Goal: Task Accomplishment & Management: Manage account settings

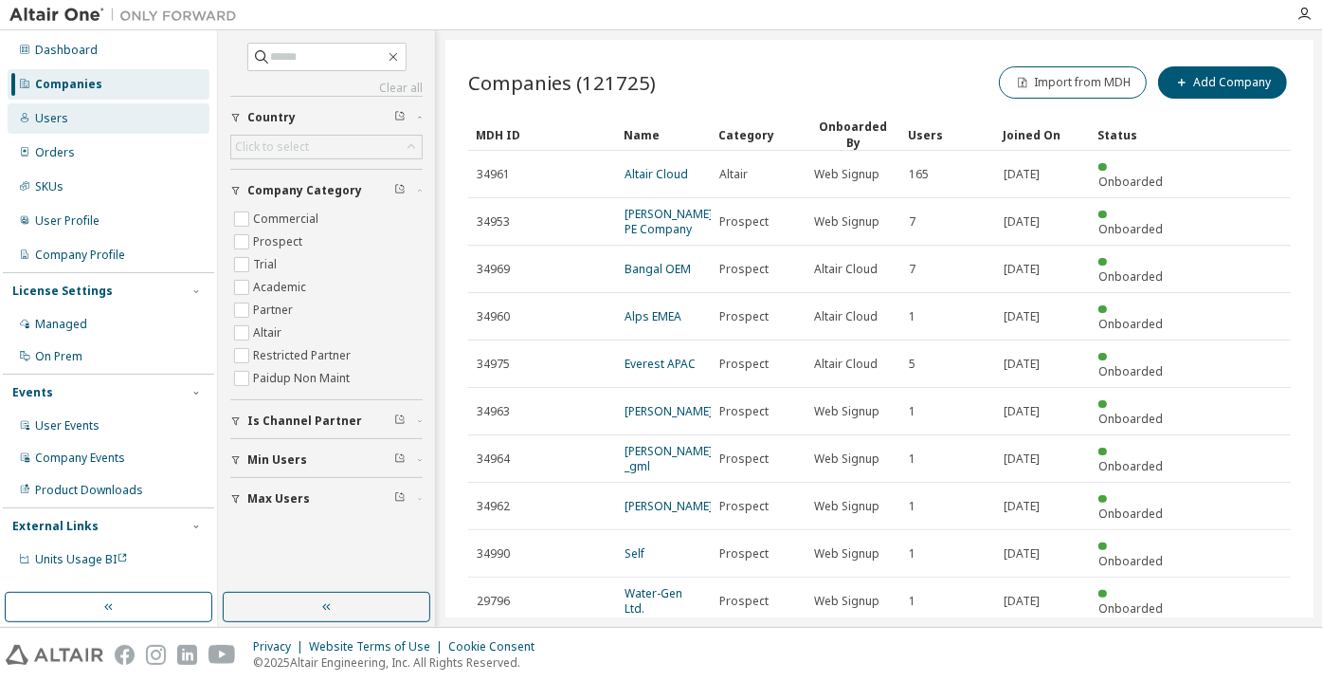
click at [39, 115] on div "Users" at bounding box center [51, 118] width 33 height 15
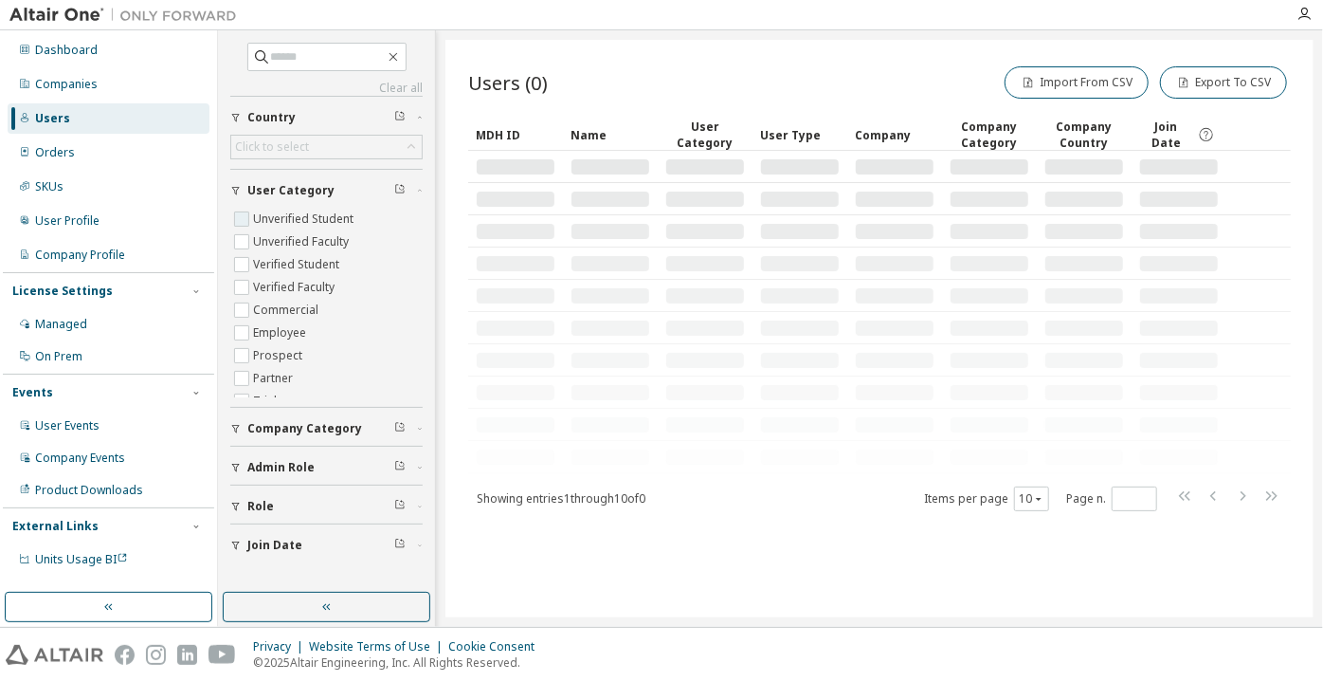
click at [281, 213] on label "Unverified Student" at bounding box center [305, 219] width 104 height 23
click at [286, 246] on label "Unverified Faculty" at bounding box center [303, 241] width 100 height 23
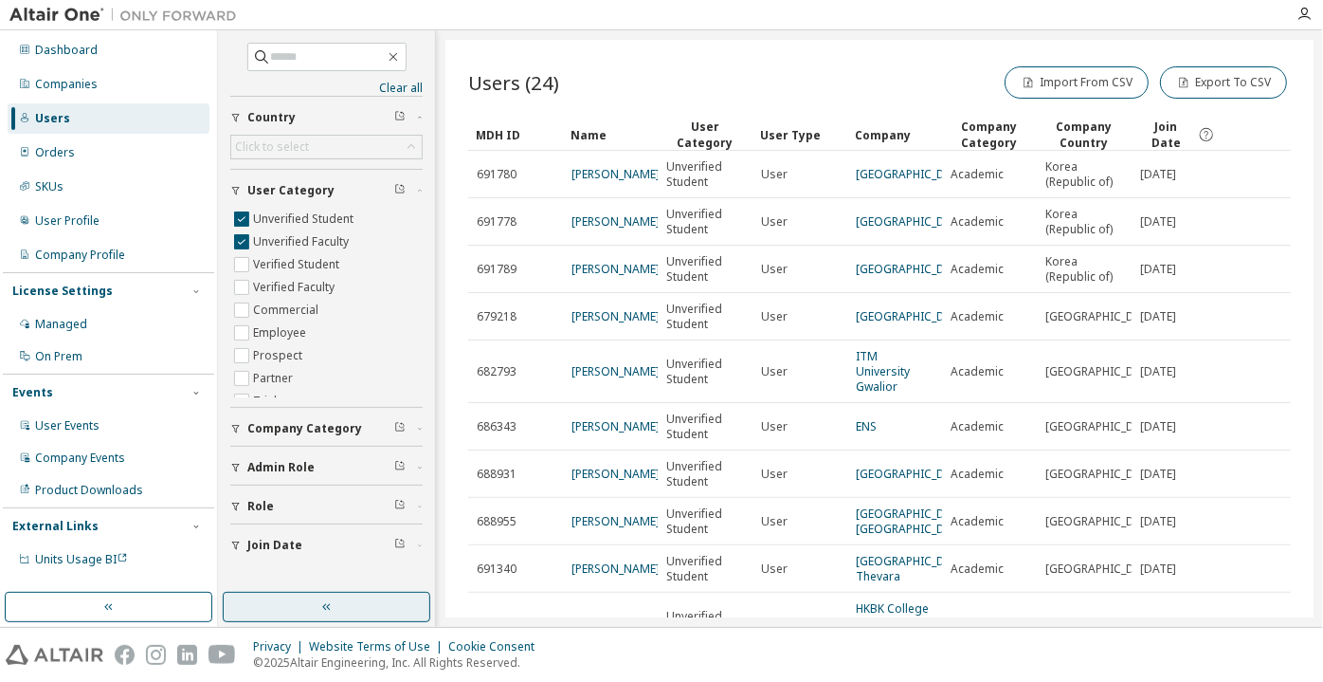
click at [392, 603] on button "button" at bounding box center [327, 607] width 208 height 30
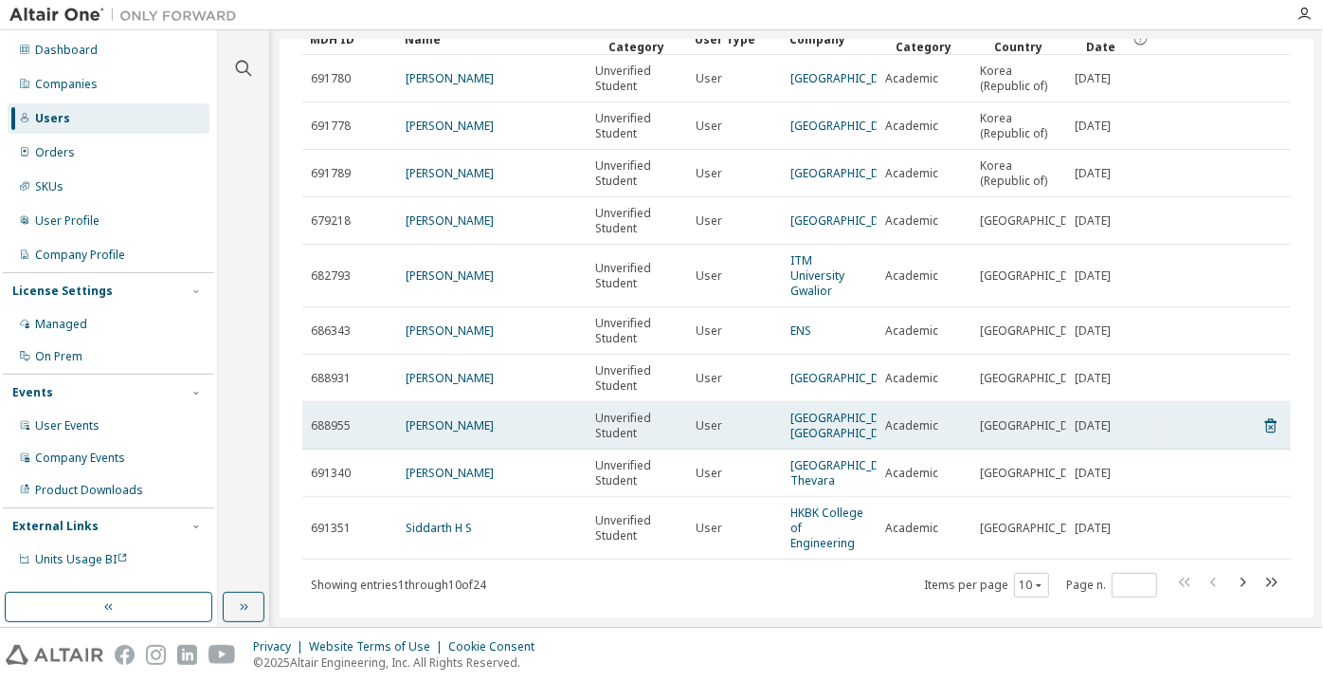
scroll to position [169, 0]
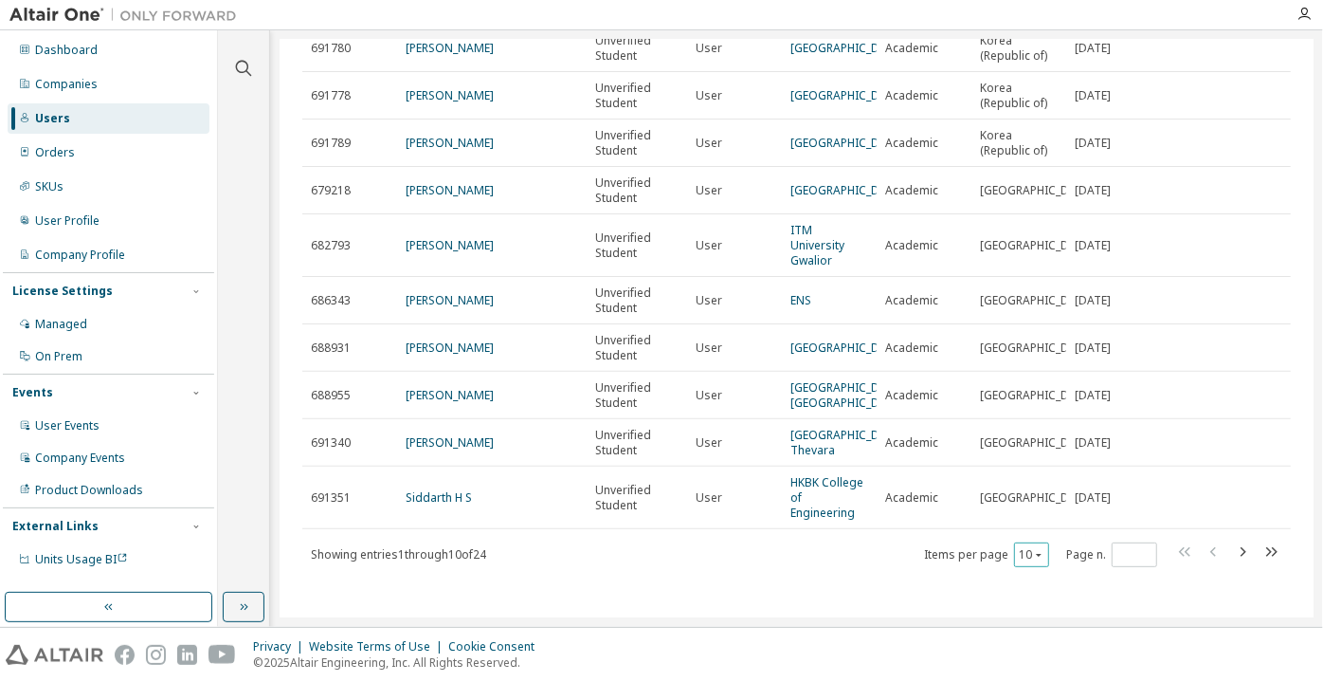
click at [1033, 557] on icon "button" at bounding box center [1038, 554] width 11 height 11
click at [1028, 522] on div "100" at bounding box center [1024, 530] width 152 height 23
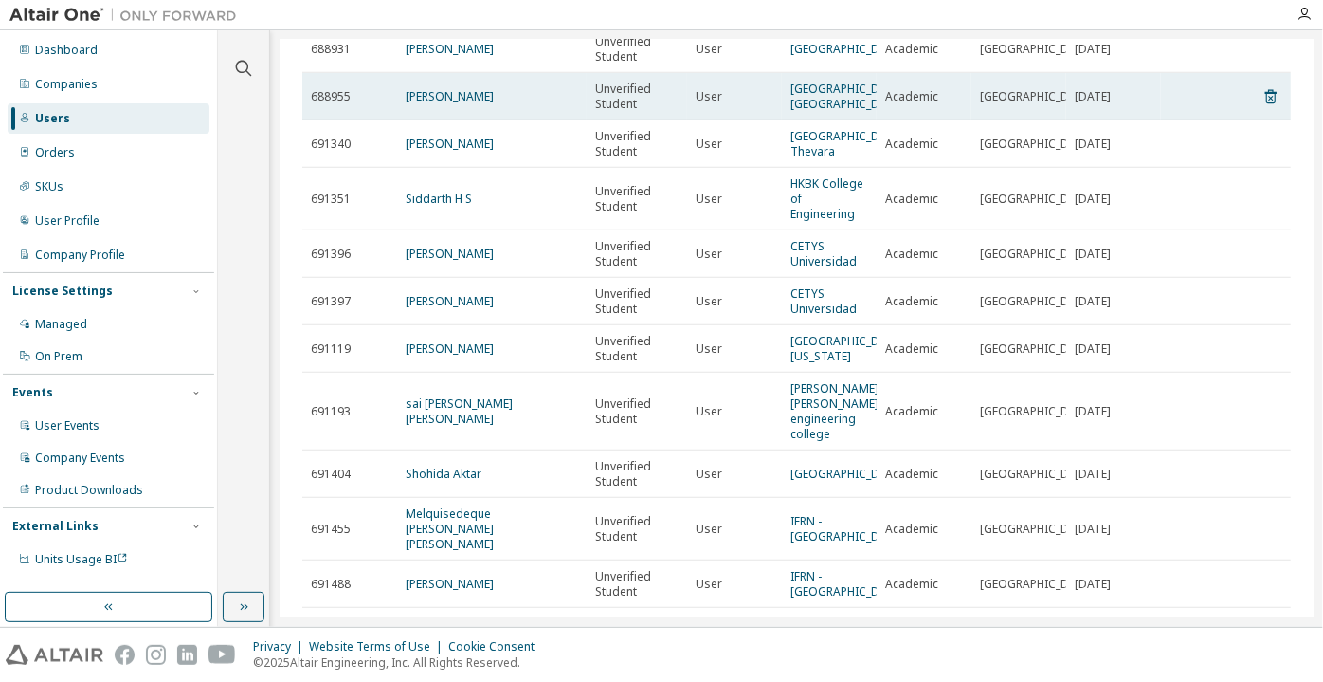
scroll to position [430, 0]
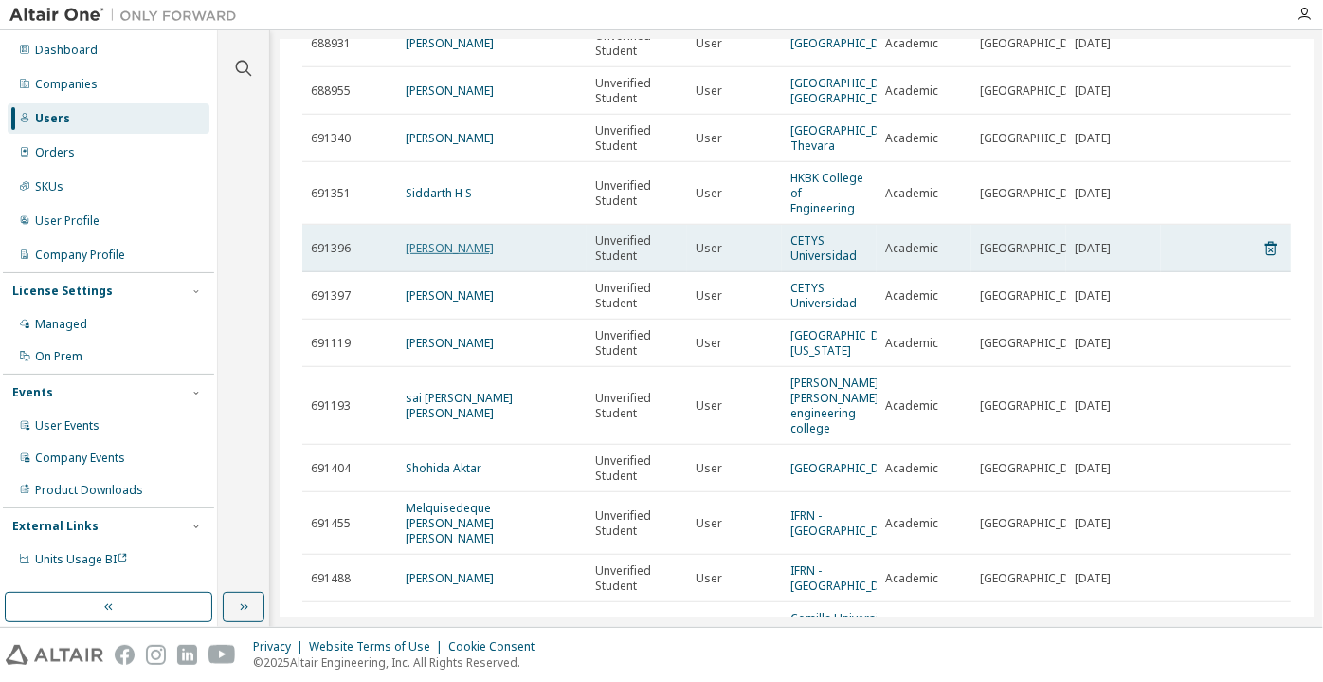
click at [438, 256] on link "Carlos Romo" at bounding box center [450, 248] width 88 height 16
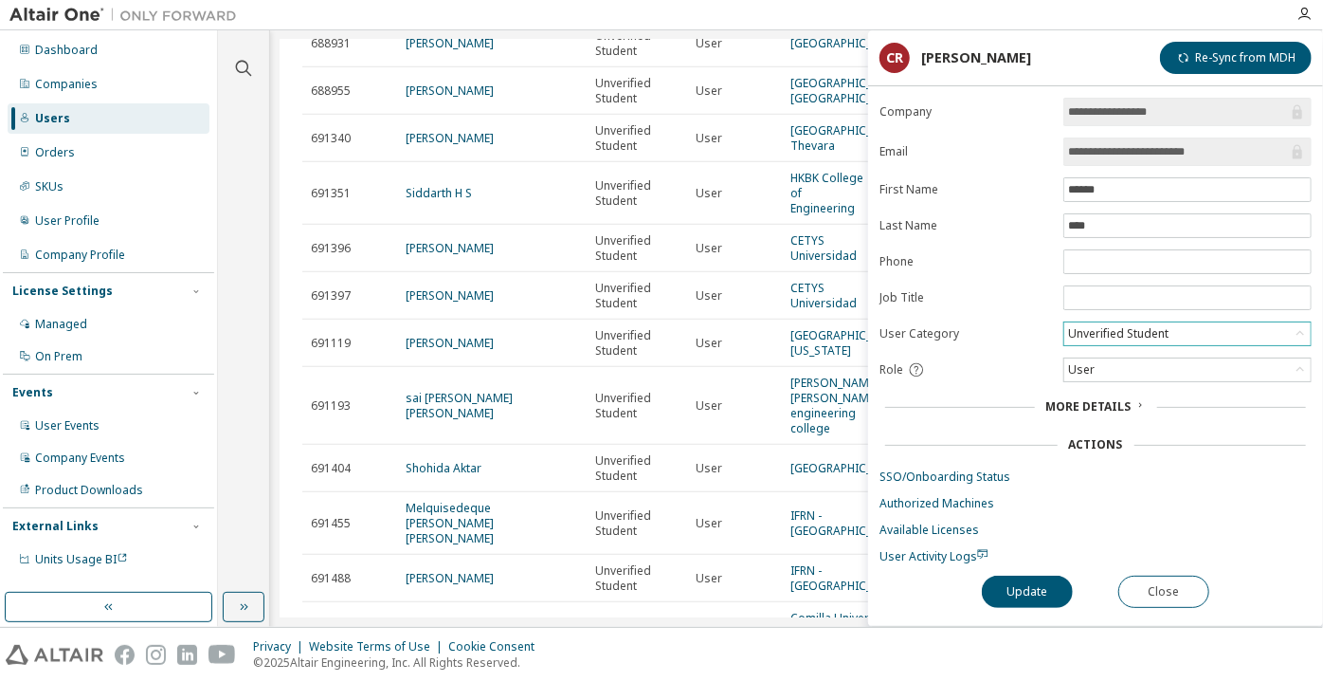
click at [1108, 337] on div "Unverified Student" at bounding box center [1118, 333] width 106 height 21
drag, startPoint x: 1111, startPoint y: 373, endPoint x: 1101, endPoint y: 373, distance: 10.4
click at [1108, 373] on li "Verified Student" at bounding box center [1186, 379] width 243 height 25
click at [1020, 595] on button "Update" at bounding box center [1027, 591] width 91 height 32
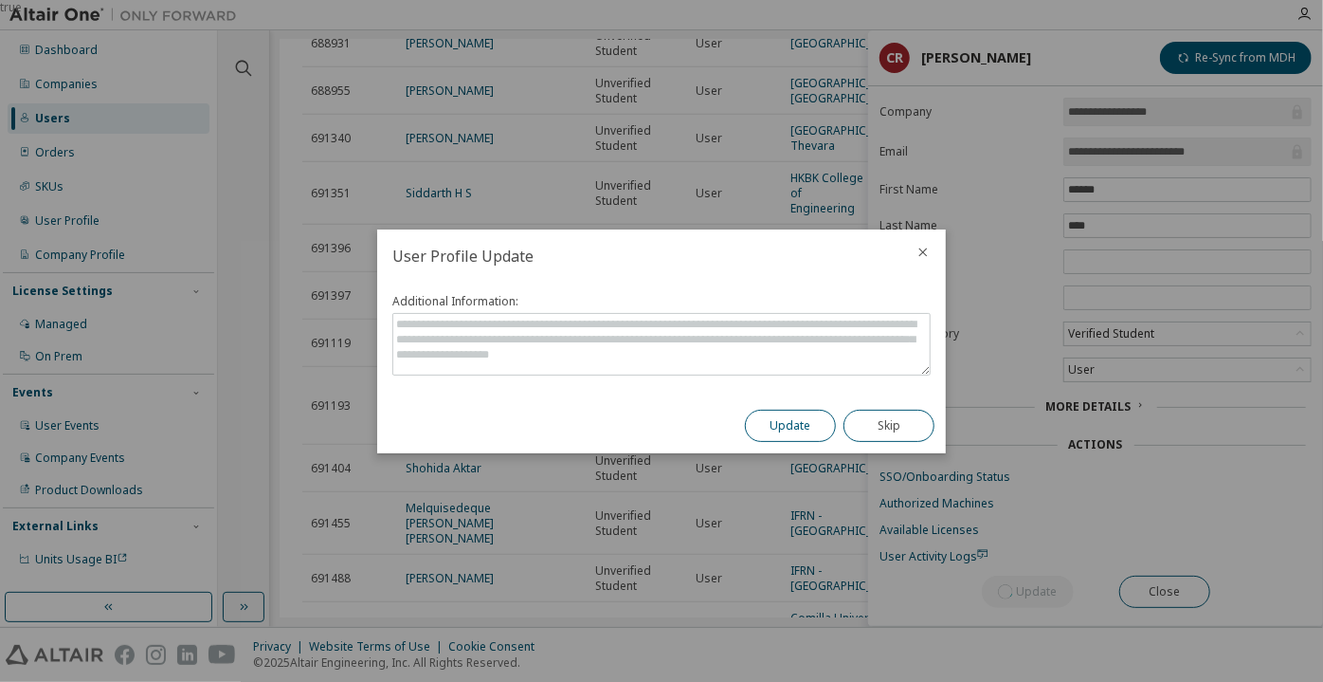
click at [813, 416] on button "Update" at bounding box center [790, 426] width 91 height 32
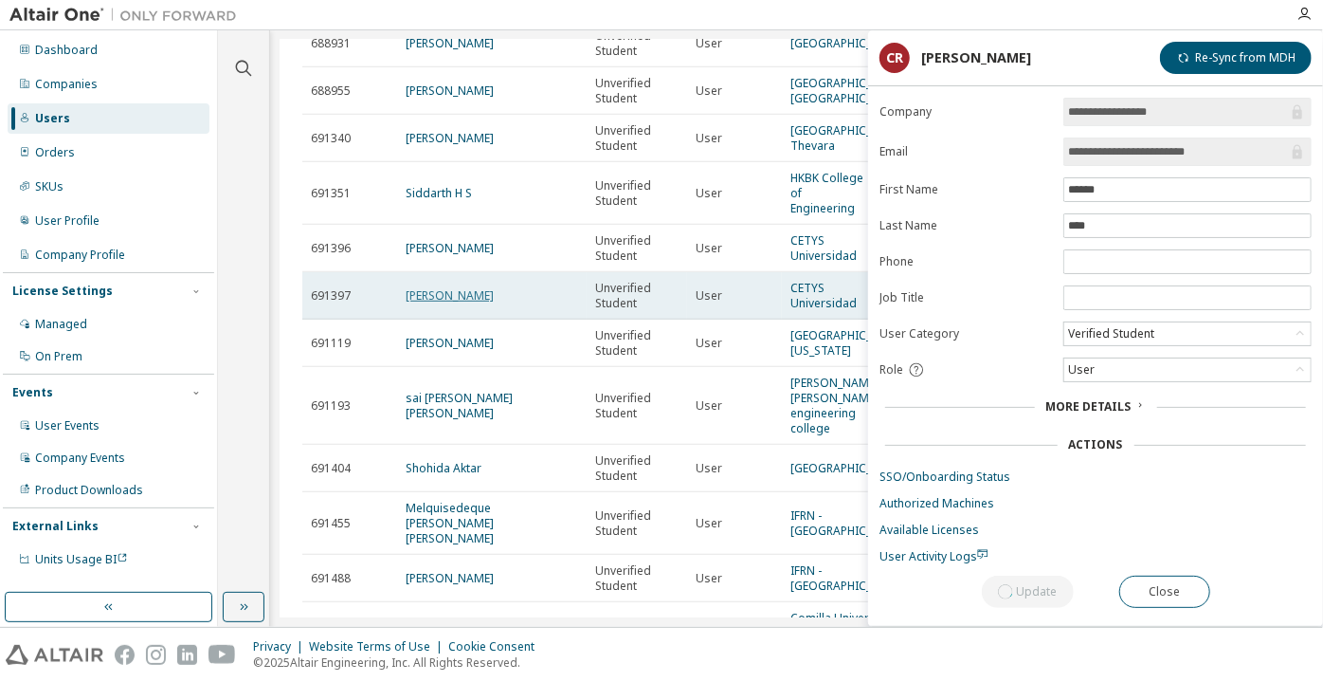
click at [468, 303] on link "Jacobo Rodriguez" at bounding box center [450, 295] width 88 height 16
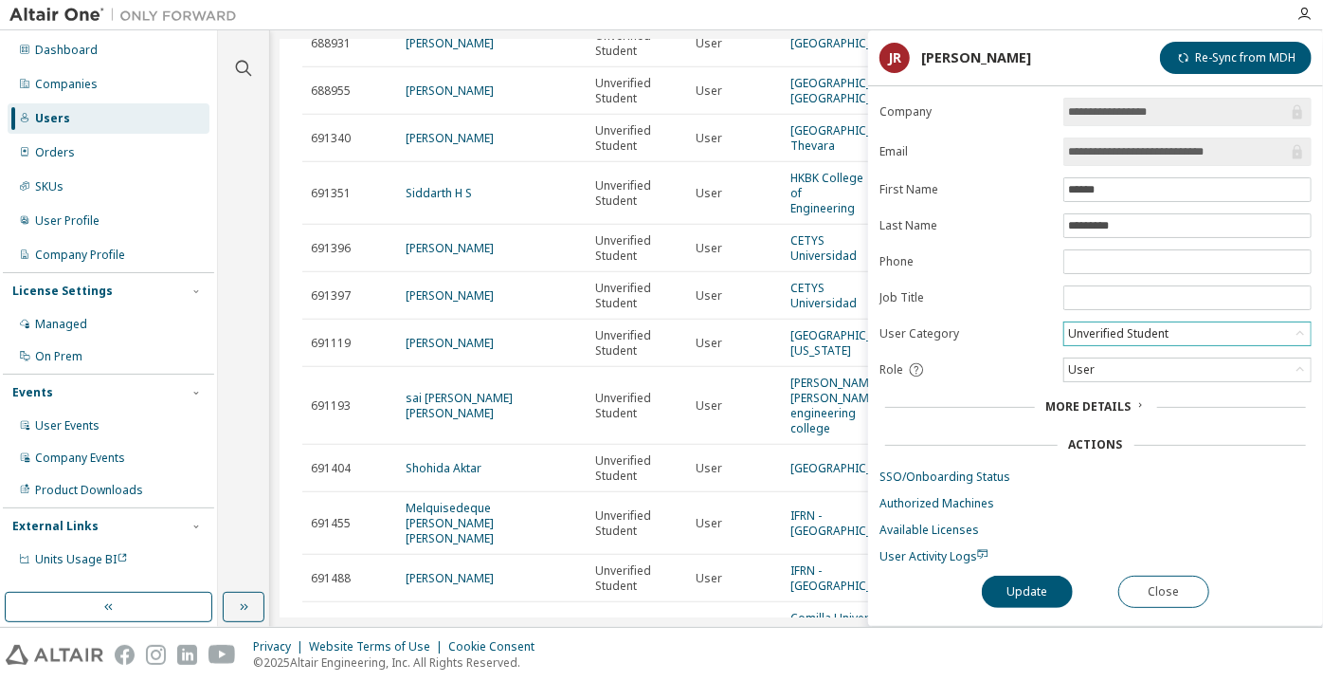
click at [1128, 330] on div "Unverified Student" at bounding box center [1118, 333] width 106 height 21
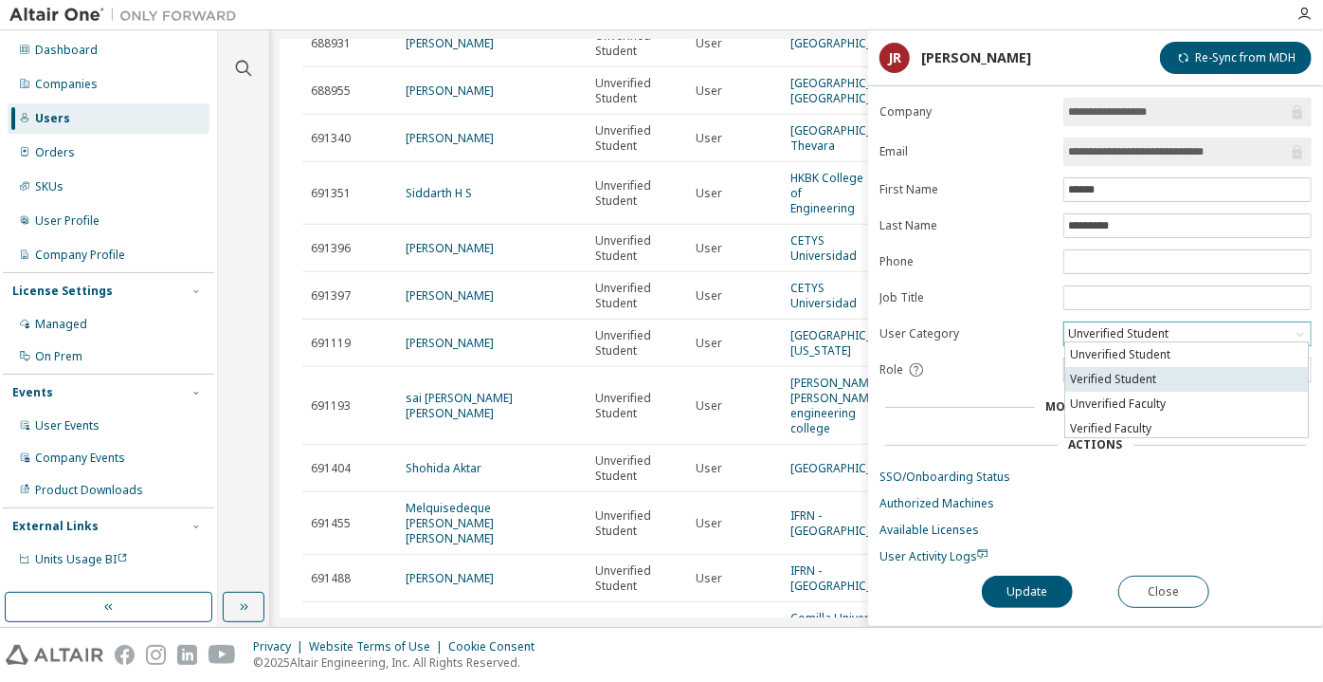
click at [1117, 372] on li "Verified Student" at bounding box center [1186, 379] width 243 height 25
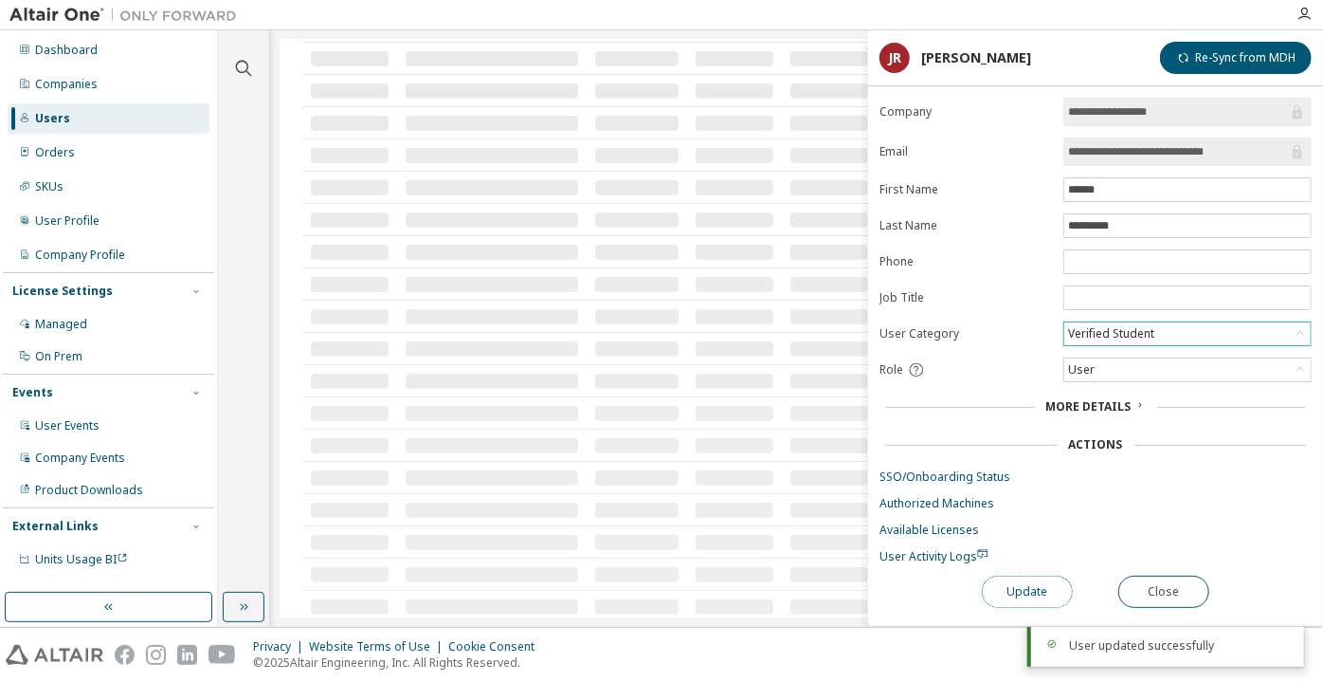
click at [1020, 579] on button "Update" at bounding box center [1027, 591] width 91 height 32
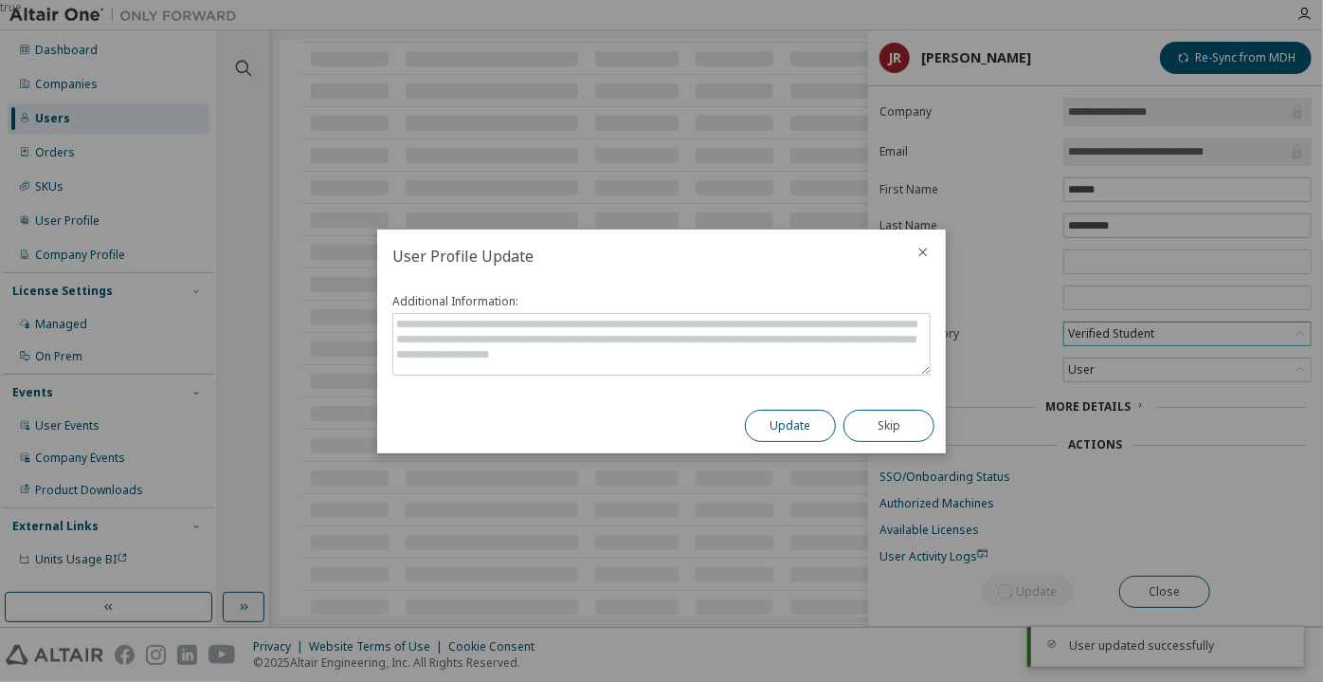
click at [805, 430] on button "Update" at bounding box center [790, 426] width 91 height 32
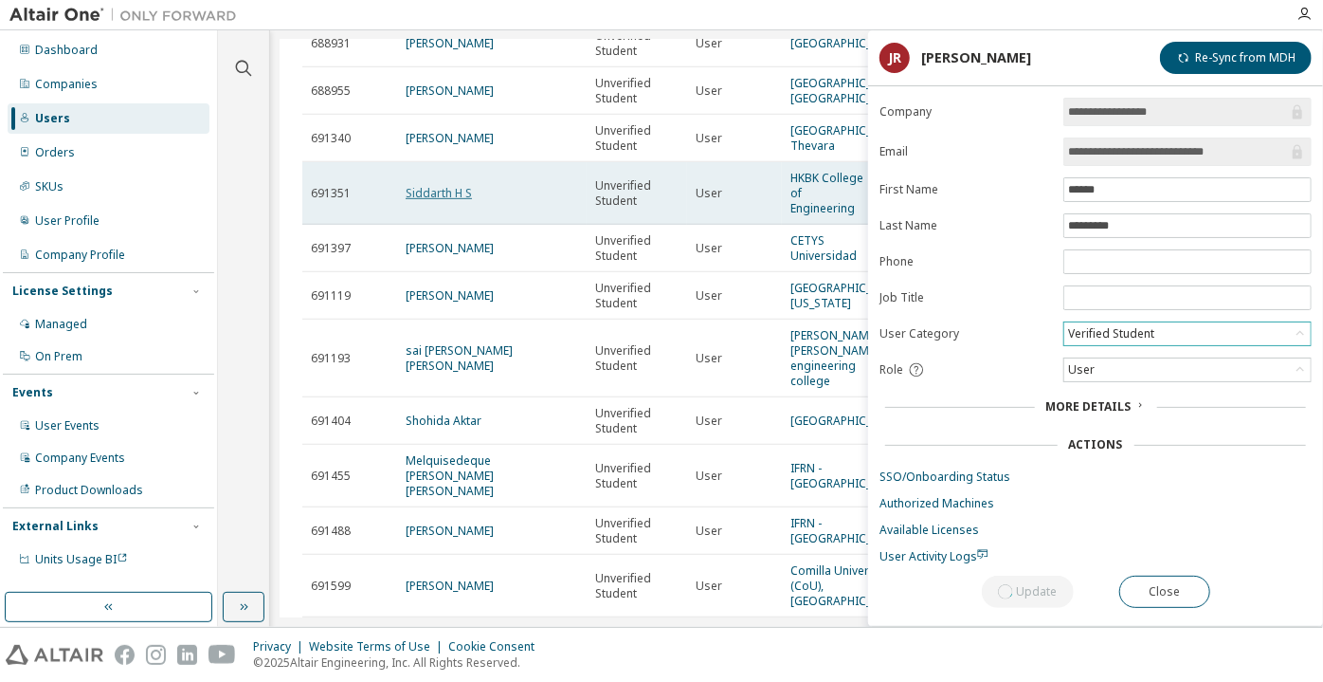
click at [460, 201] on link "Siddarth H S" at bounding box center [439, 193] width 66 height 16
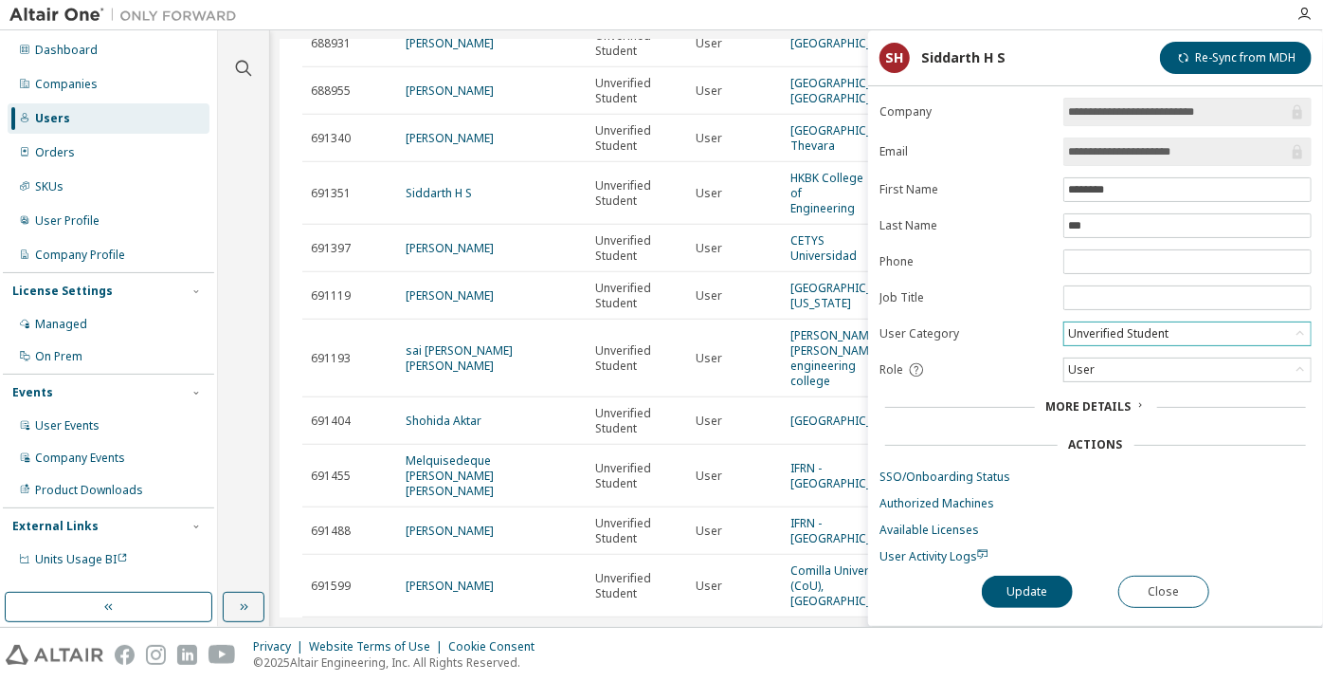
click at [1077, 336] on div "Unverified Student" at bounding box center [1118, 333] width 106 height 21
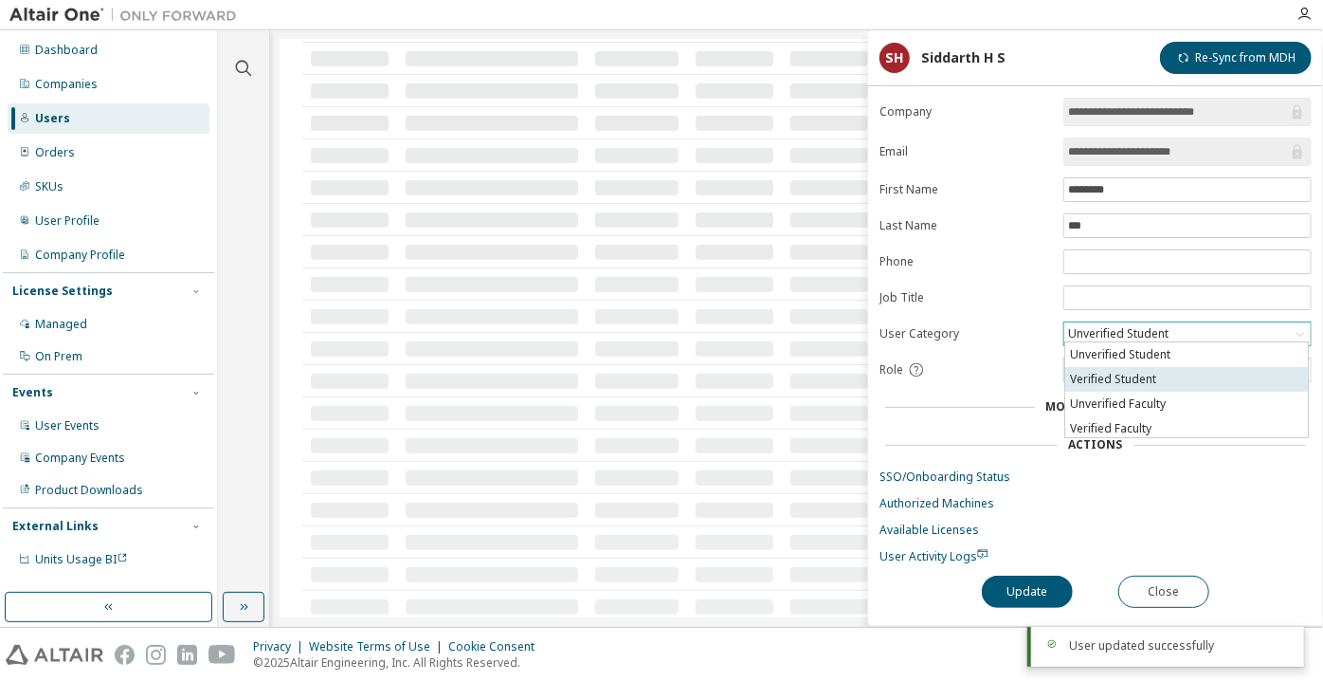
click at [1084, 378] on li "Verified Student" at bounding box center [1186, 379] width 243 height 25
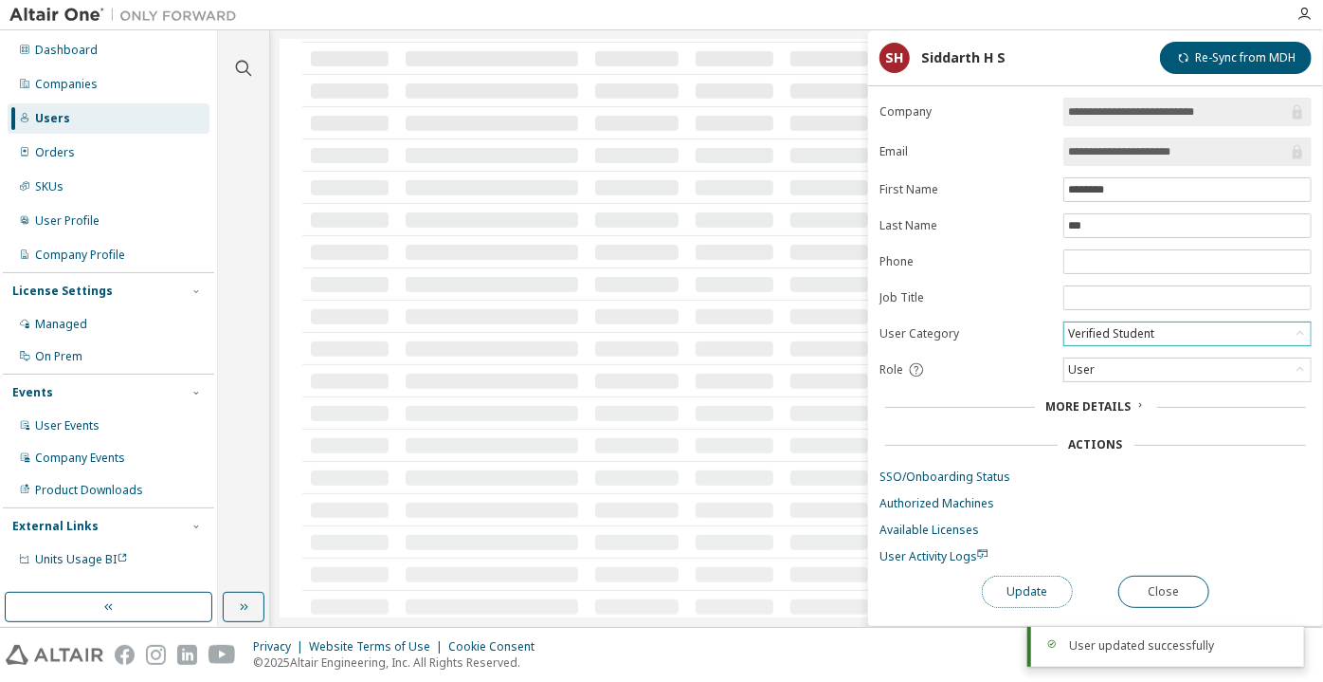
click at [1033, 584] on button "Update" at bounding box center [1027, 591] width 91 height 32
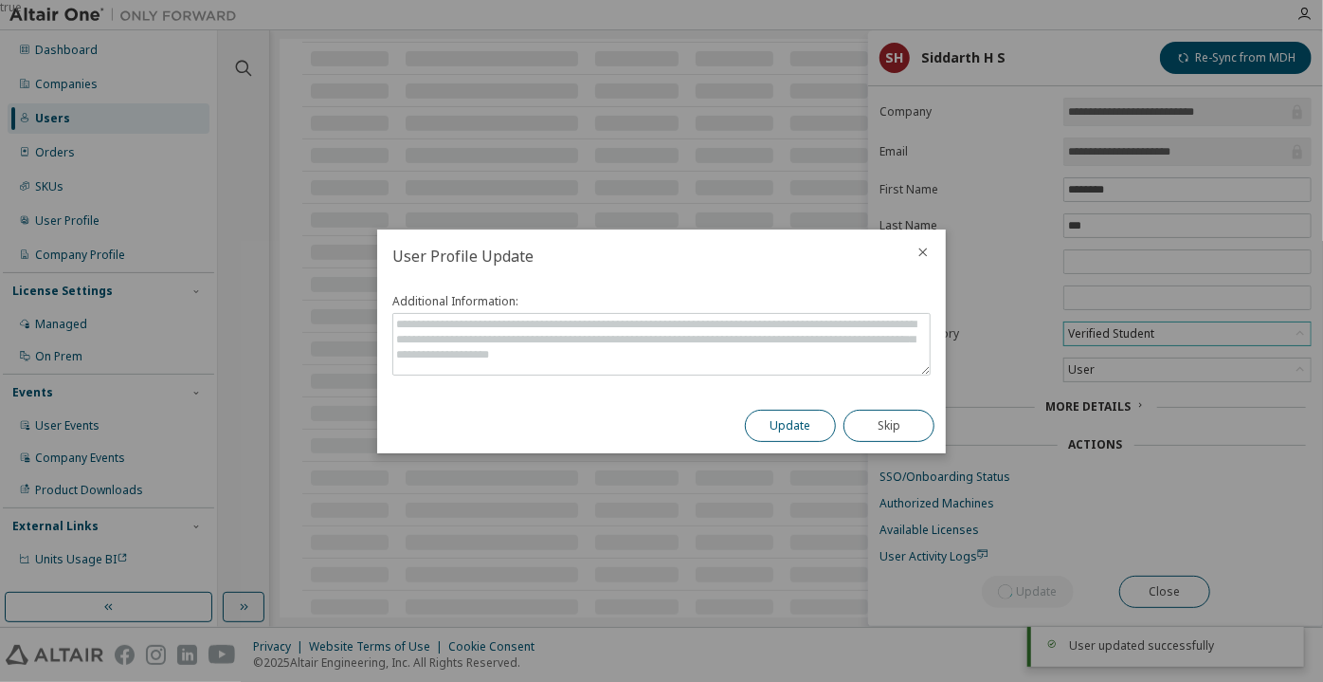
click at [798, 417] on button "Update" at bounding box center [790, 426] width 91 height 32
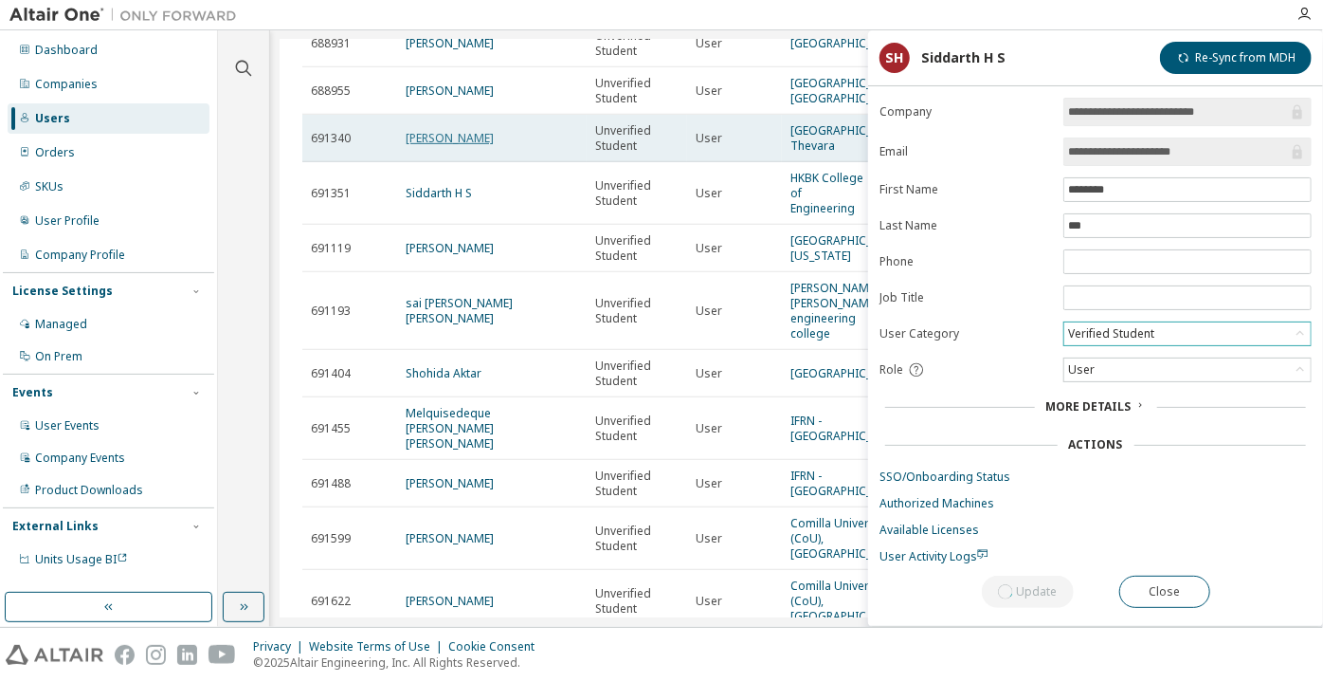
click at [411, 146] on link "calvin lloyd" at bounding box center [450, 138] width 88 height 16
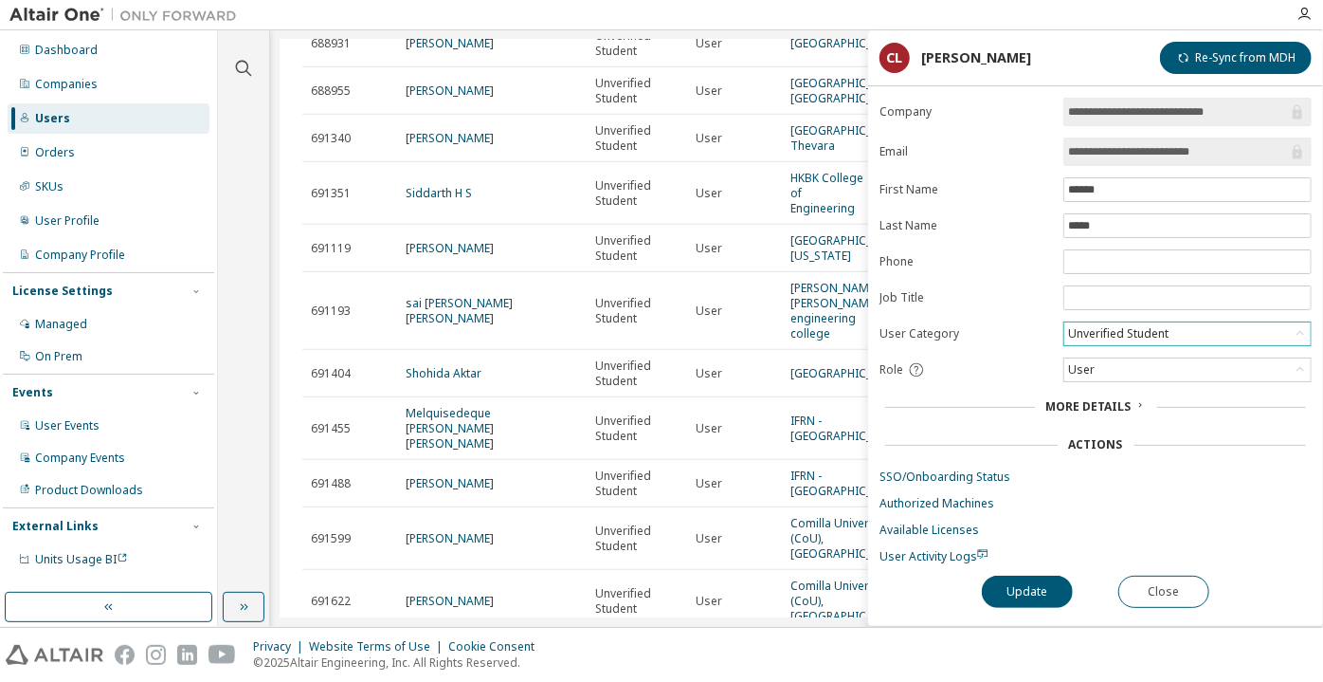
click at [1117, 326] on div "Unverified Student" at bounding box center [1118, 333] width 106 height 21
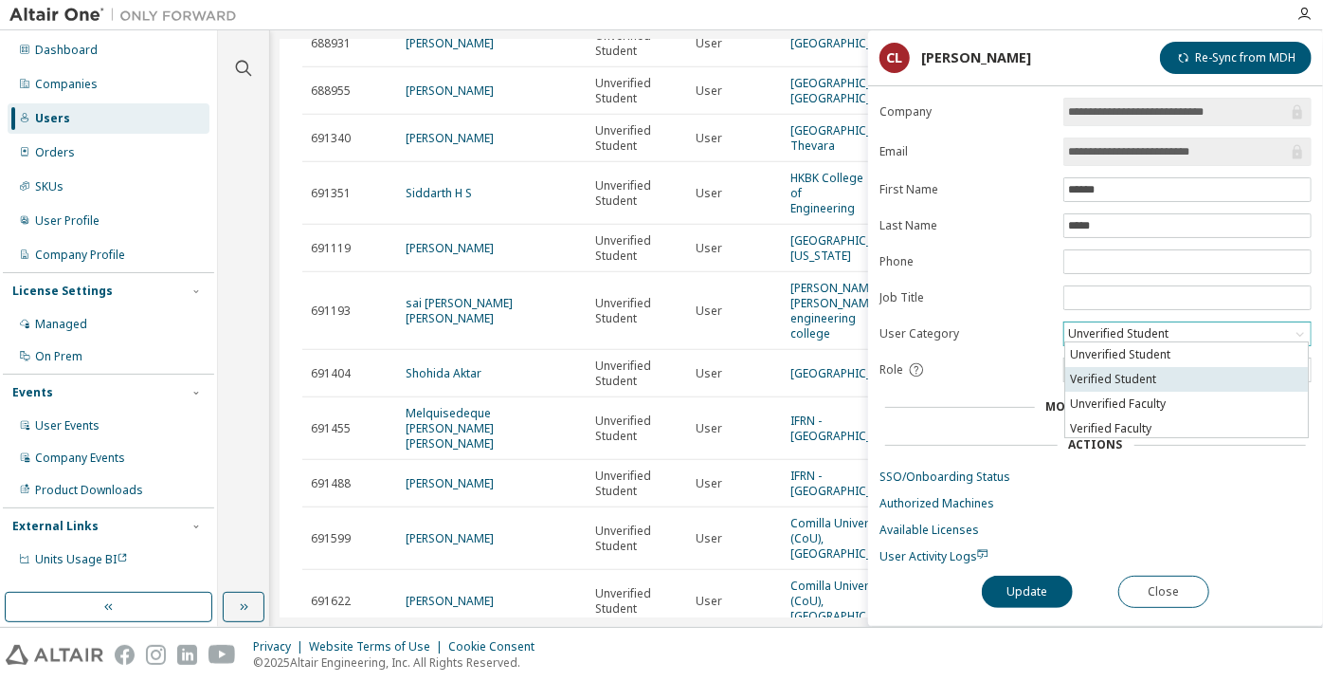
click at [1114, 373] on li "Verified Student" at bounding box center [1186, 379] width 243 height 25
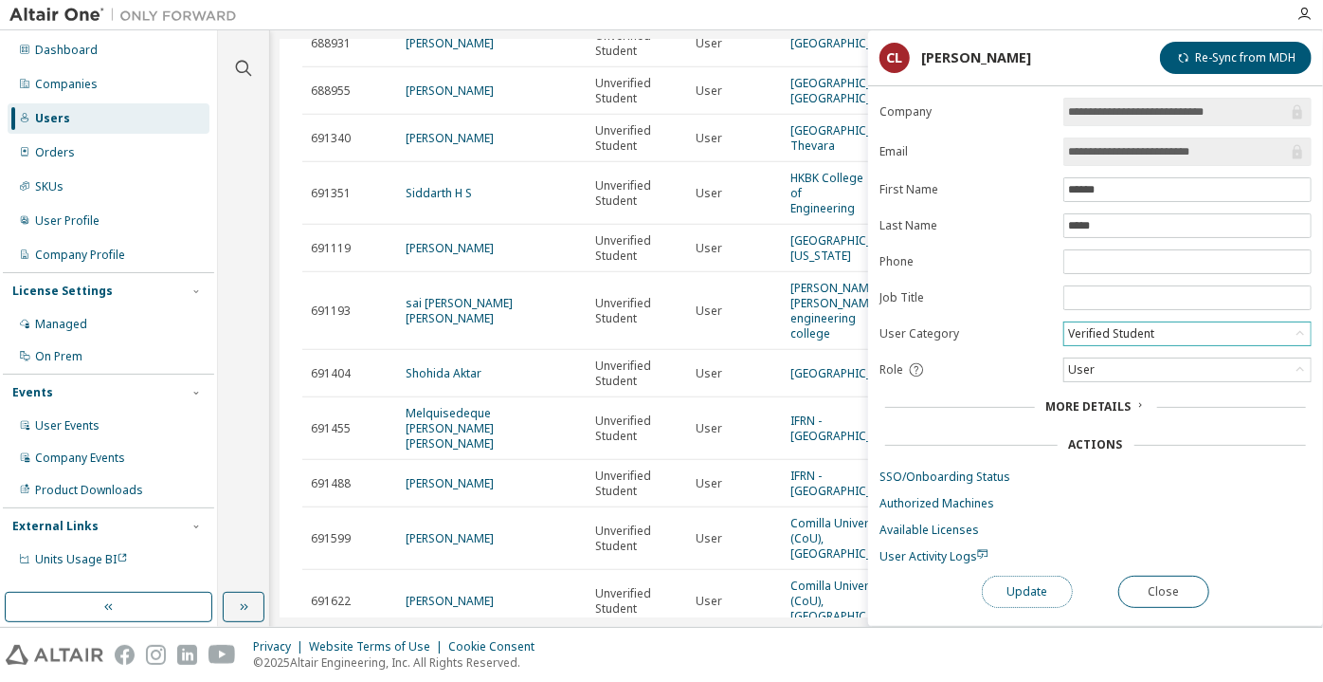
click at [1018, 577] on button "Update" at bounding box center [1027, 591] width 91 height 32
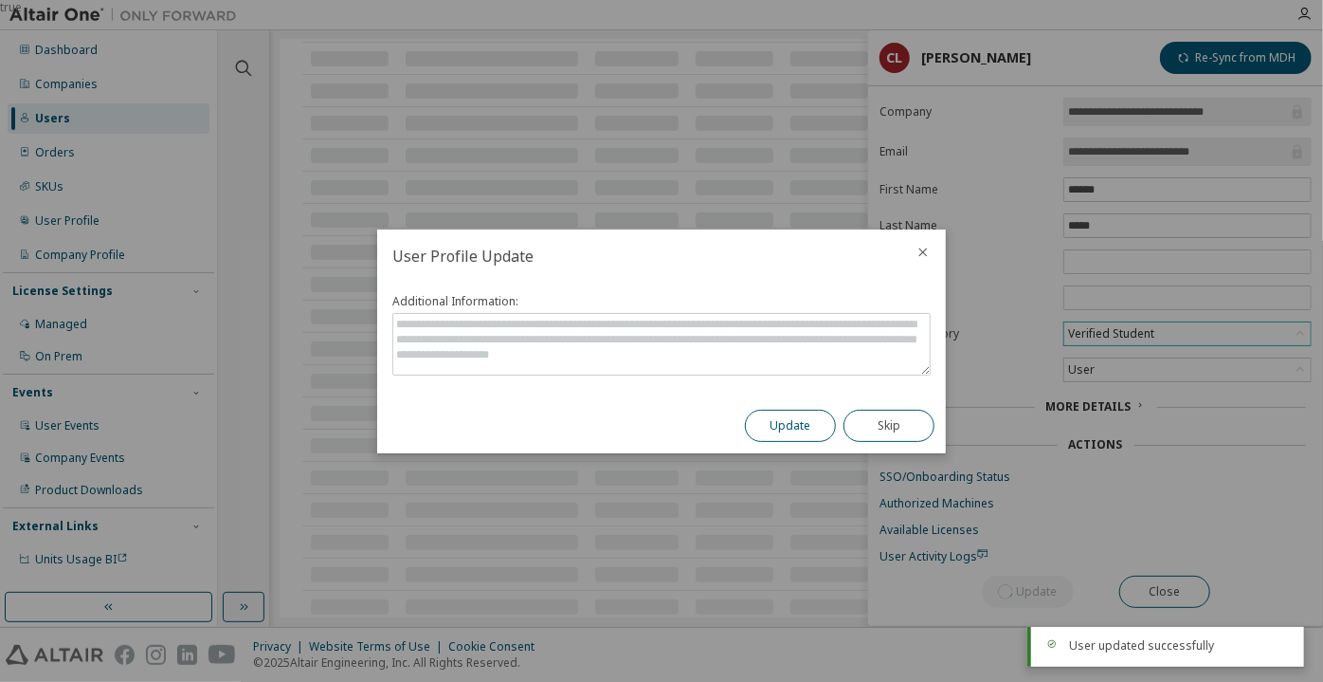
click at [800, 416] on button "Update" at bounding box center [790, 426] width 91 height 32
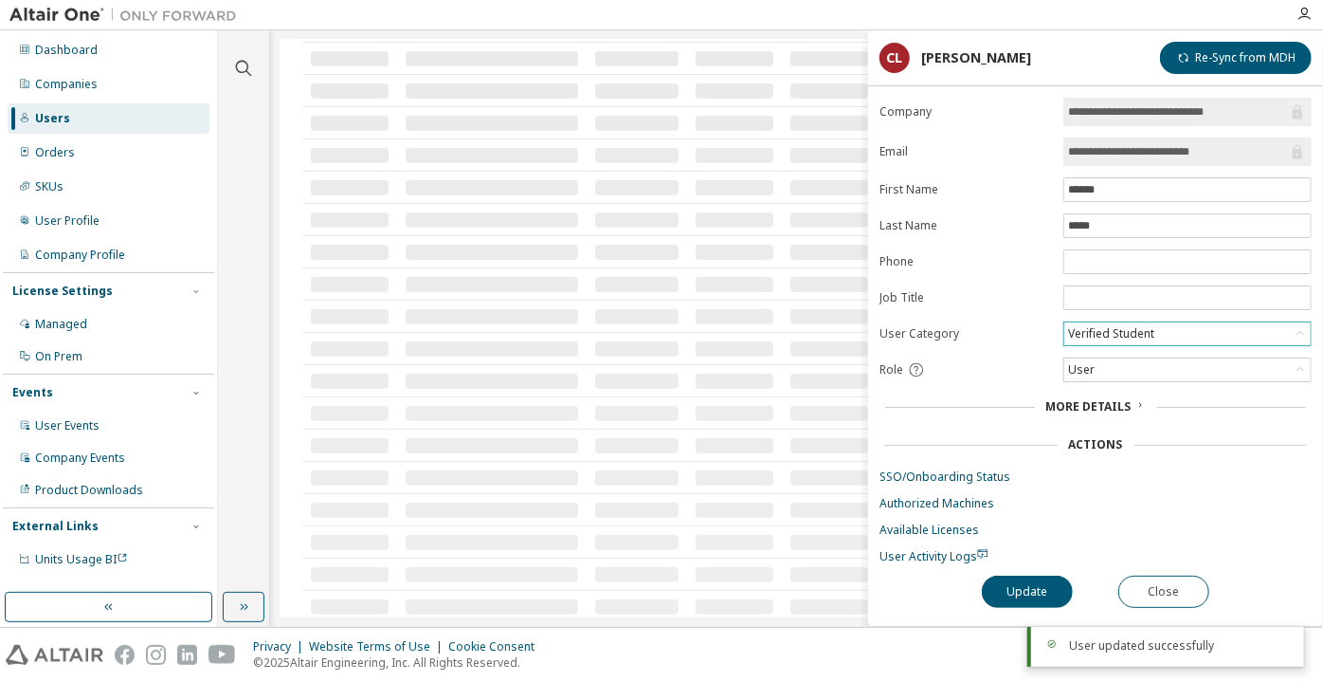
click at [493, 309] on div at bounding box center [492, 316] width 173 height 15
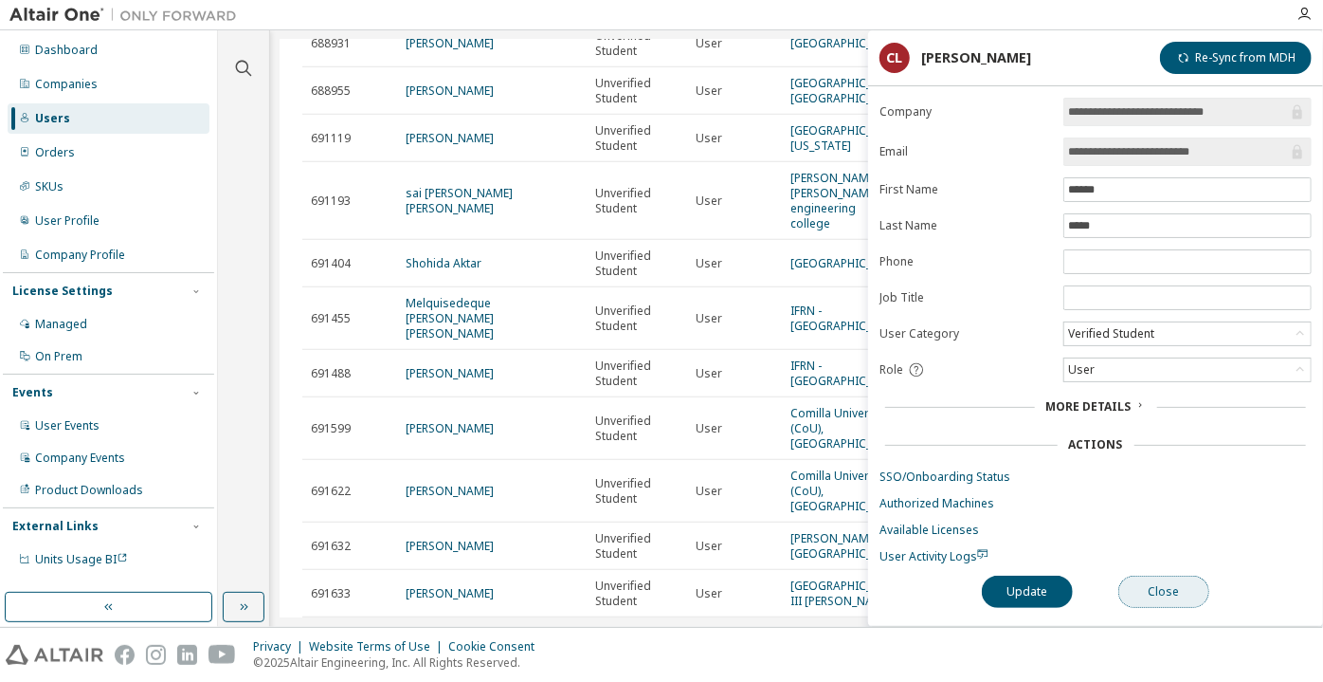
click at [1132, 575] on button "Close" at bounding box center [1164, 591] width 91 height 32
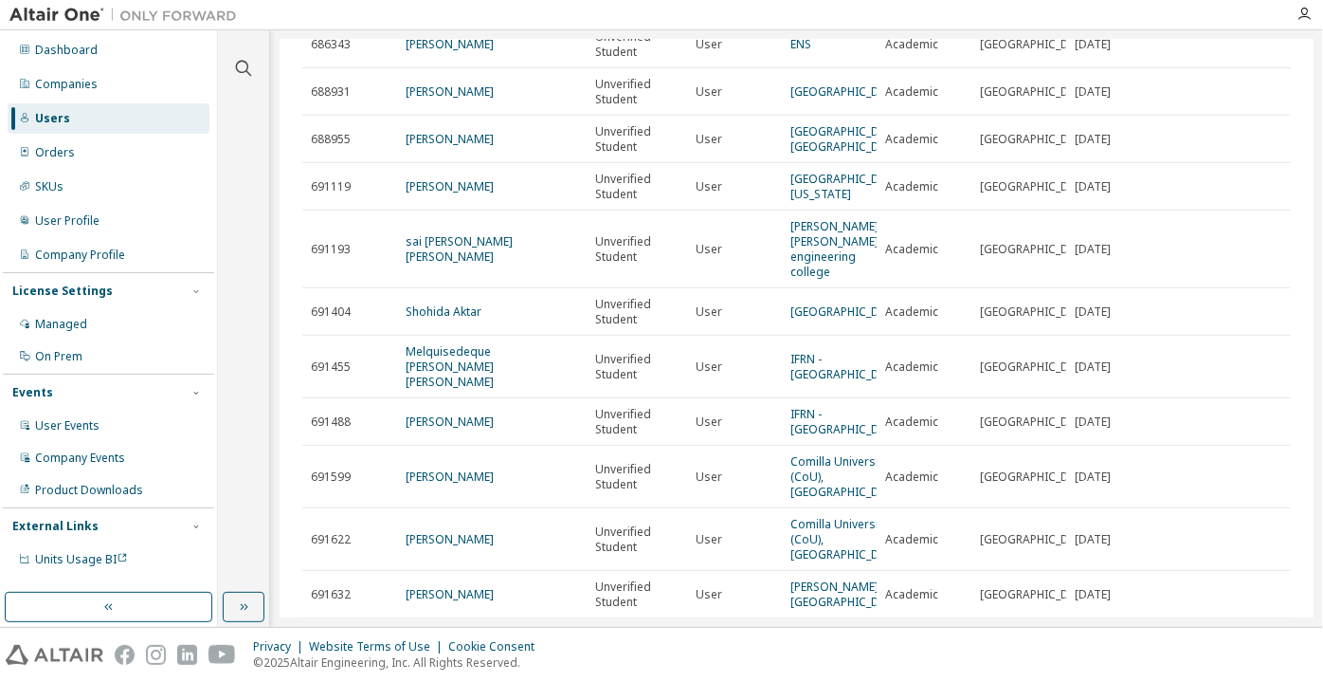
scroll to position [344, 0]
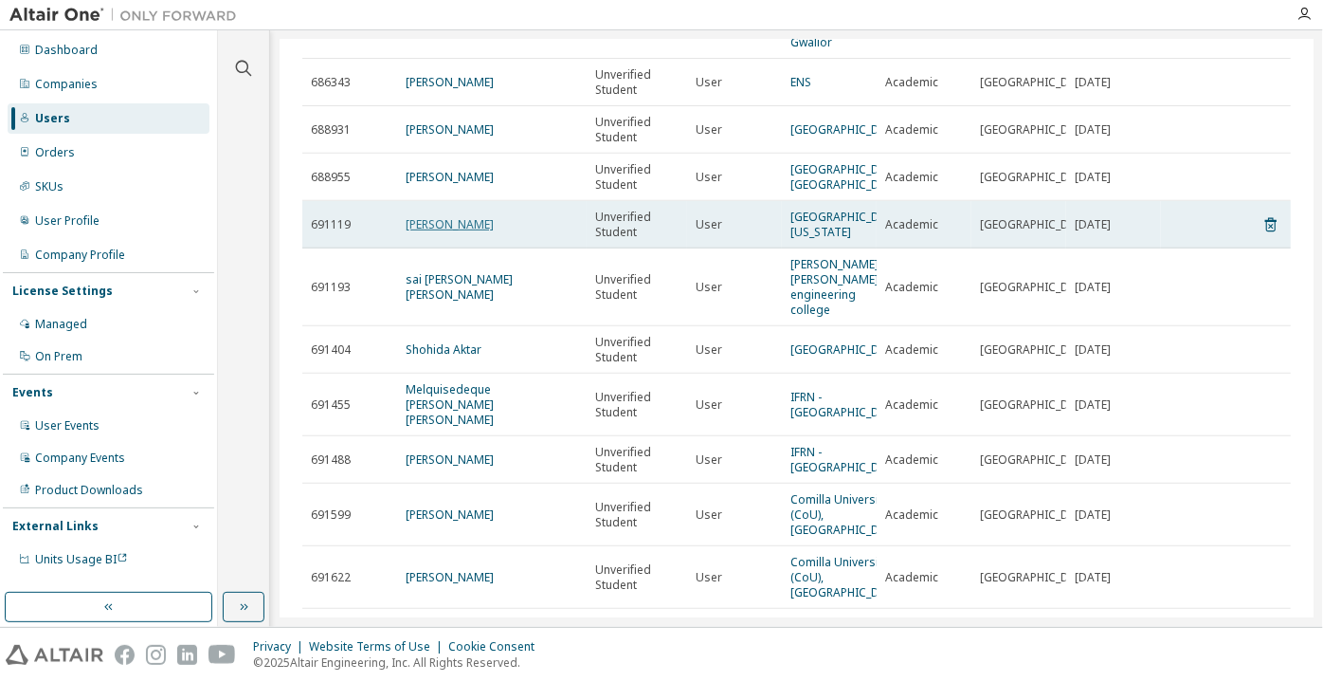
click at [481, 232] on link "Peniel Macwan" at bounding box center [450, 224] width 88 height 16
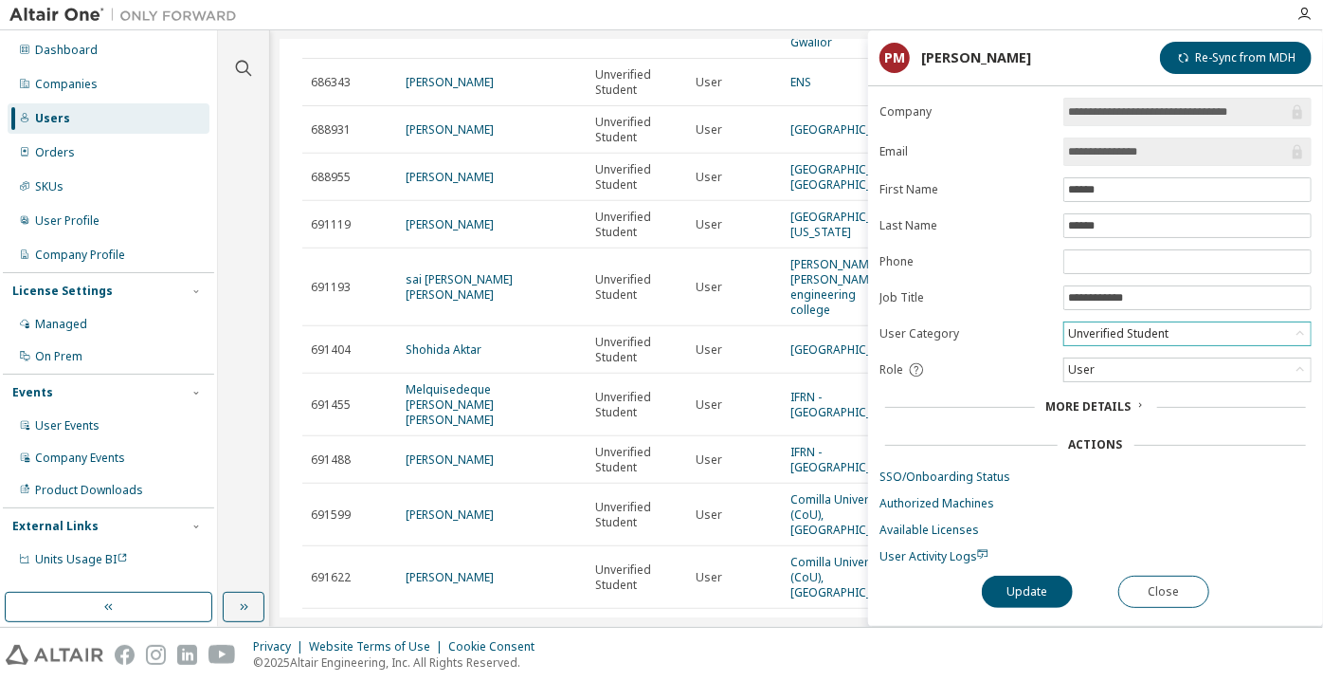
click at [1117, 324] on div "Unverified Student" at bounding box center [1118, 333] width 106 height 21
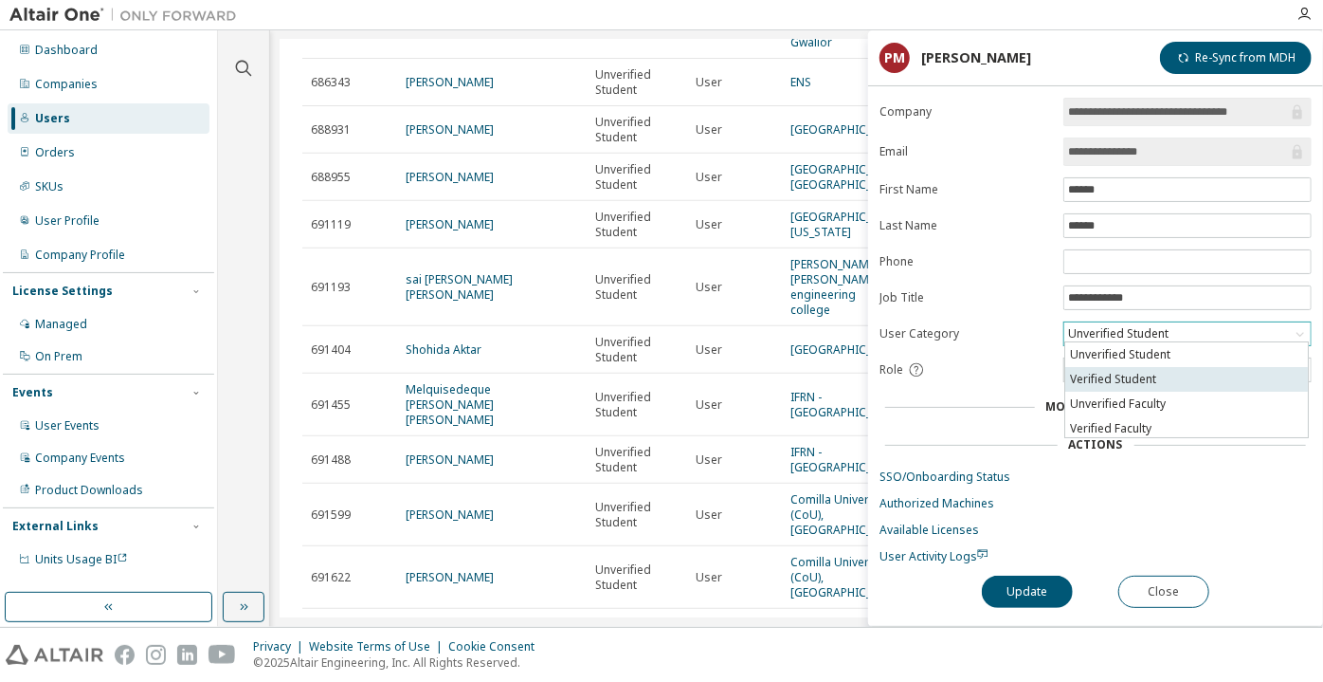
click at [1109, 375] on li "Verified Student" at bounding box center [1186, 379] width 243 height 25
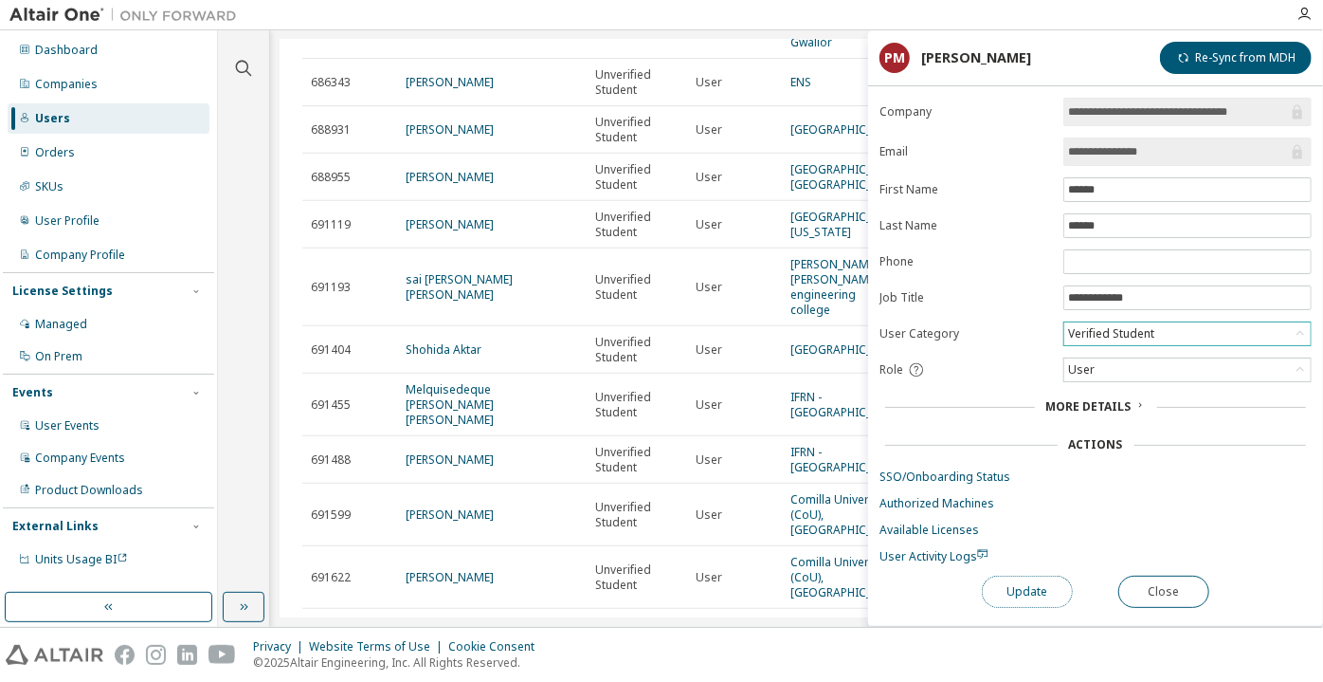
click at [1025, 586] on button "Update" at bounding box center [1027, 591] width 91 height 32
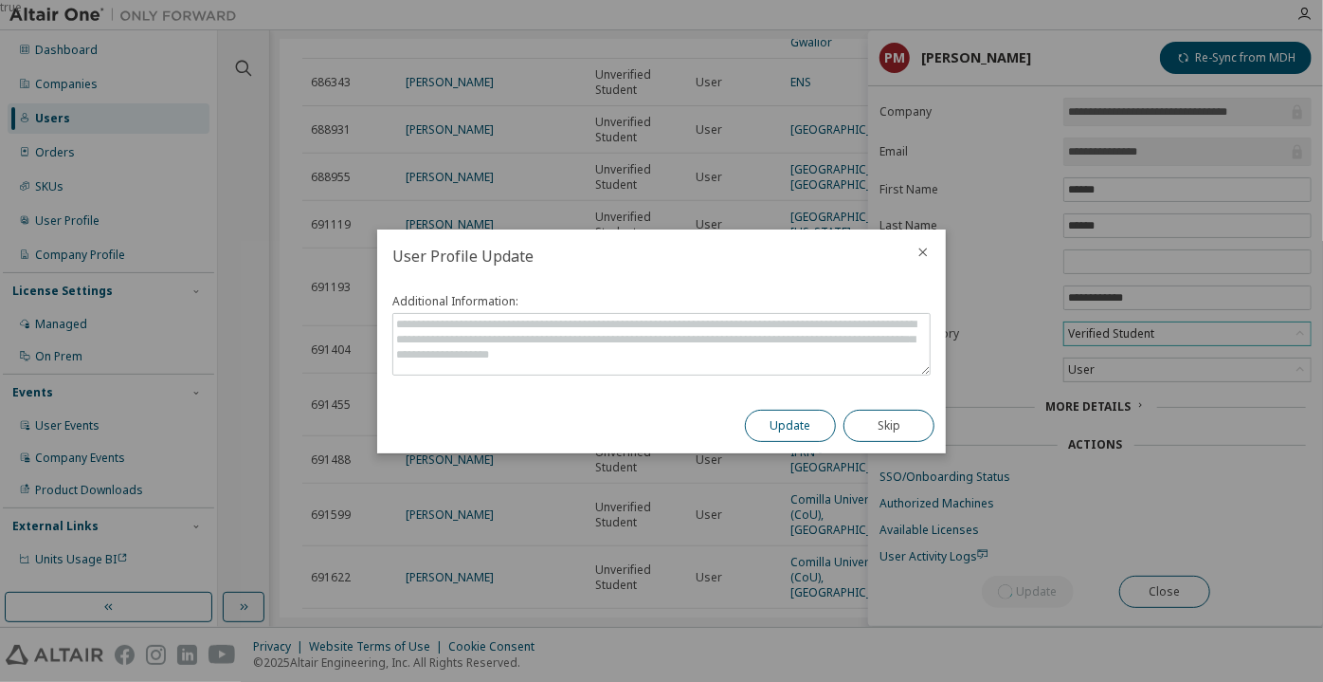
click at [788, 428] on button "Update" at bounding box center [790, 426] width 91 height 32
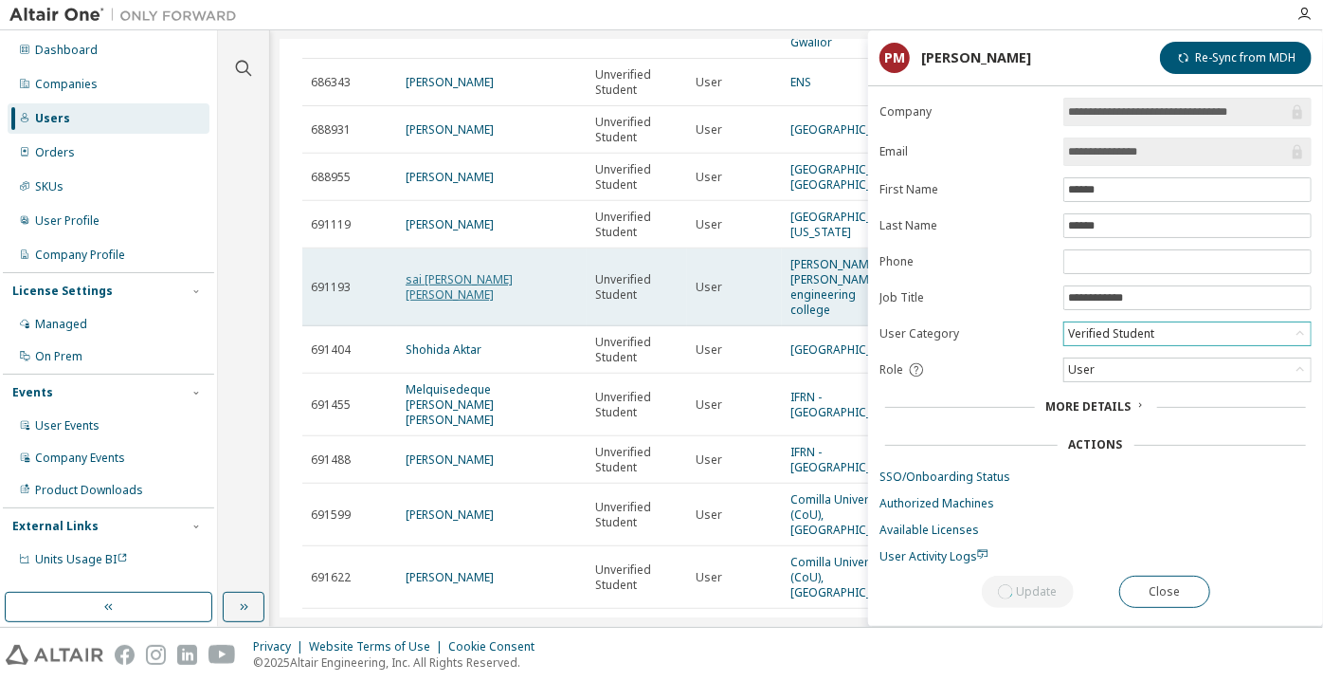
click at [513, 302] on link "sai srinivas raghu praveen katta" at bounding box center [459, 286] width 107 height 31
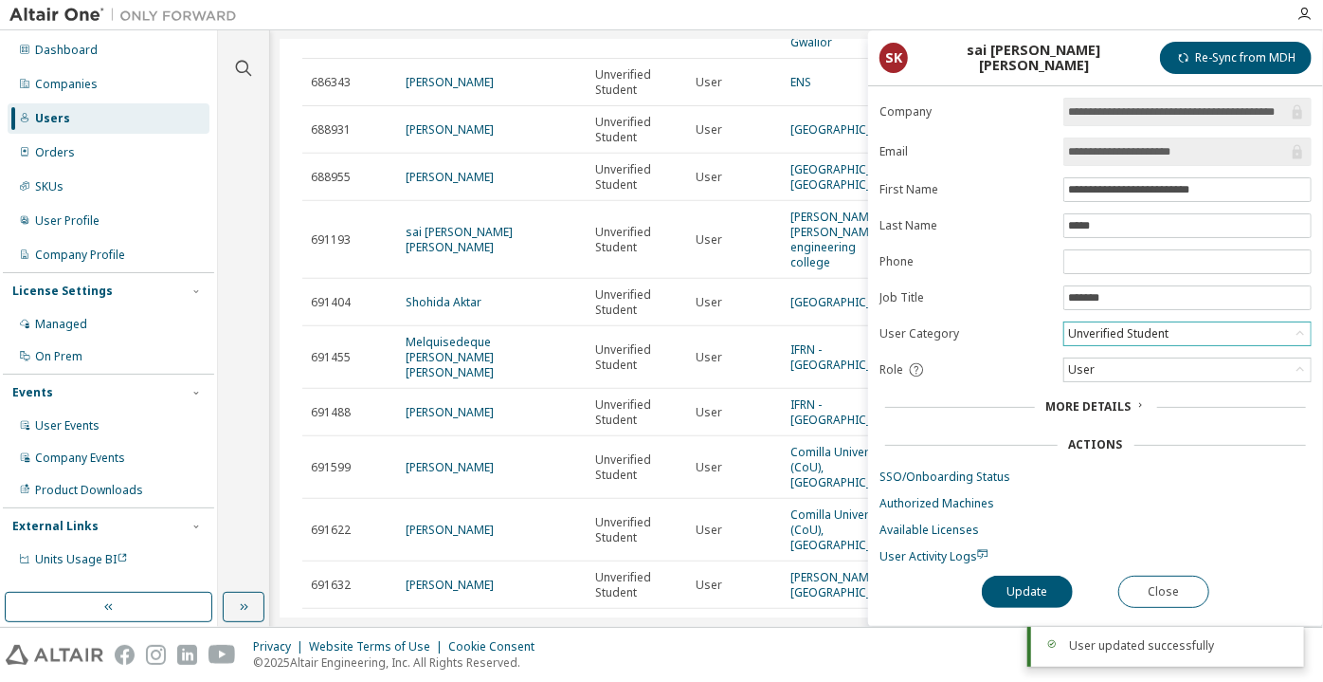
click at [1114, 329] on div "Unverified Student" at bounding box center [1118, 333] width 106 height 21
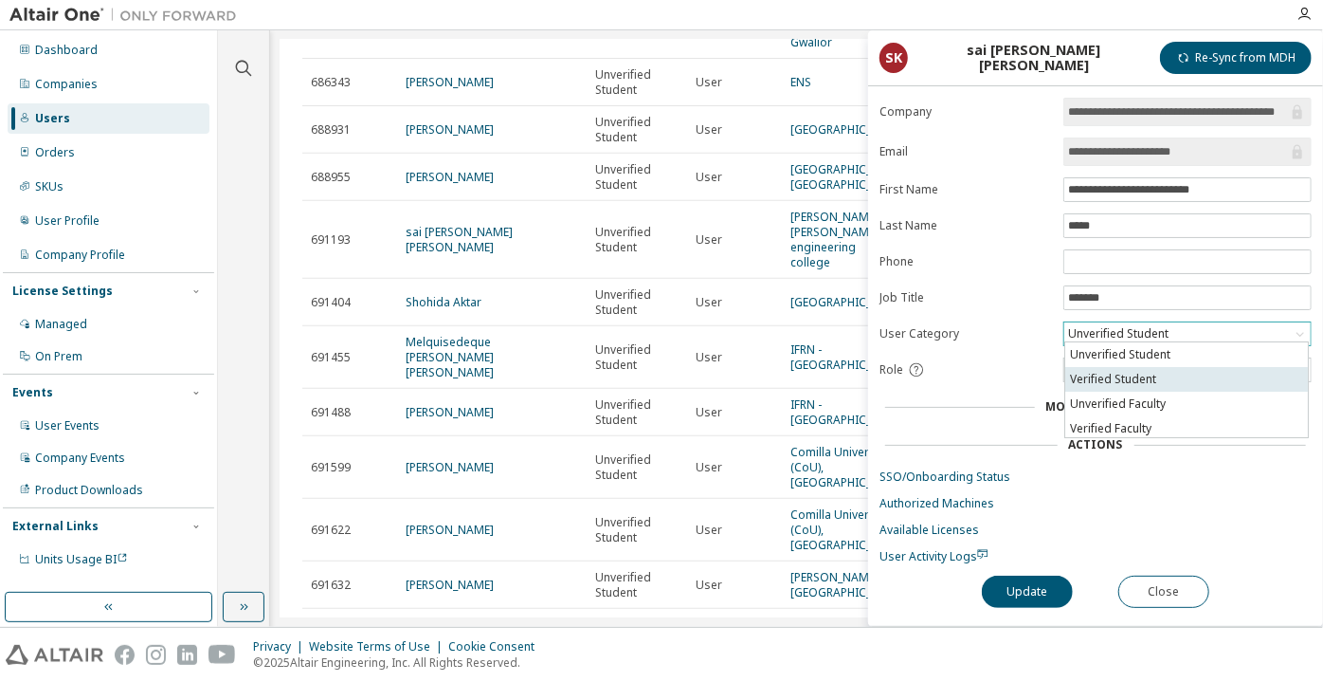
click at [1110, 377] on li "Verified Student" at bounding box center [1186, 379] width 243 height 25
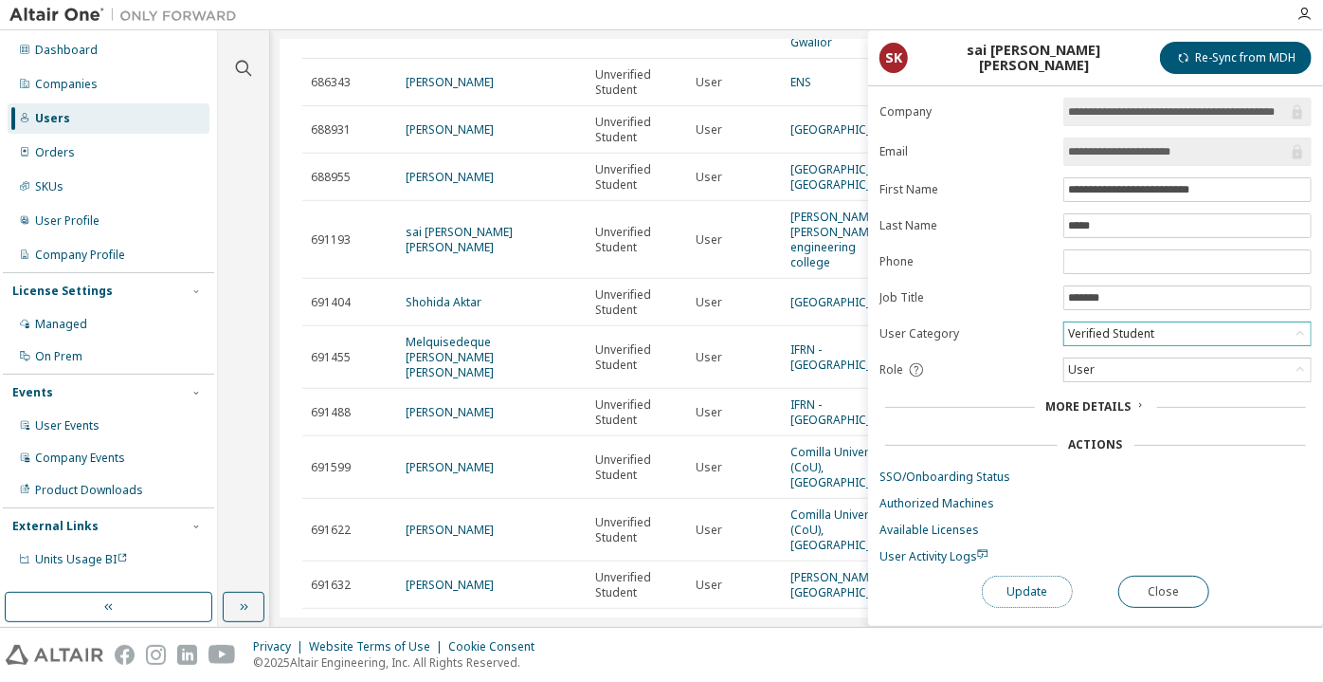
click at [1029, 578] on button "Update" at bounding box center [1027, 591] width 91 height 32
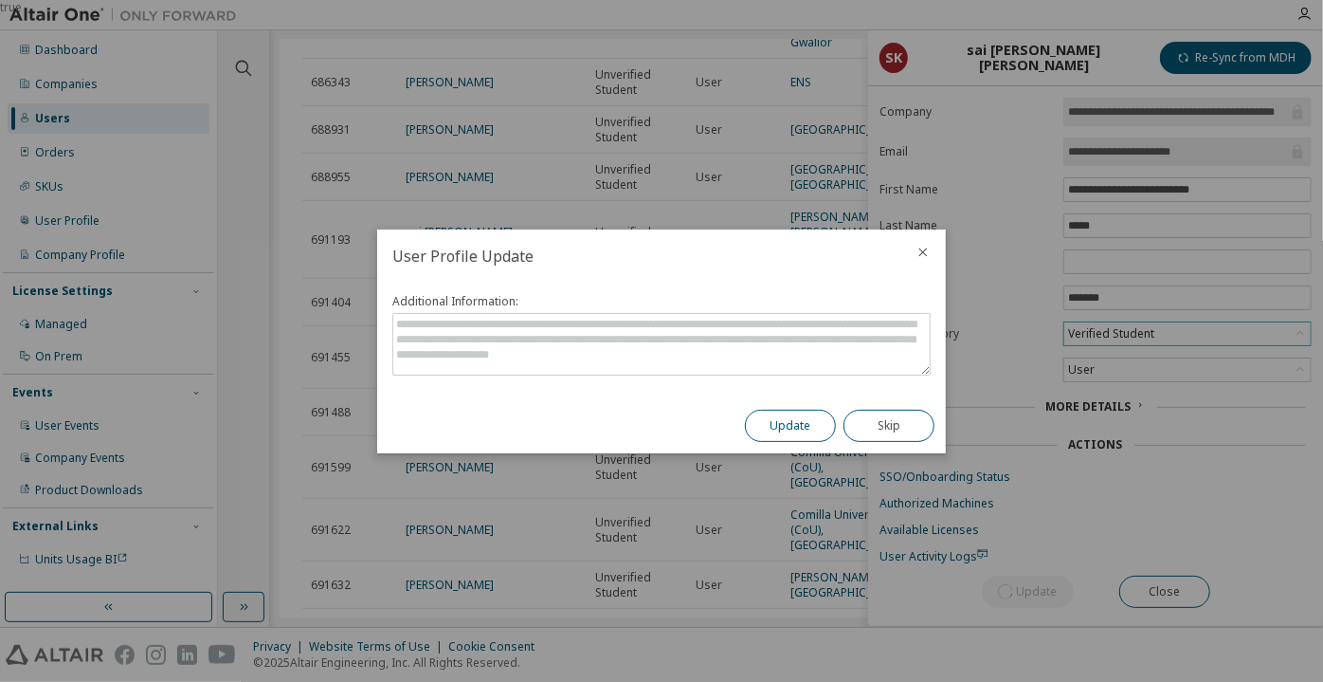
click at [779, 427] on button "Update" at bounding box center [790, 426] width 91 height 32
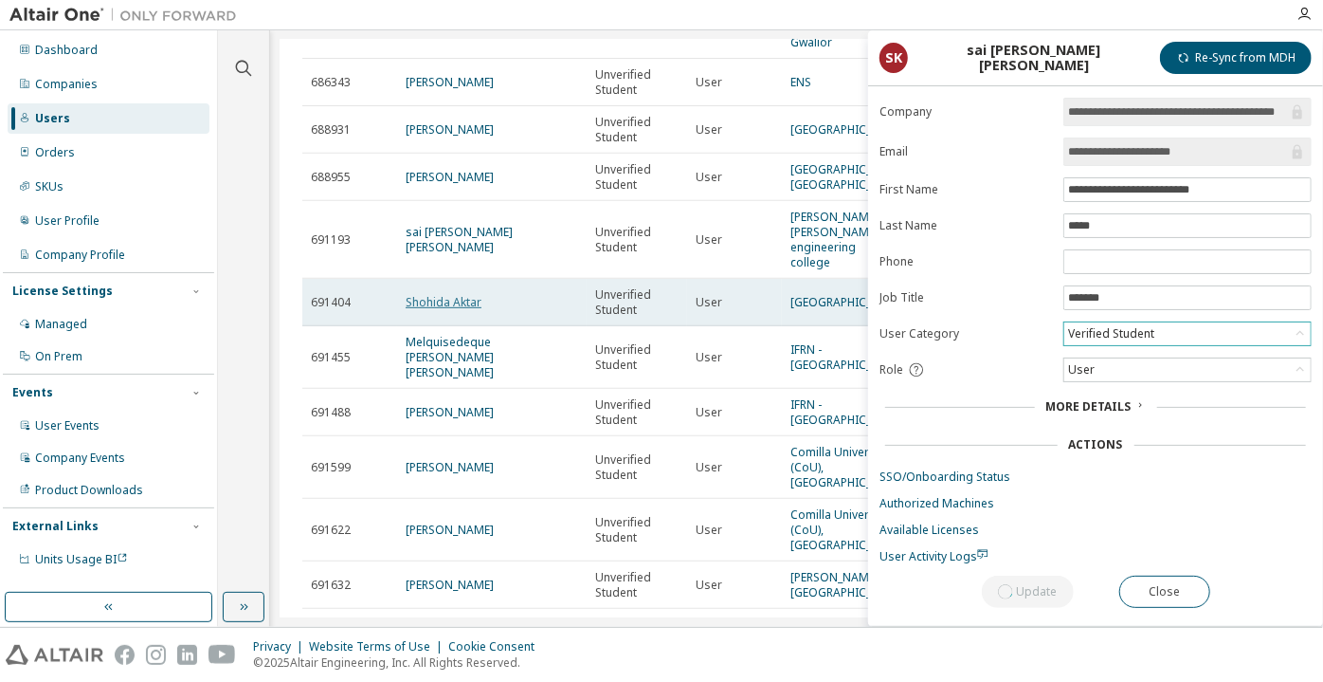
click at [442, 310] on link "Shohida Aktar" at bounding box center [444, 302] width 76 height 16
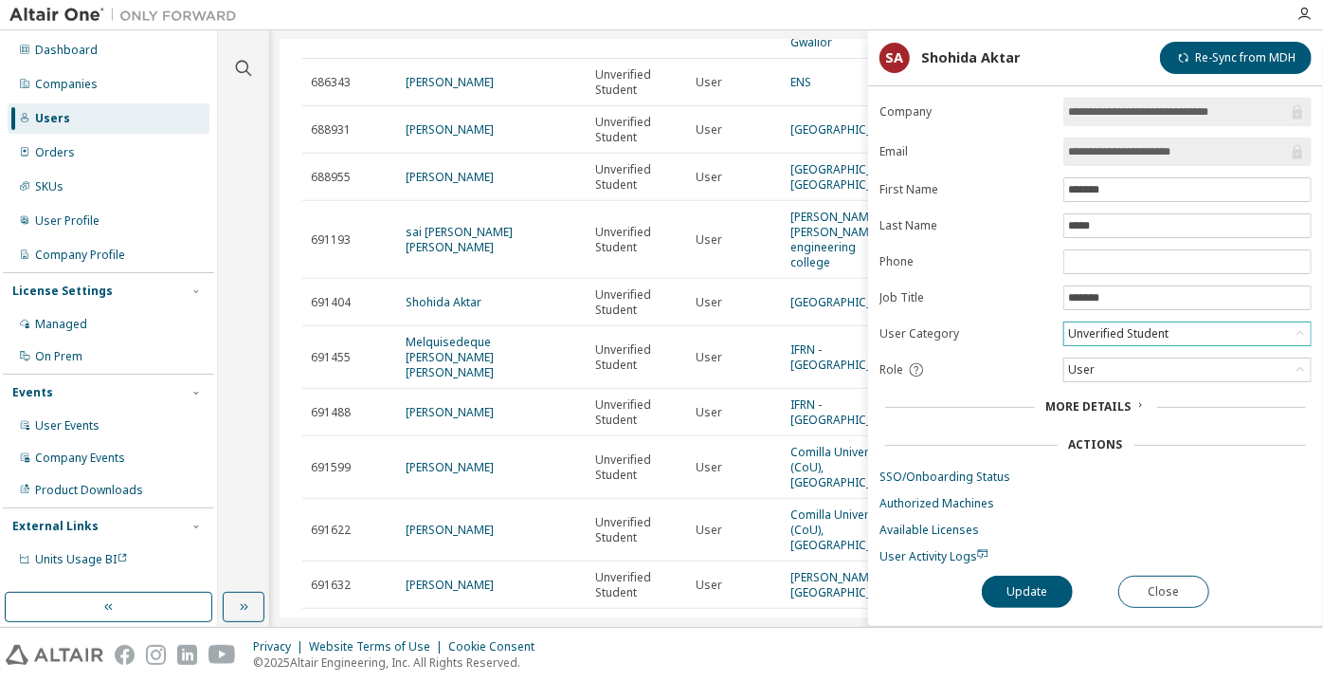
click at [1109, 336] on div "Unverified Student" at bounding box center [1118, 333] width 106 height 21
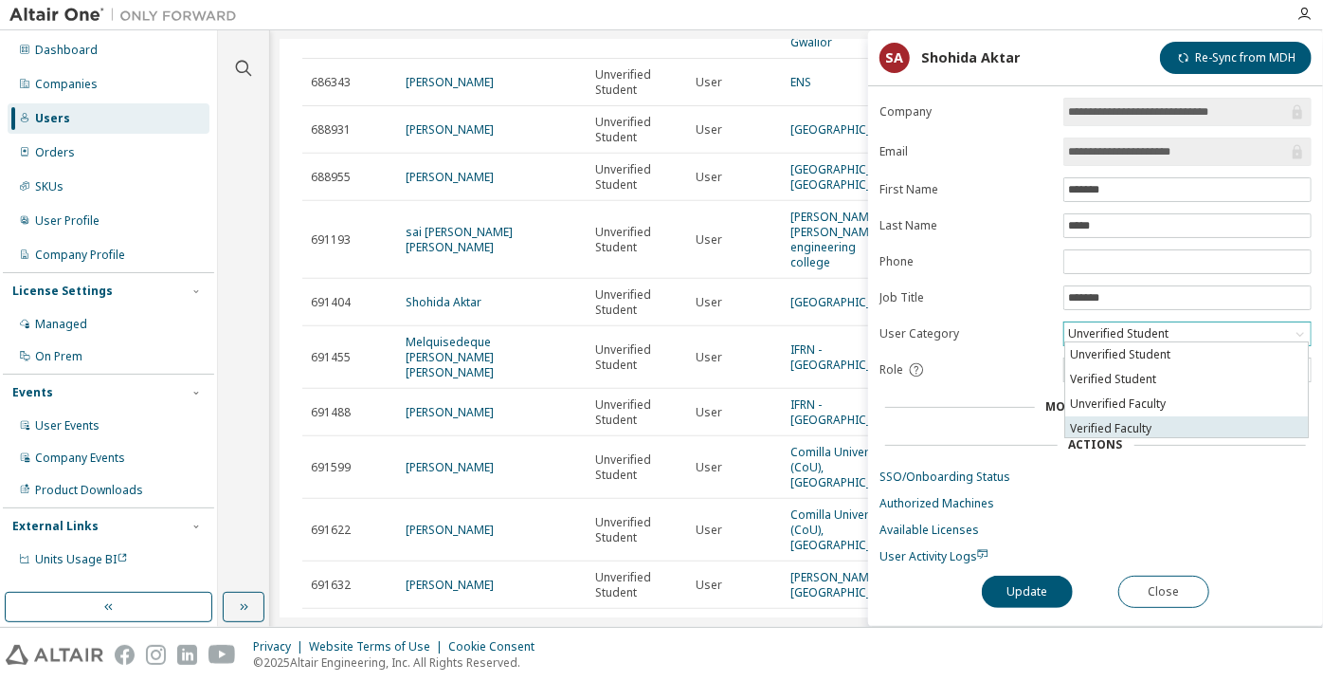
click at [1097, 424] on li "Verified Faculty" at bounding box center [1186, 428] width 243 height 25
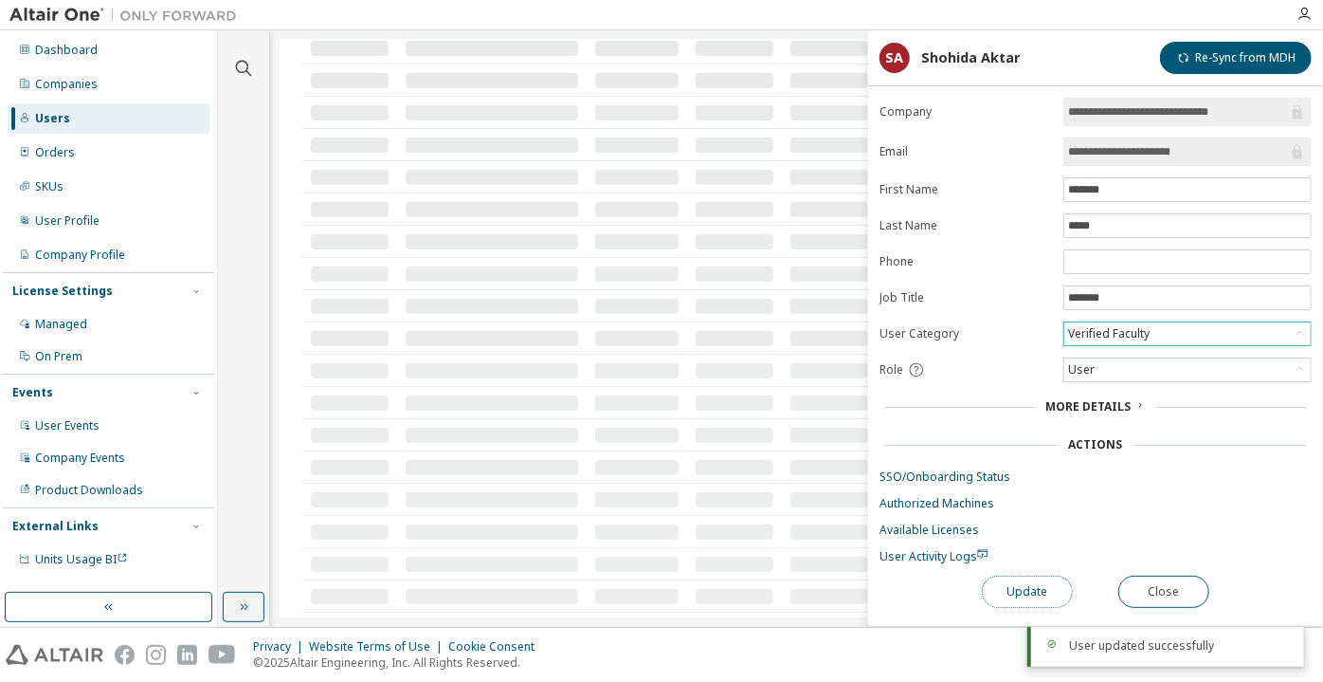
click at [1013, 576] on button "Update" at bounding box center [1027, 591] width 91 height 32
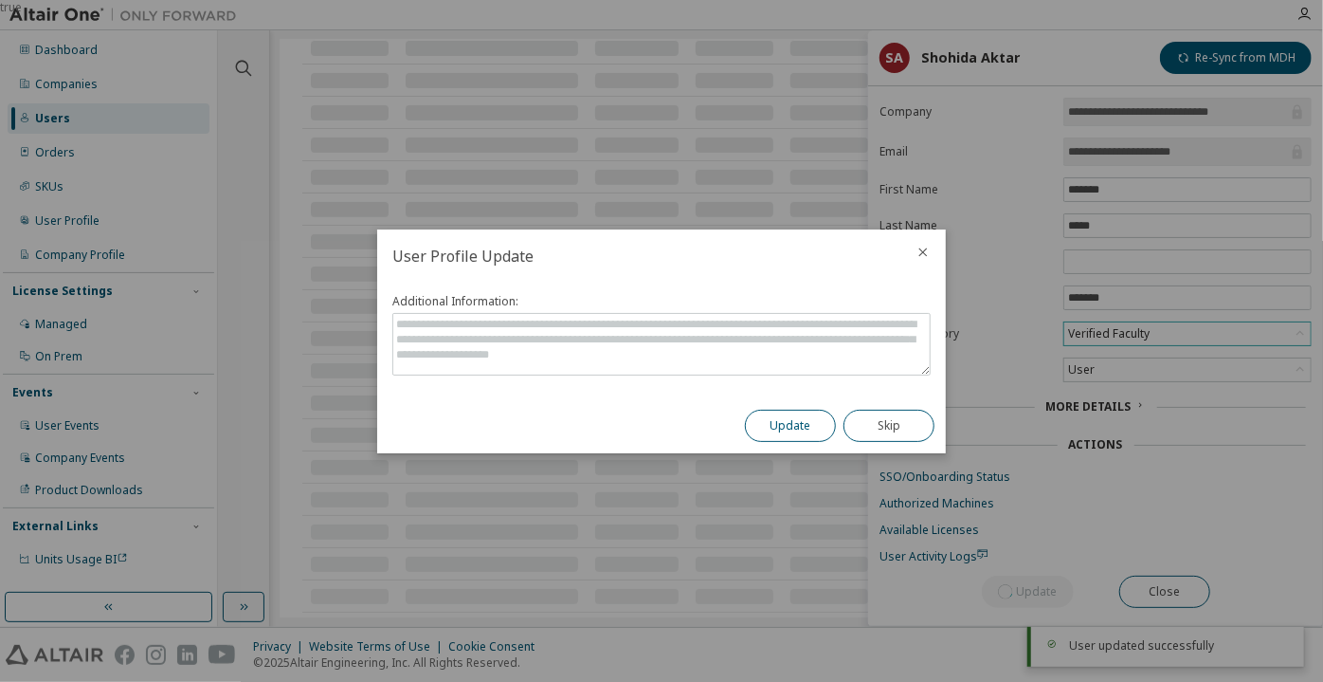
click at [763, 413] on button "Update" at bounding box center [790, 426] width 91 height 32
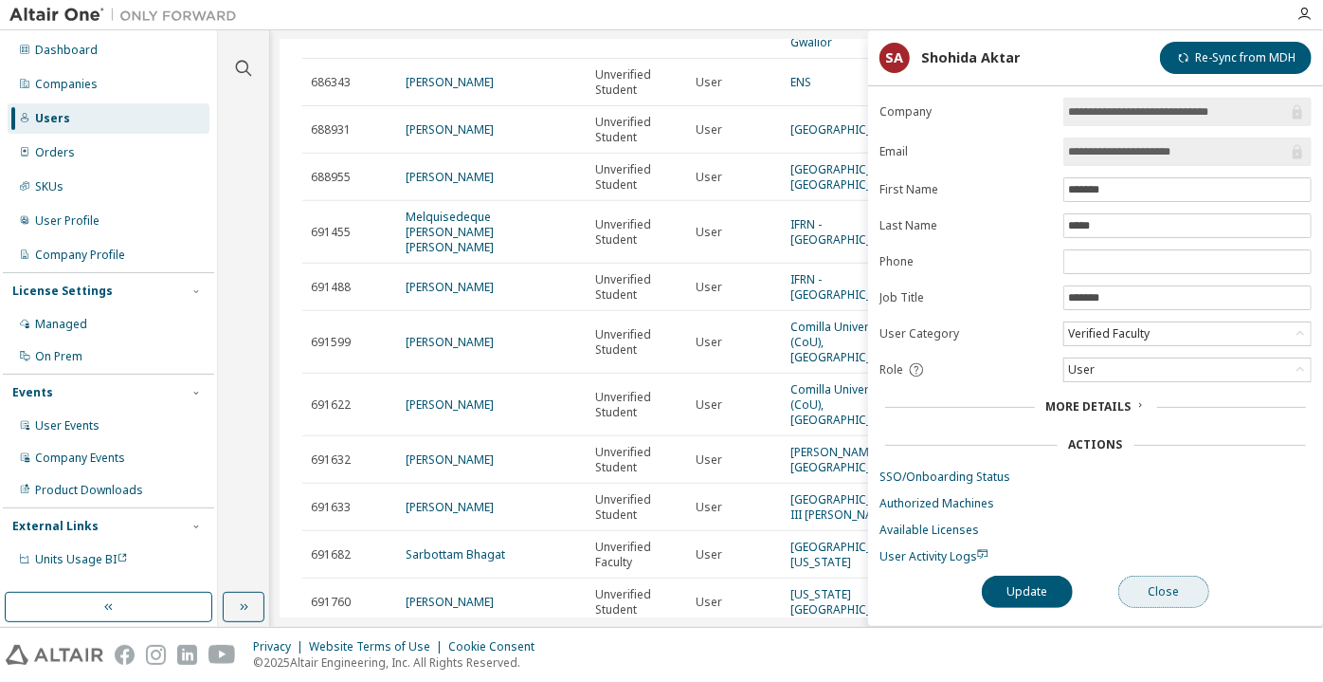
click at [1127, 578] on button "Close" at bounding box center [1164, 591] width 91 height 32
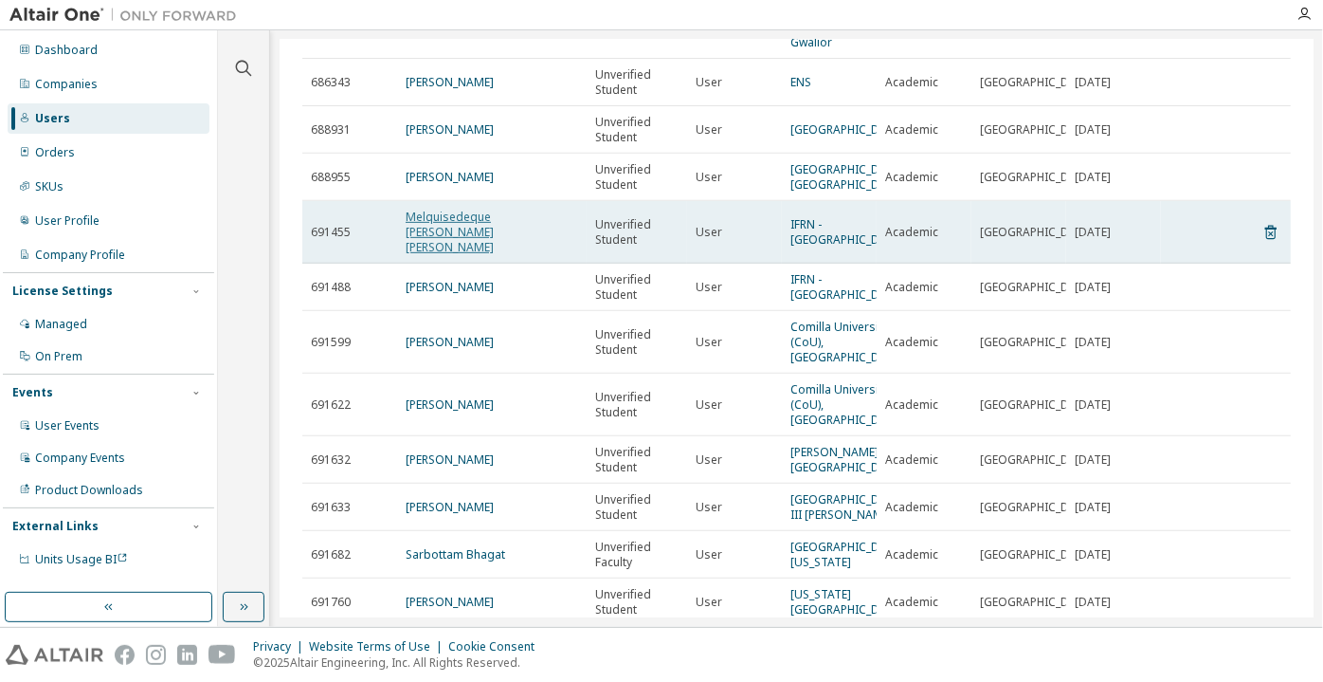
click at [494, 255] on link "Melquisedeque Fernandes Araujo" at bounding box center [450, 232] width 88 height 46
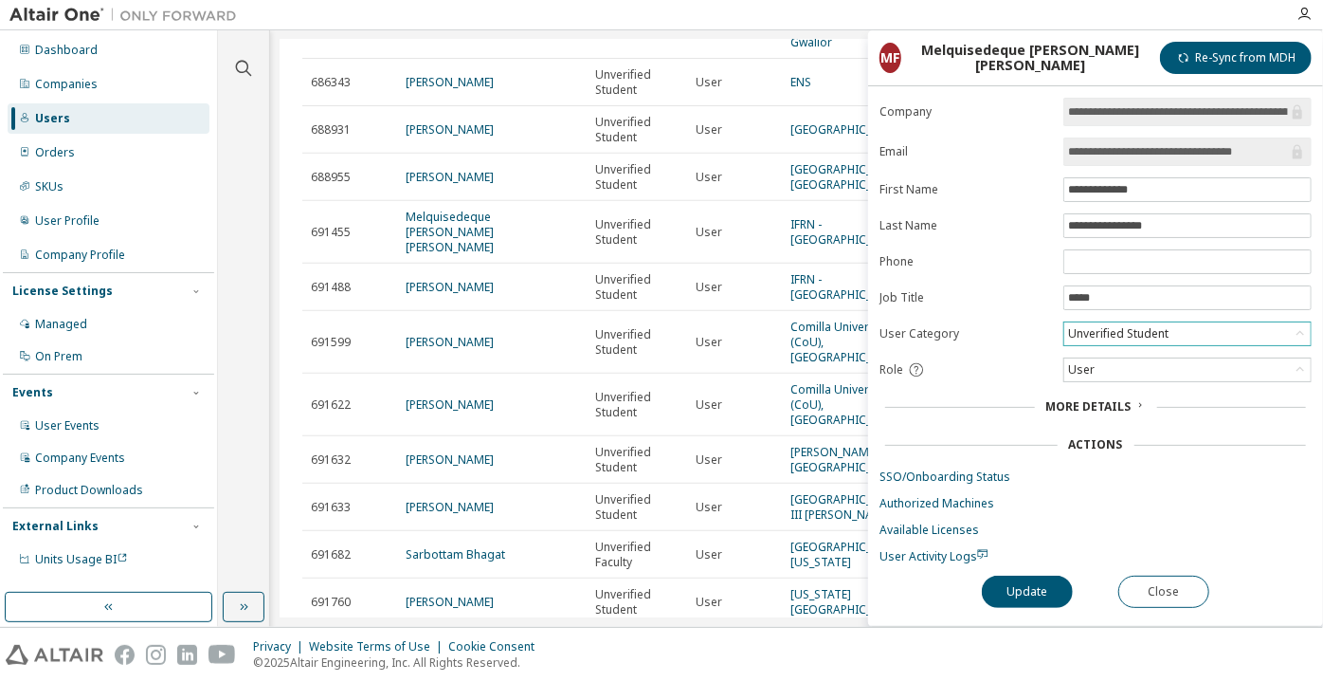
click at [1091, 322] on div "Unverified Student" at bounding box center [1188, 333] width 246 height 23
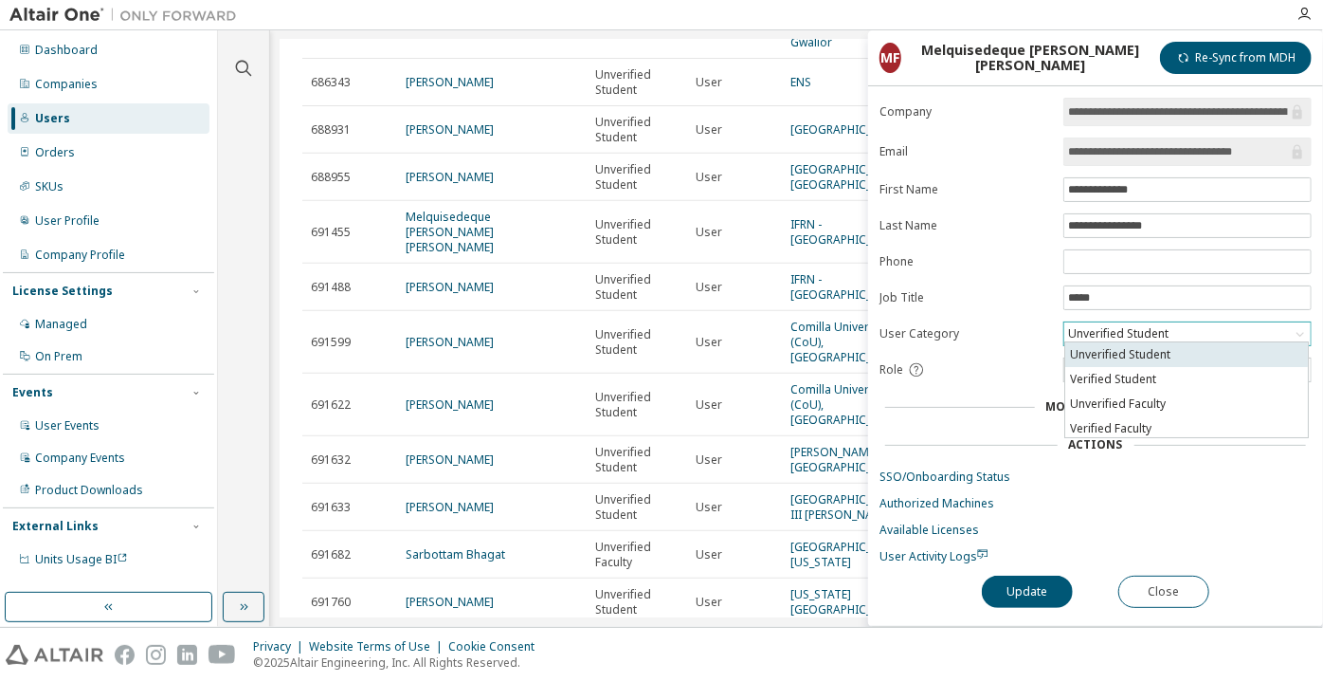
click at [1102, 363] on li "Unverified Student" at bounding box center [1186, 354] width 243 height 25
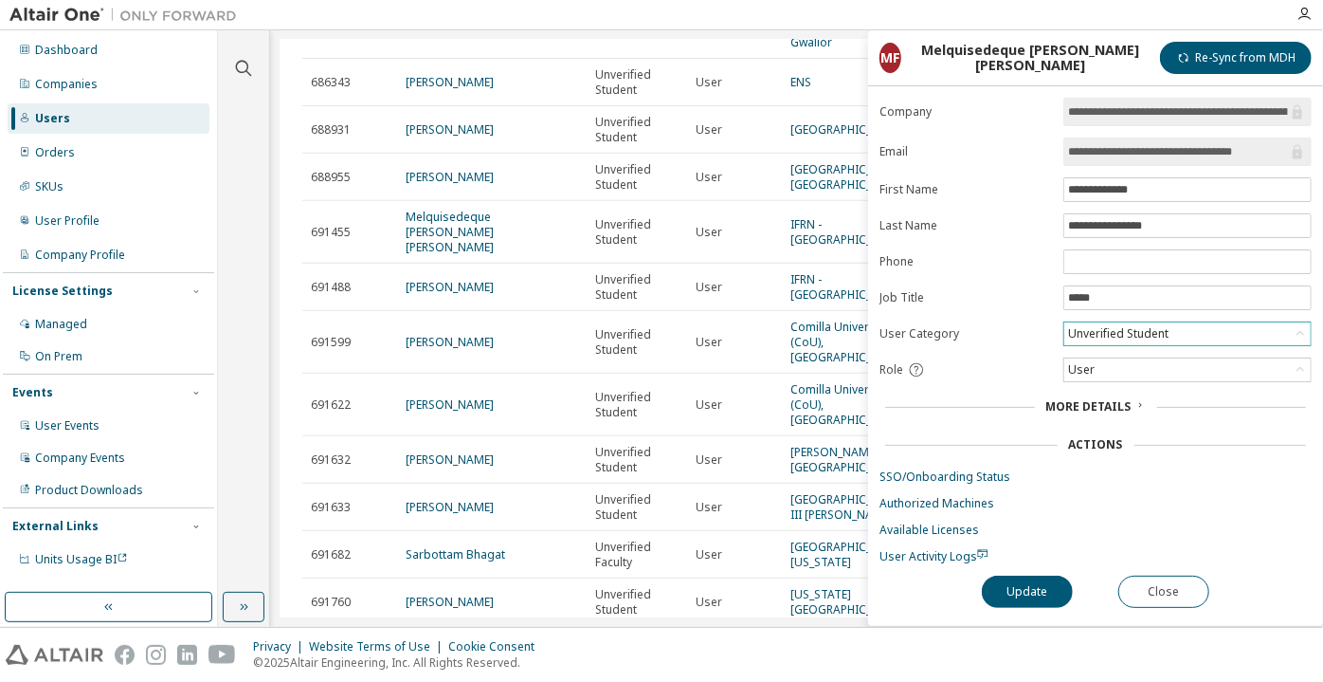
click at [1102, 342] on form "**********" at bounding box center [1096, 331] width 432 height 466
click at [1101, 331] on div "Unverified Student" at bounding box center [1118, 333] width 106 height 21
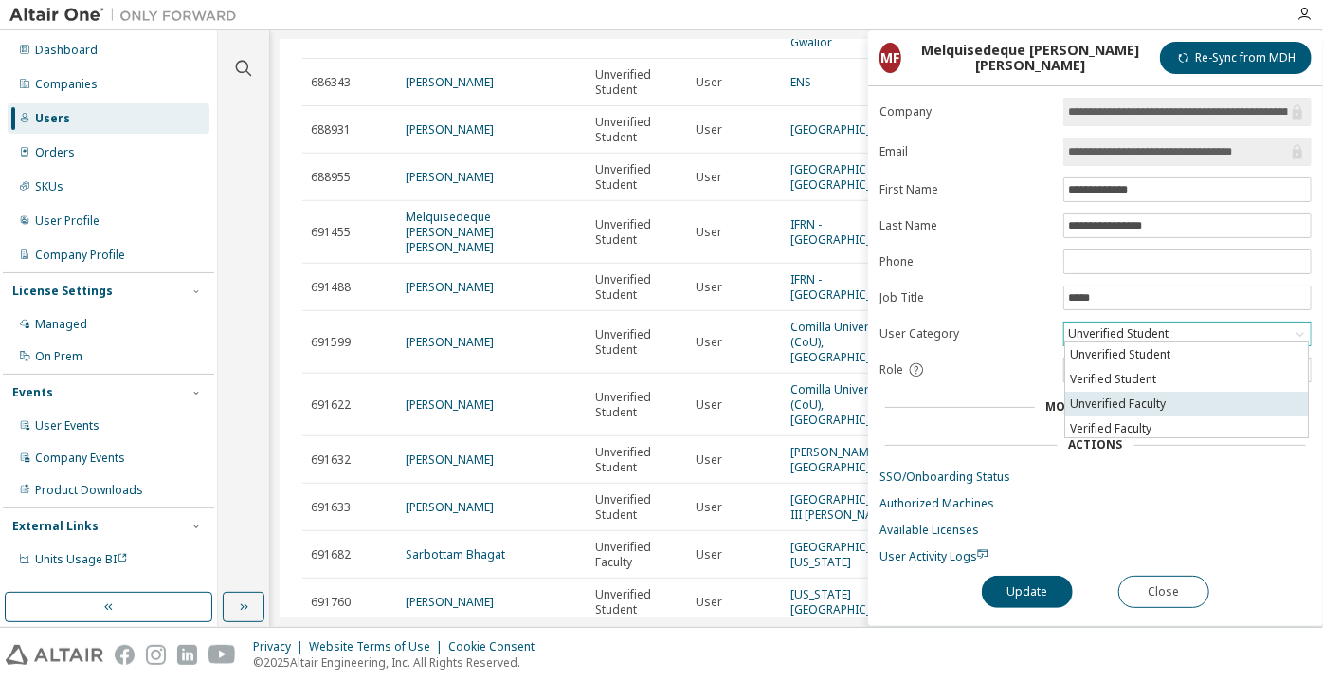
click at [1096, 392] on li "Unverified Faculty" at bounding box center [1186, 404] width 243 height 25
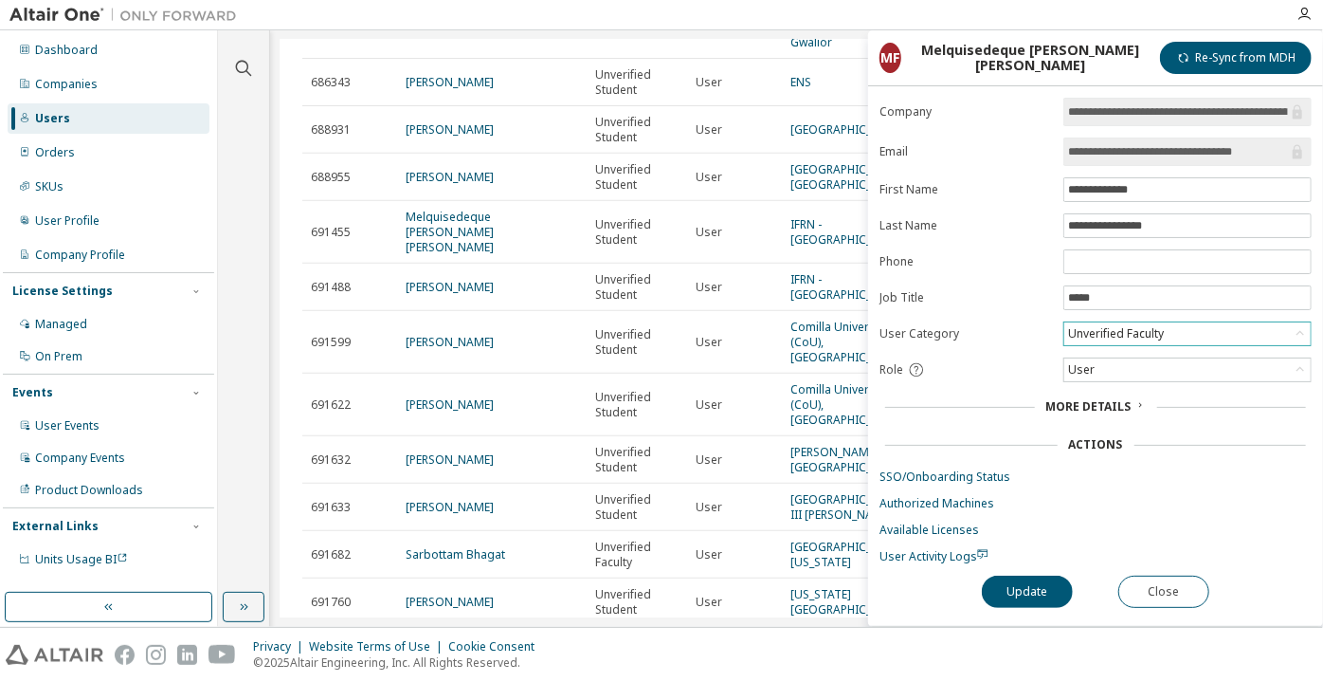
click at [1102, 323] on div "Unverified Faculty" at bounding box center [1115, 333] width 101 height 21
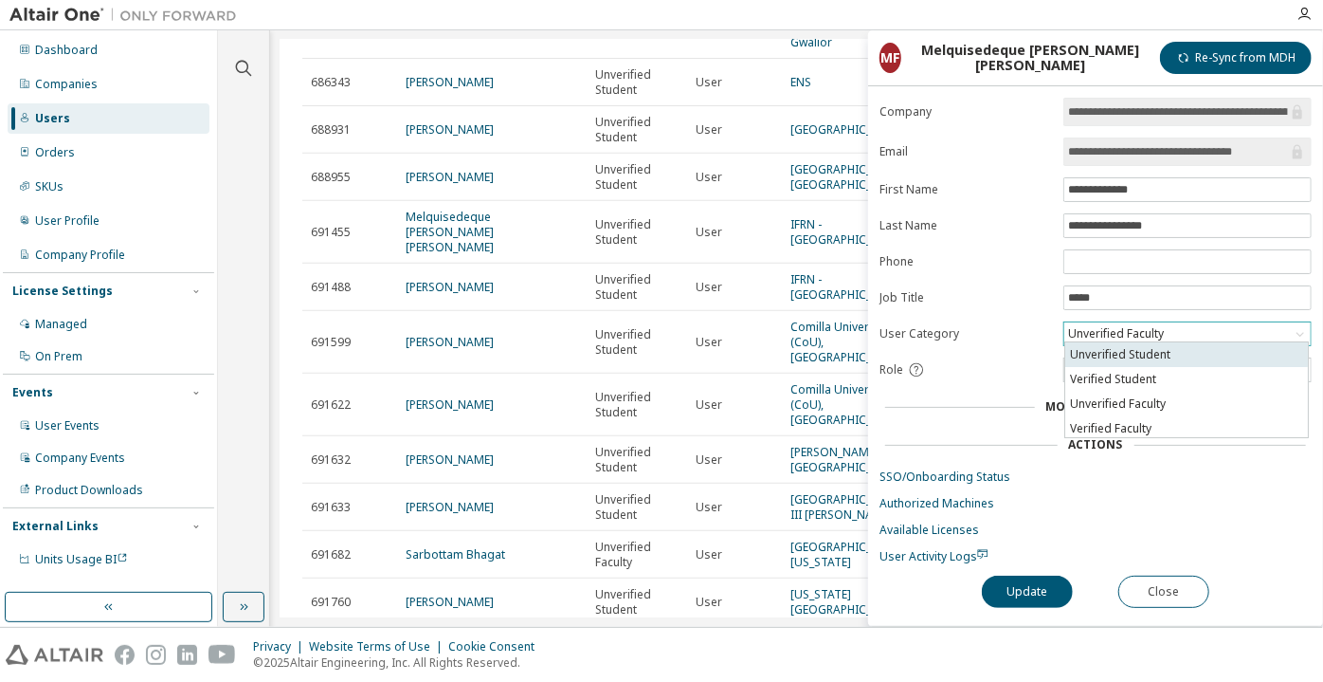
click at [1102, 363] on li "Unverified Student" at bounding box center [1186, 354] width 243 height 25
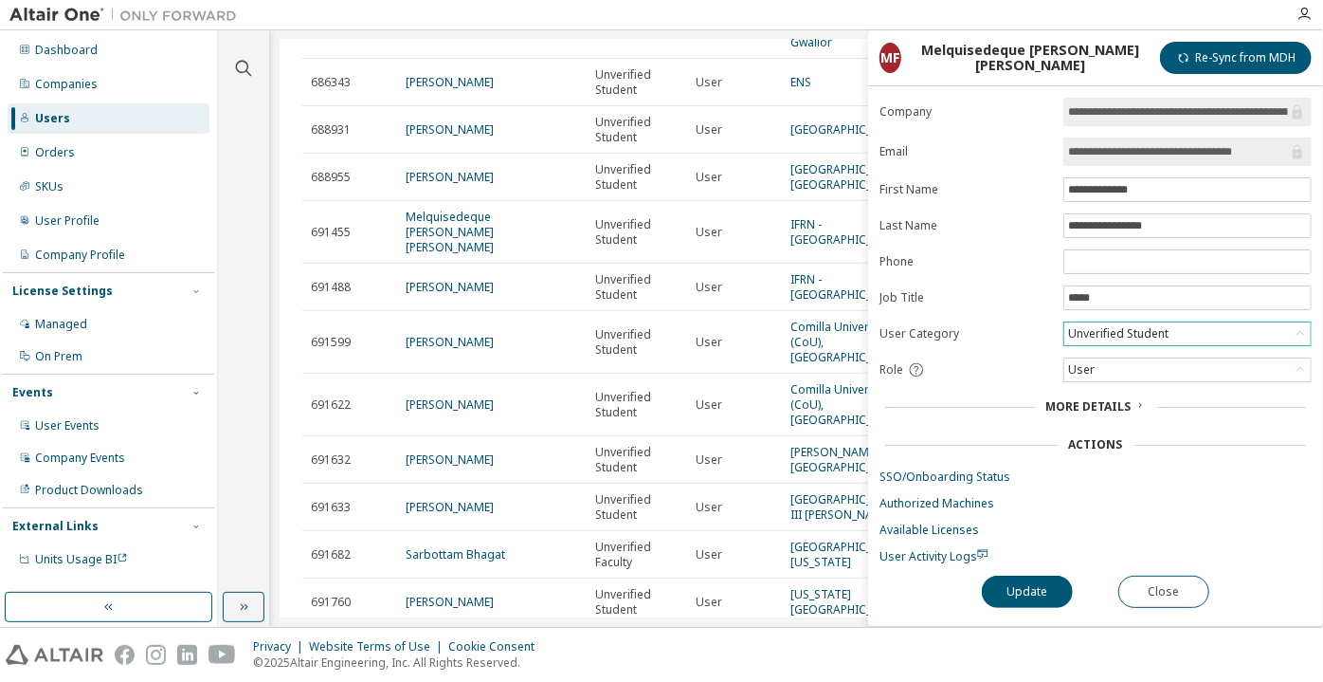
click at [1101, 328] on div "Unverified Student" at bounding box center [1118, 333] width 106 height 21
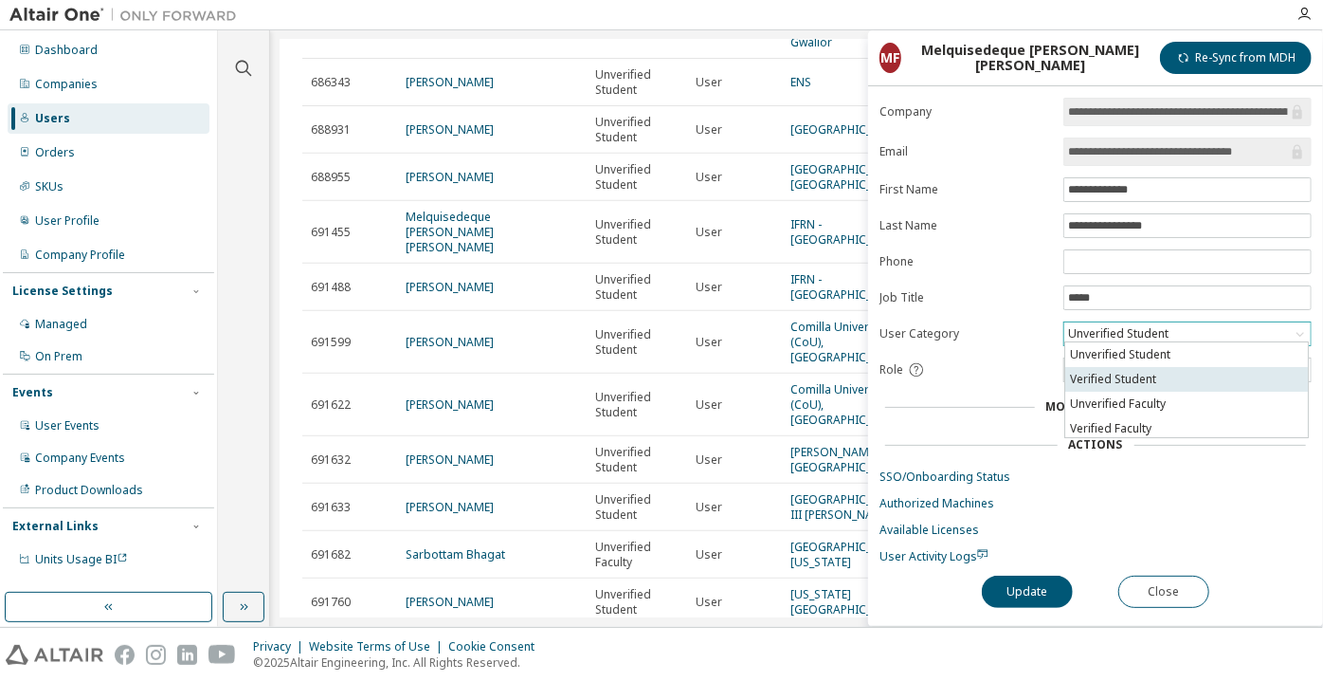
click at [1100, 386] on li "Verified Student" at bounding box center [1186, 379] width 243 height 25
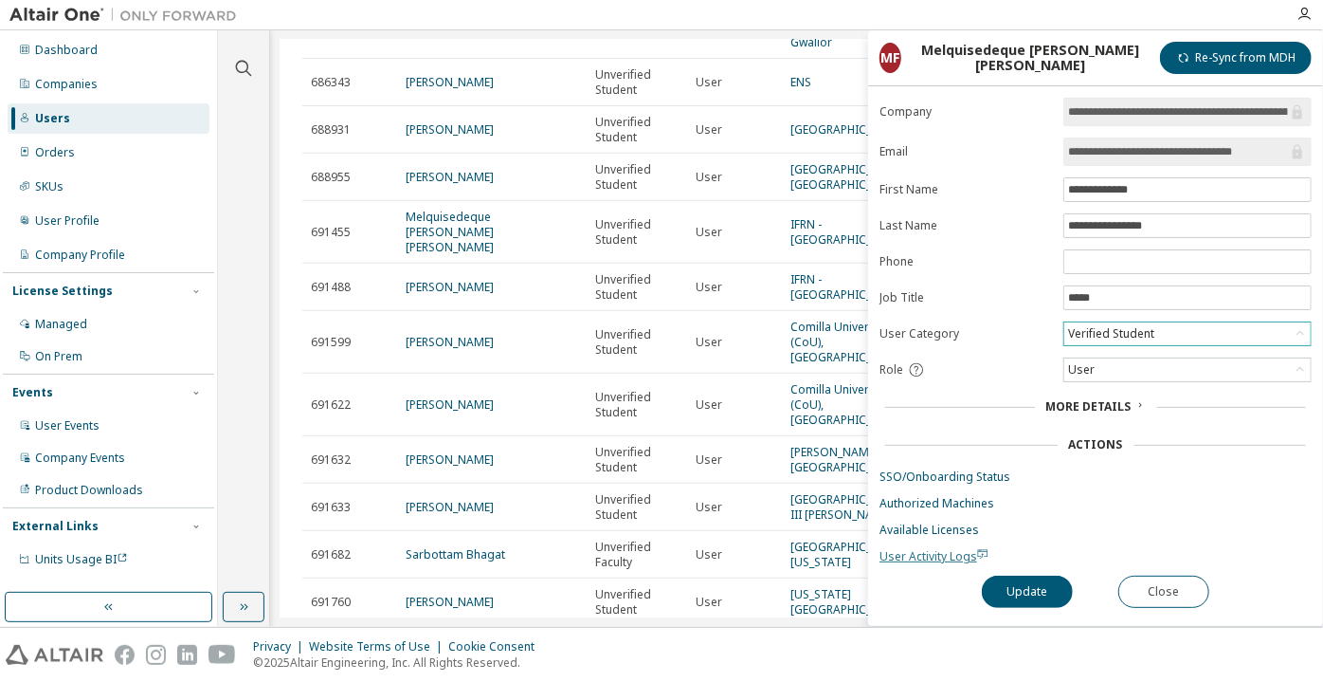
click at [895, 552] on span "User Activity Logs" at bounding box center [934, 556] width 109 height 16
click at [1026, 581] on button "Update" at bounding box center [1027, 591] width 91 height 32
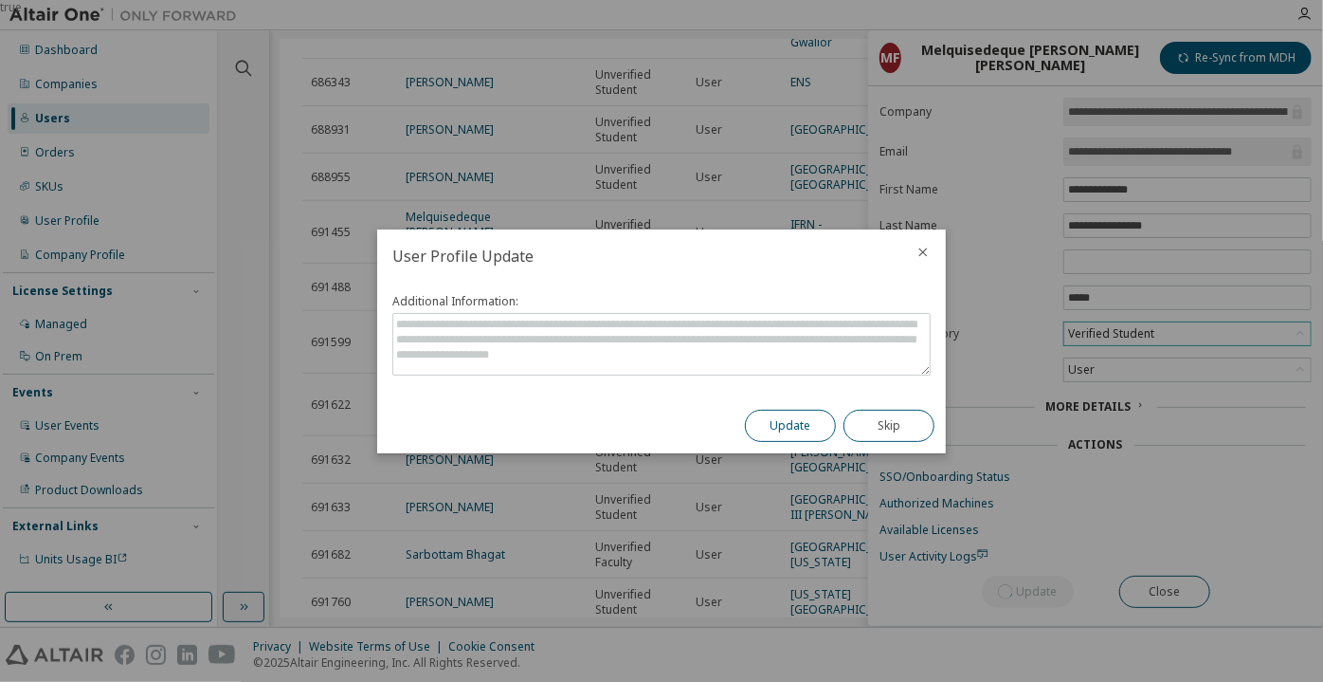
click at [796, 438] on button "Update" at bounding box center [790, 426] width 91 height 32
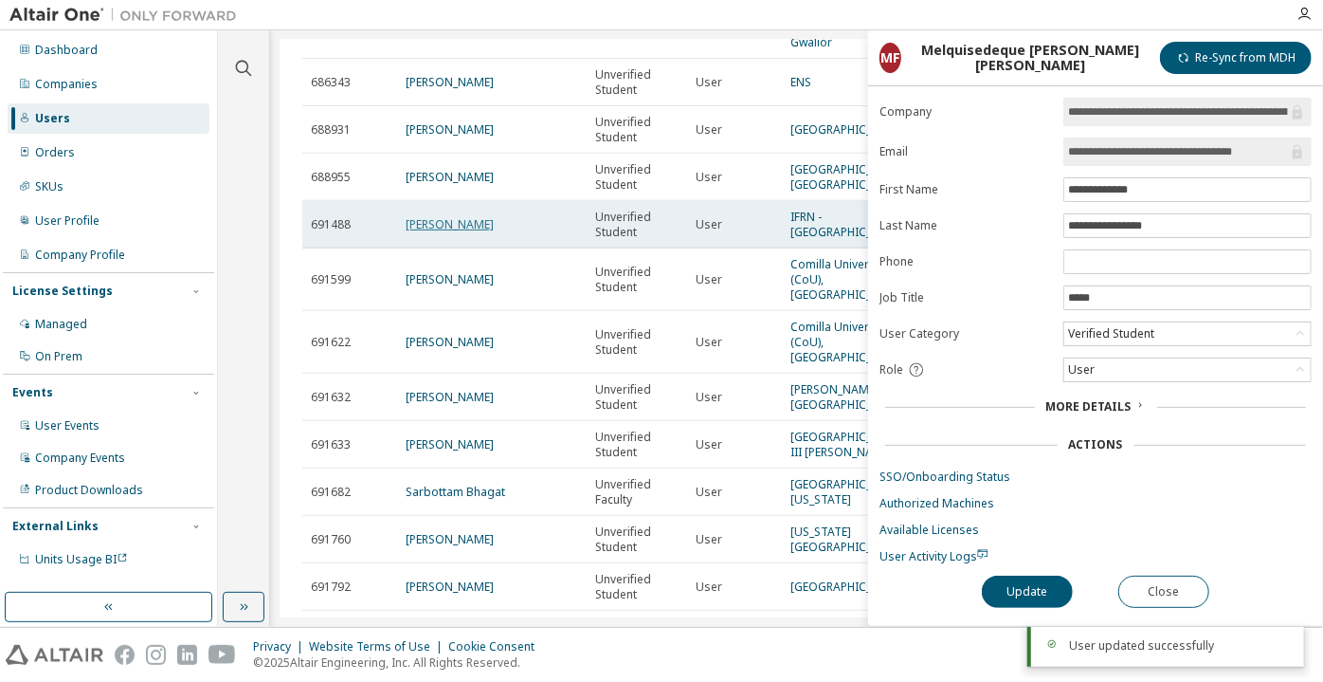
click at [441, 232] on link "Samuel Cavalcante" at bounding box center [450, 224] width 88 height 16
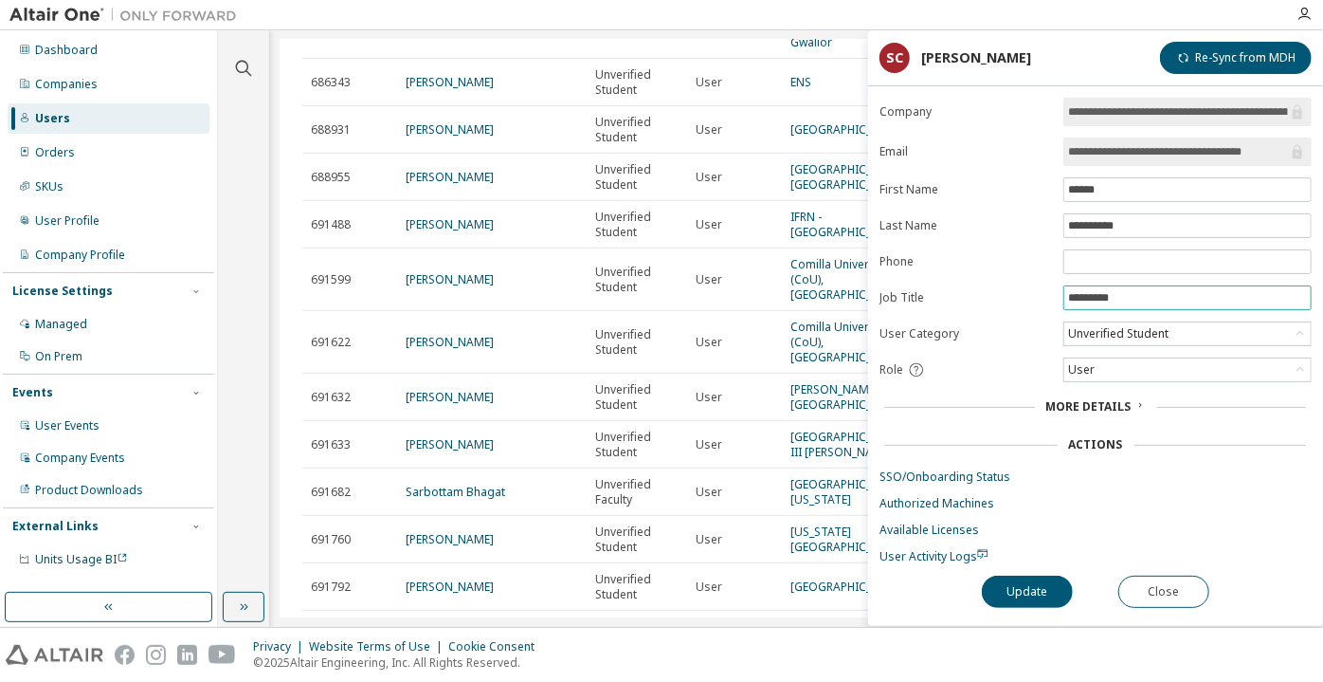
click at [1088, 292] on input "*********" at bounding box center [1187, 297] width 239 height 15
click at [1104, 330] on div "Unverified Student" at bounding box center [1118, 333] width 106 height 21
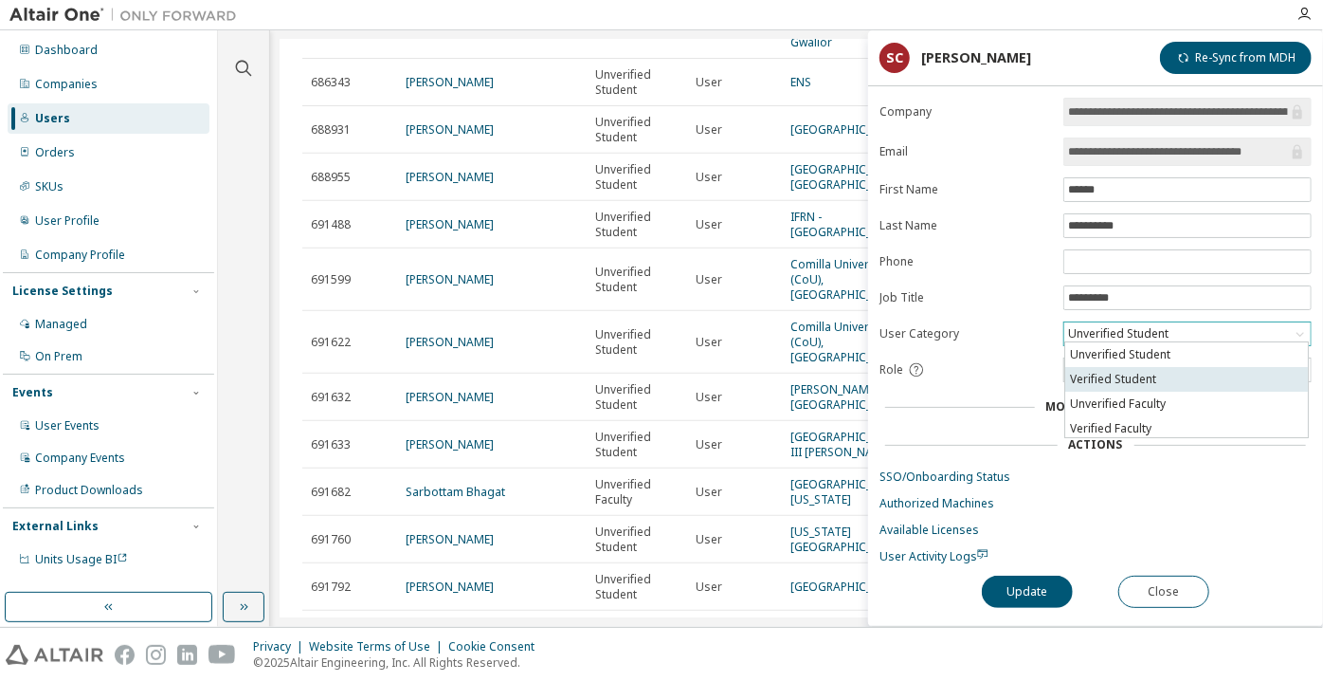
click at [1115, 375] on li "Verified Student" at bounding box center [1186, 379] width 243 height 25
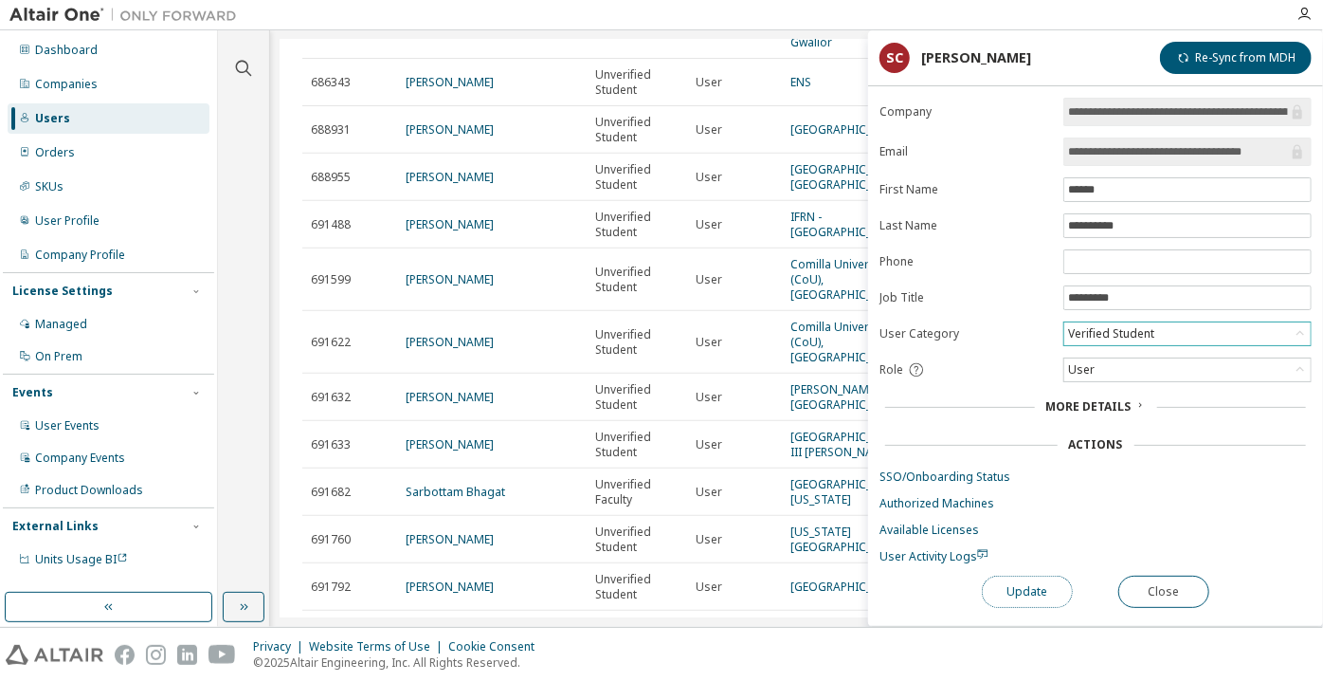
click at [1041, 578] on button "Update" at bounding box center [1027, 591] width 91 height 32
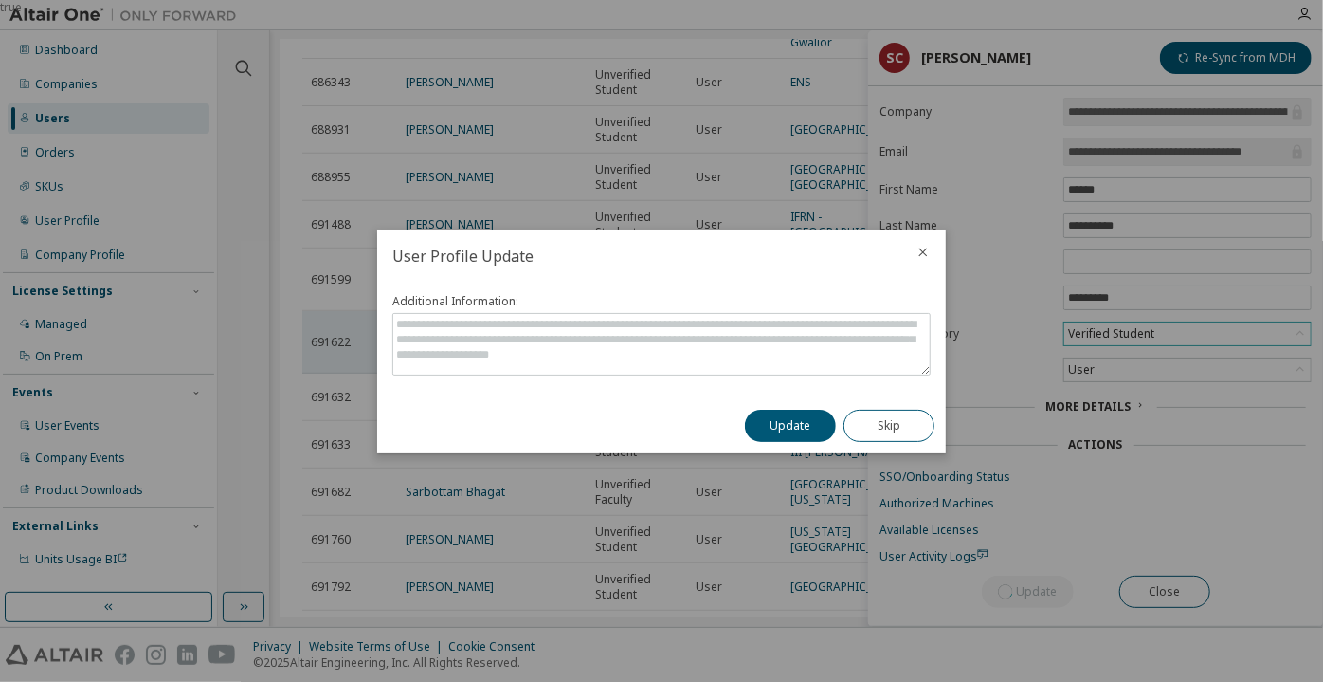
click at [816, 428] on button "Update" at bounding box center [790, 426] width 91 height 32
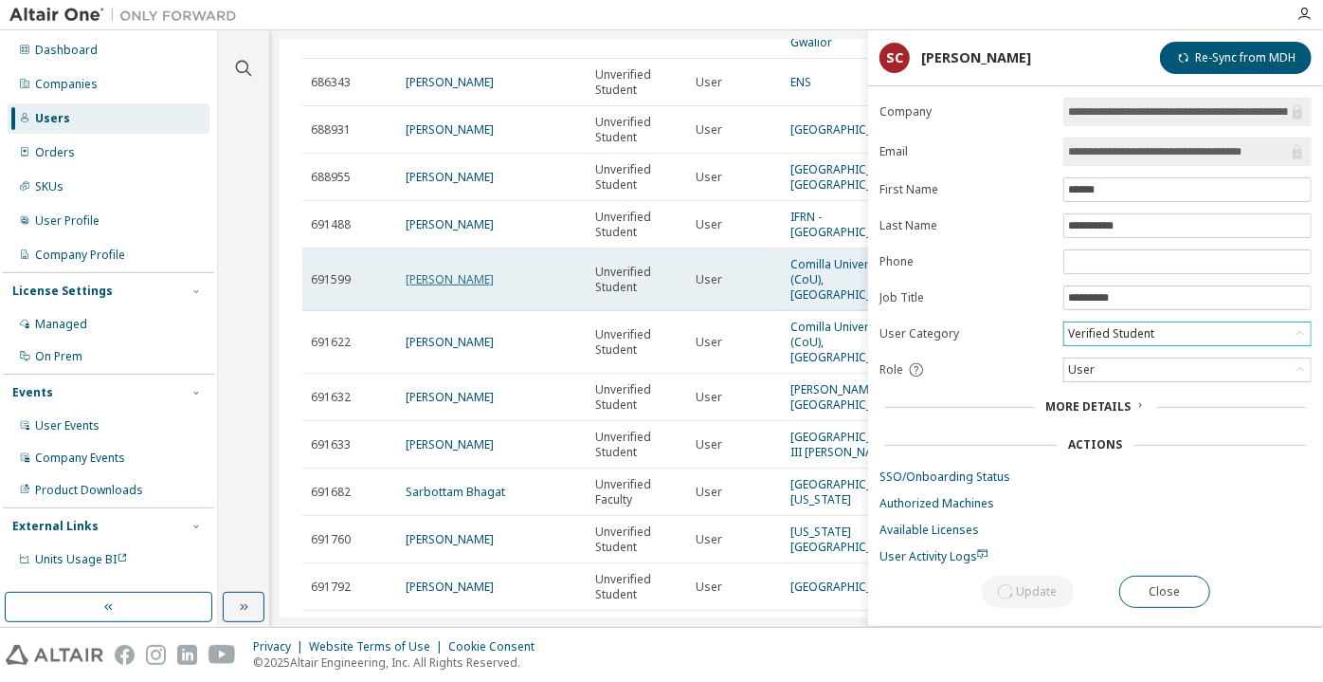
click at [463, 287] on link "Kaosar Ahmed" at bounding box center [450, 279] width 88 height 16
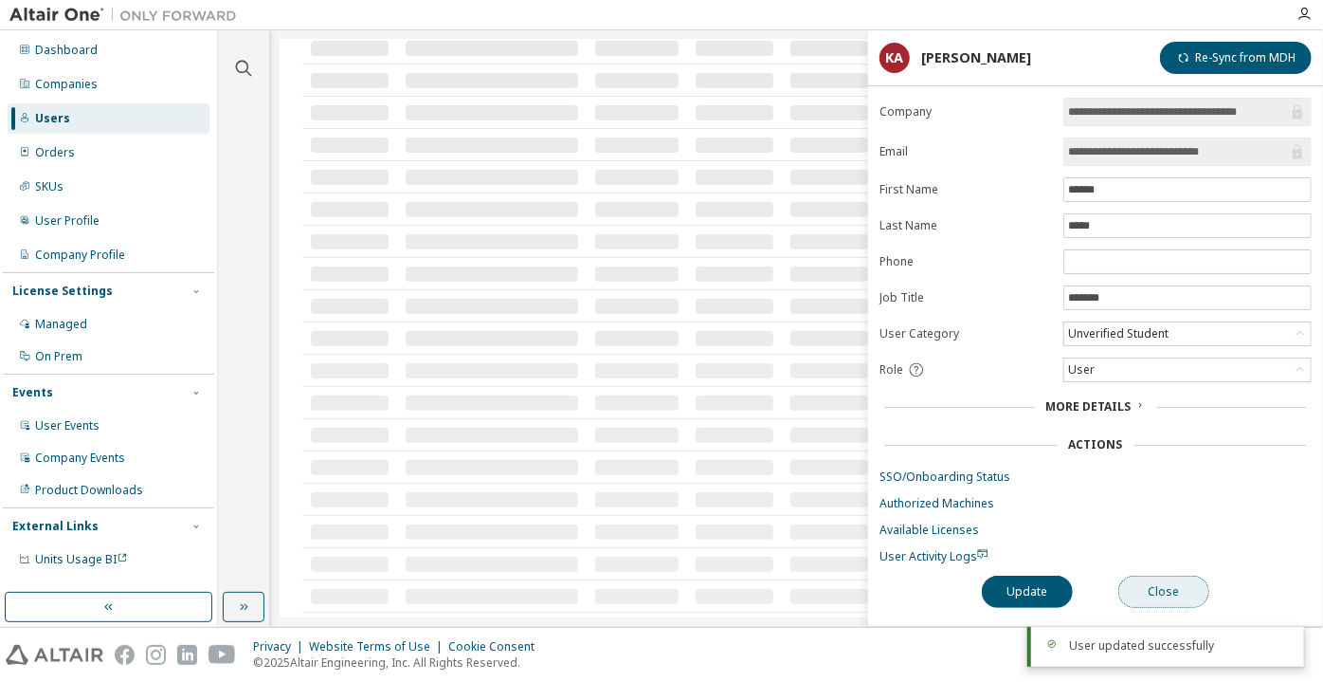
click at [1151, 595] on button "Close" at bounding box center [1164, 591] width 91 height 32
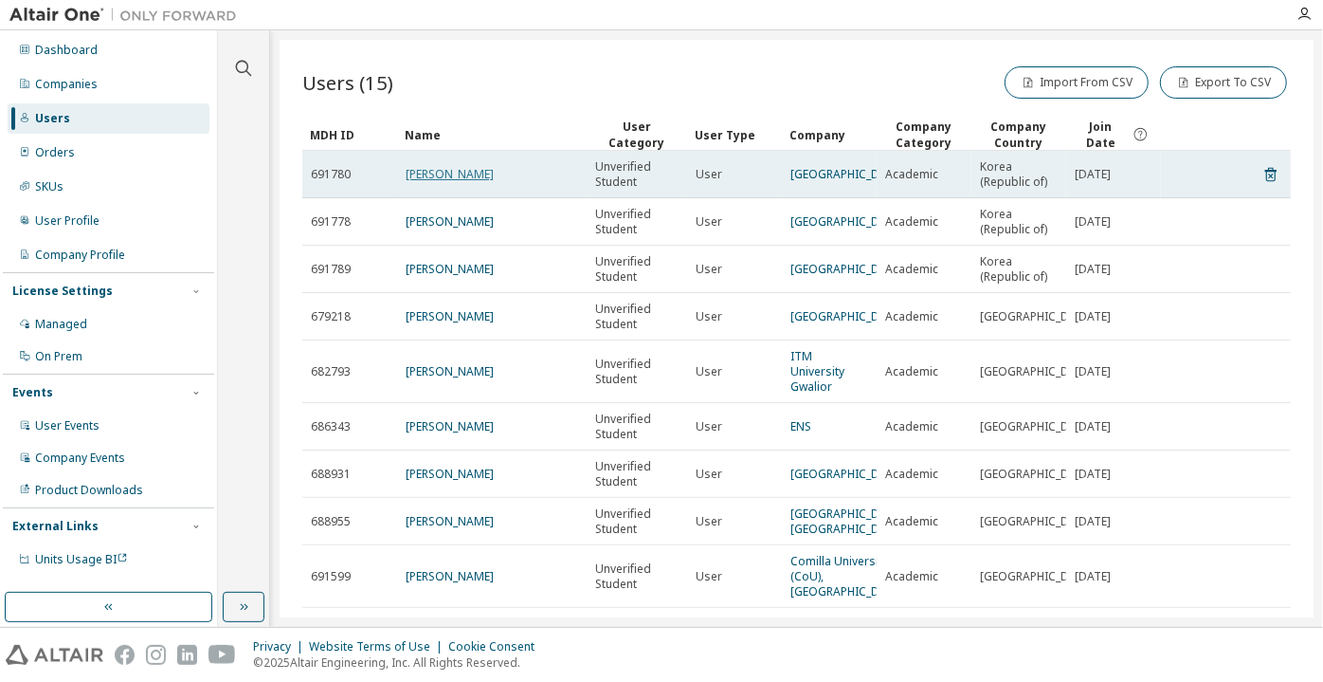
click at [451, 175] on link "Sangkil Kim" at bounding box center [450, 174] width 88 height 16
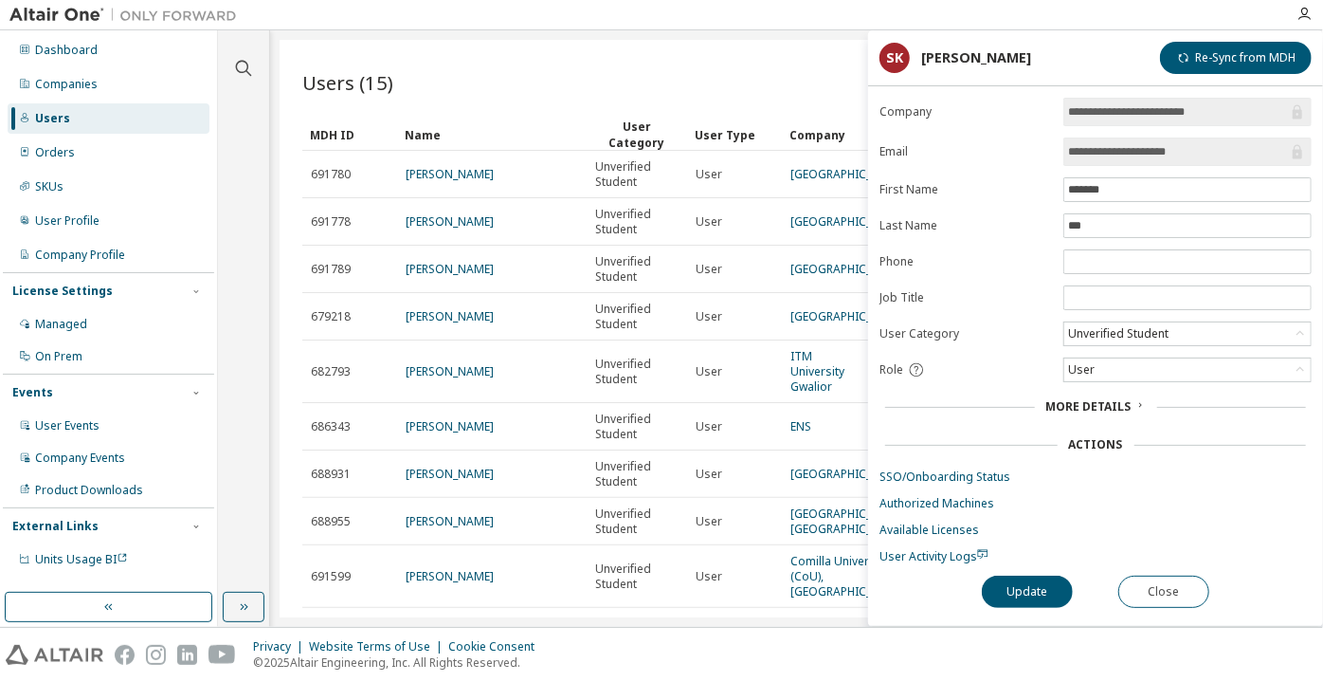
click at [944, 541] on form "**********" at bounding box center [1096, 331] width 432 height 466
click at [942, 548] on span "User Activity Logs" at bounding box center [934, 556] width 109 height 16
click at [1082, 337] on div "Unverified Student" at bounding box center [1118, 333] width 106 height 21
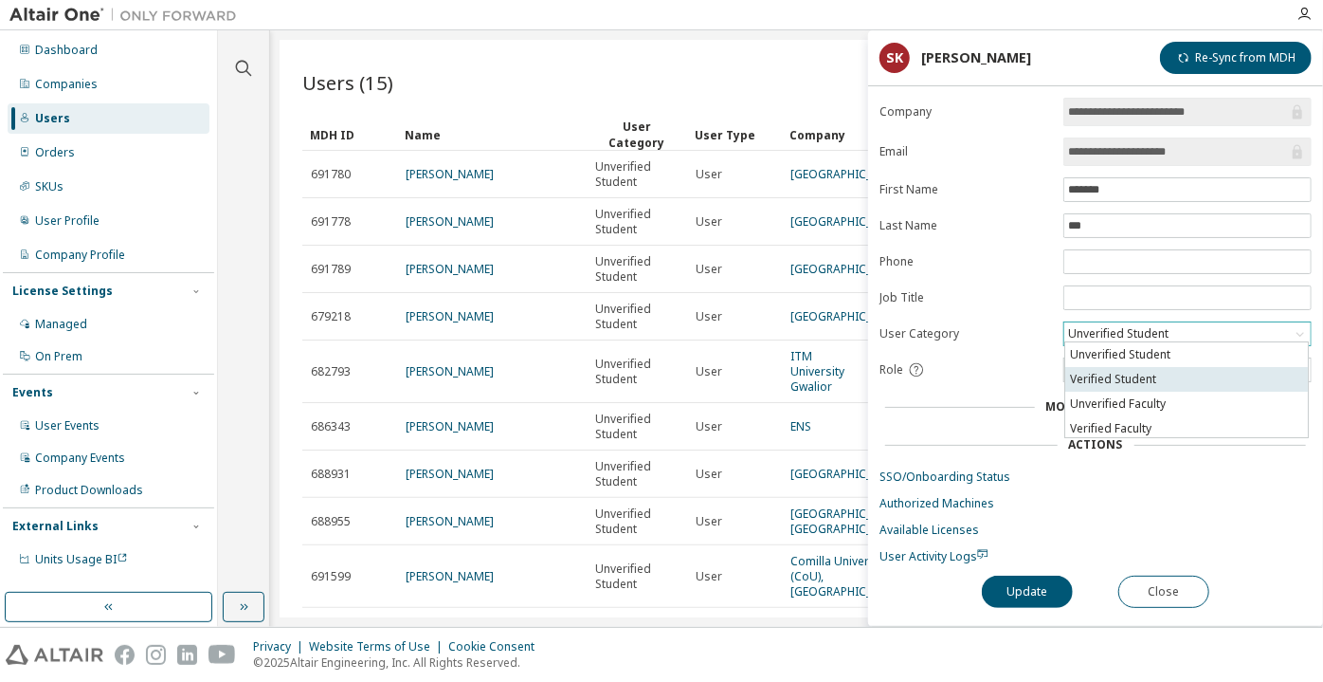
click at [1109, 374] on li "Verified Student" at bounding box center [1186, 379] width 243 height 25
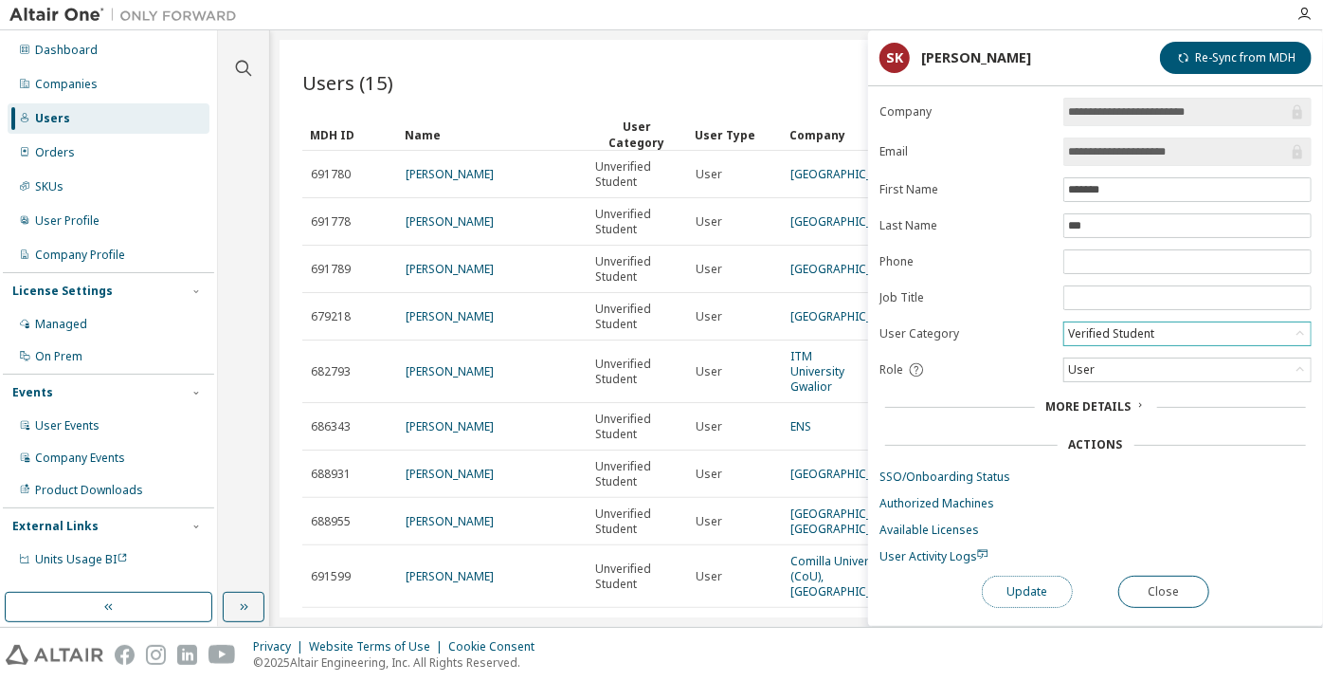
click at [1063, 600] on button "Update" at bounding box center [1027, 591] width 91 height 32
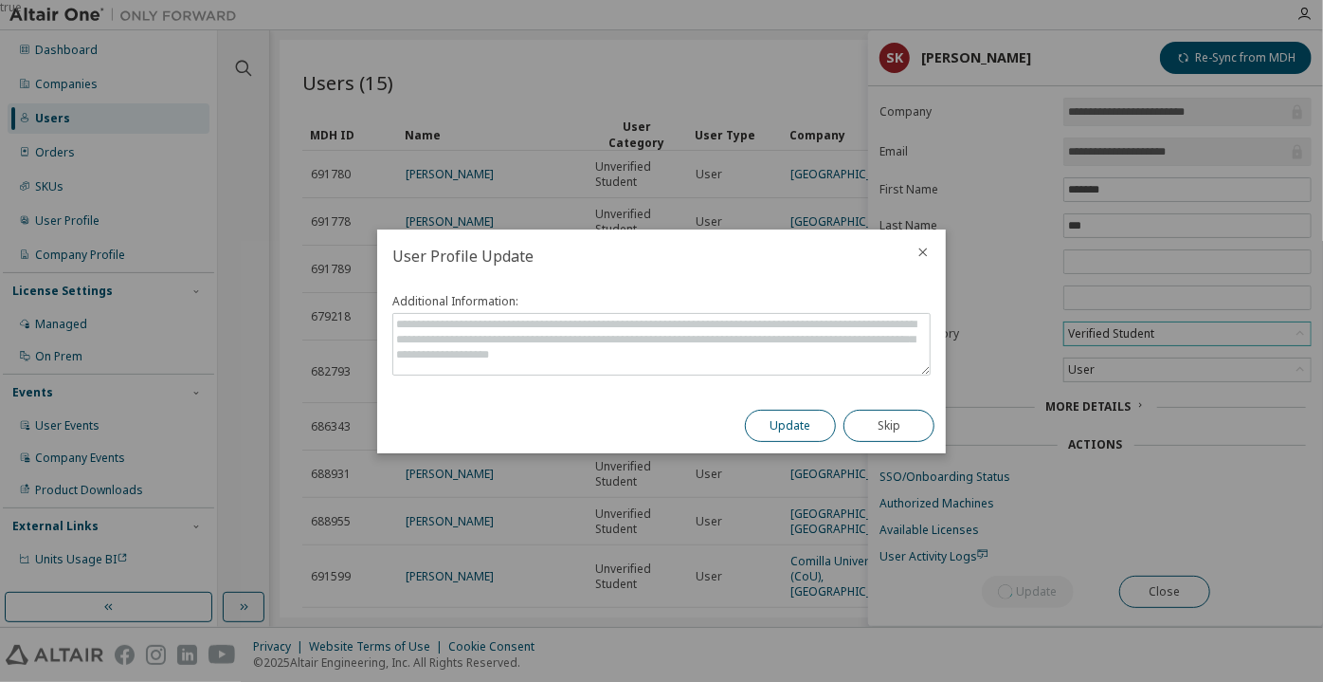
click at [766, 414] on button "Update" at bounding box center [790, 426] width 91 height 32
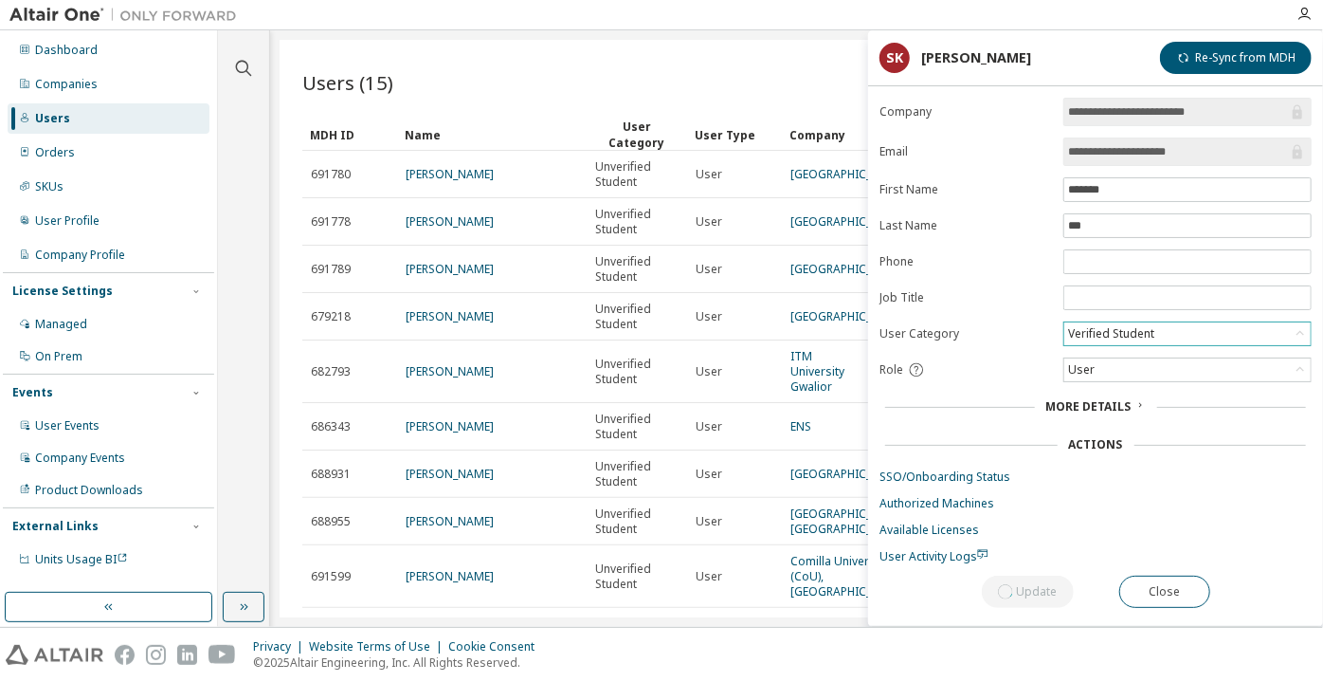
drag, startPoint x: 1197, startPoint y: 151, endPoint x: 1035, endPoint y: 123, distance: 164.4
click at [1035, 123] on form "**********" at bounding box center [1096, 331] width 432 height 466
click at [1091, 329] on div "Verified Student" at bounding box center [1111, 333] width 92 height 21
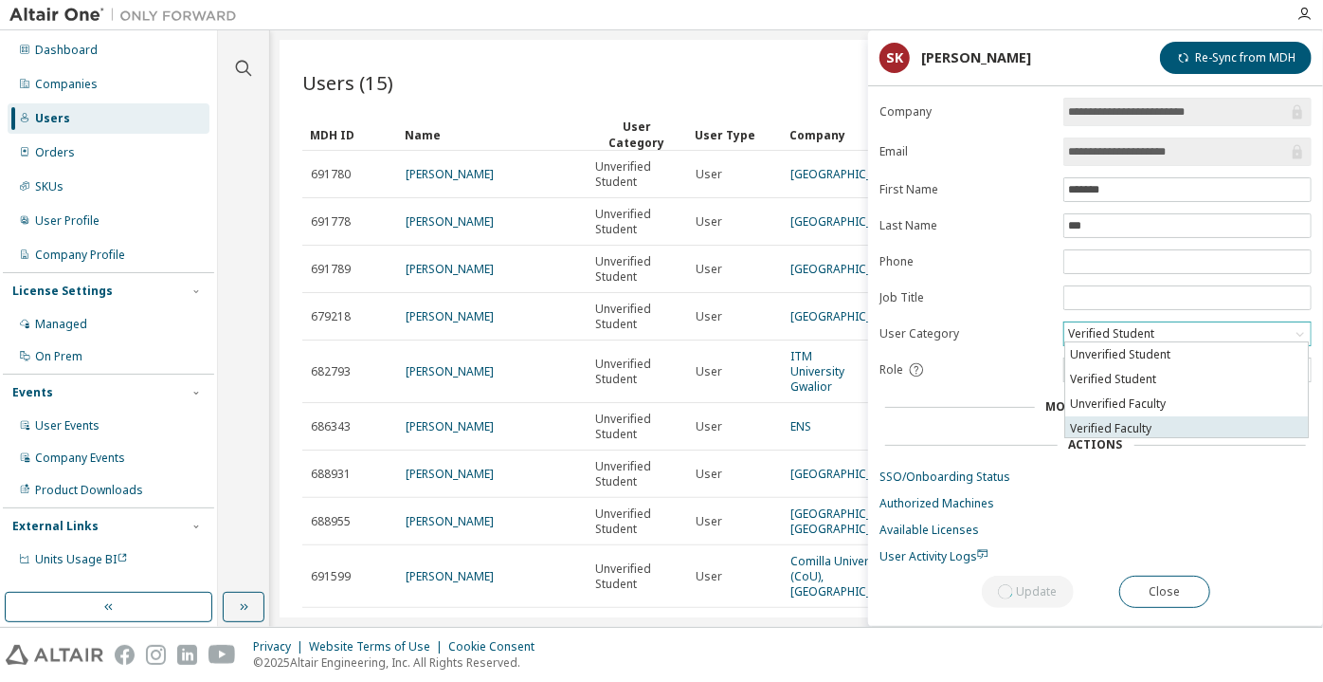
click at [1102, 424] on li "Verified Faculty" at bounding box center [1186, 428] width 243 height 25
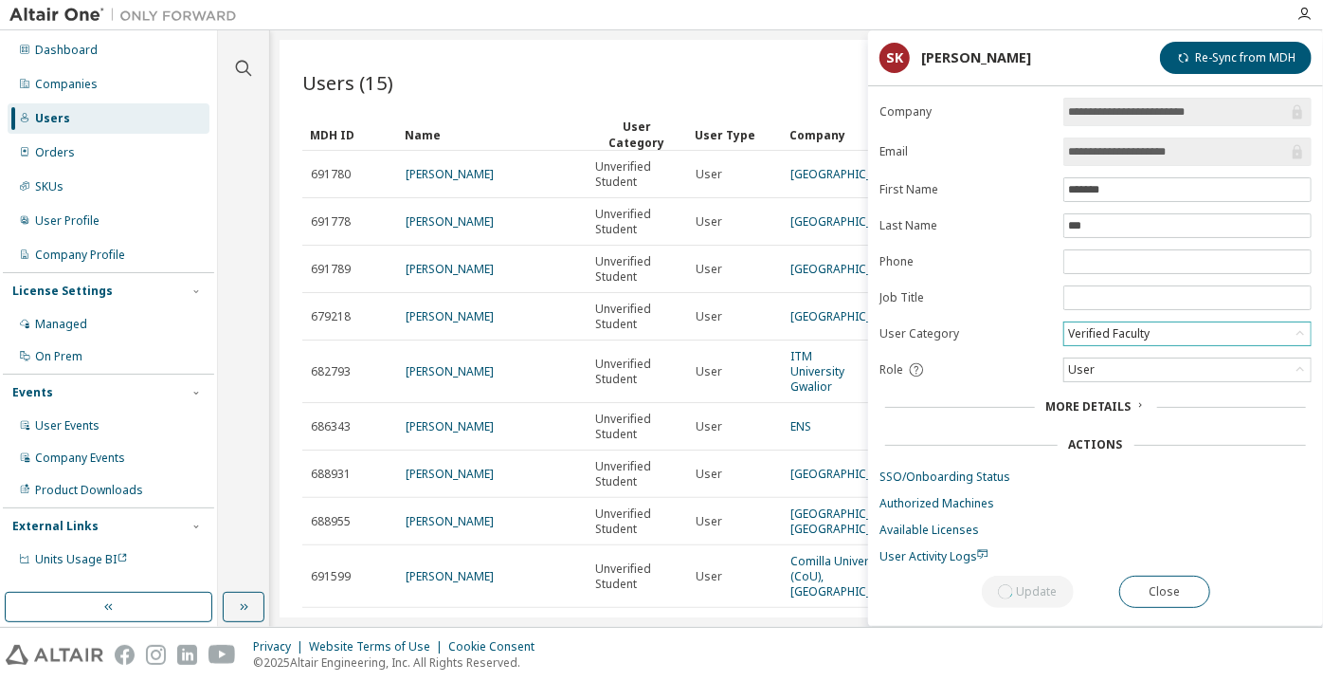
click at [1048, 588] on div "Update Close" at bounding box center [1096, 591] width 432 height 32
click at [1060, 560] on div "**********" at bounding box center [1095, 362] width 455 height 528
click at [1155, 579] on button "Close" at bounding box center [1165, 591] width 91 height 32
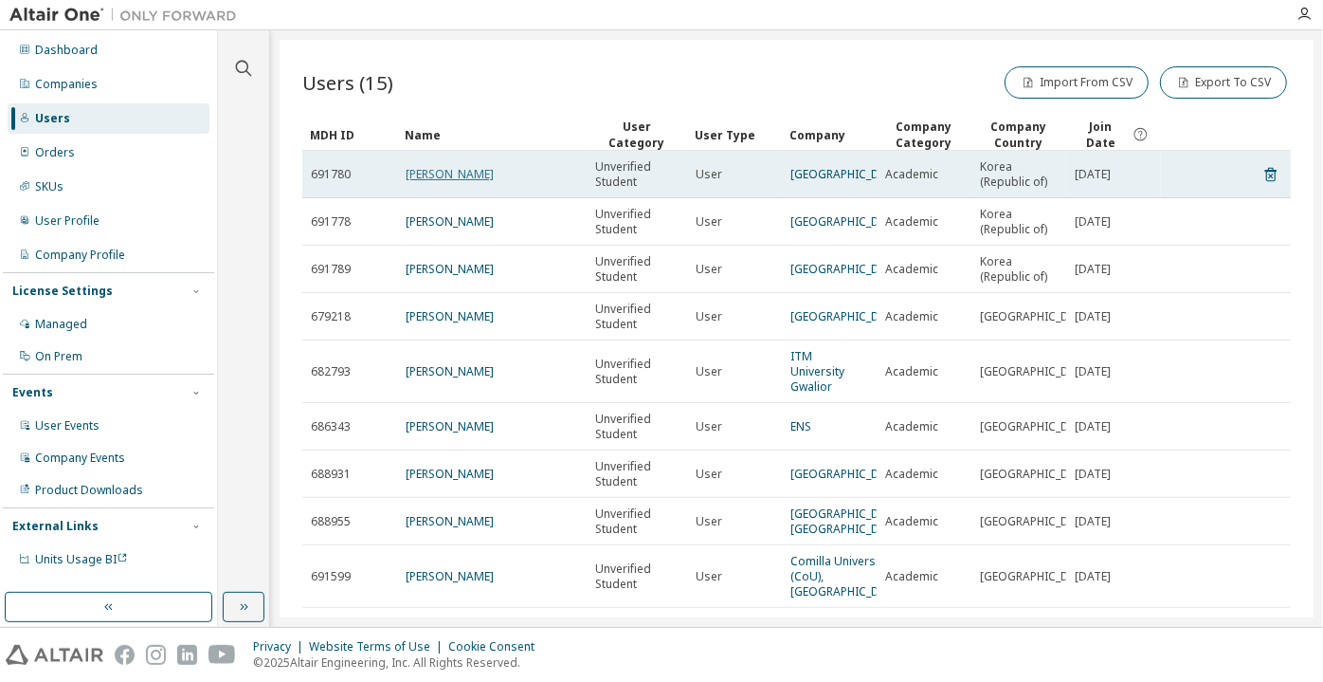
click at [425, 174] on link "Sangkil Kim" at bounding box center [450, 174] width 88 height 16
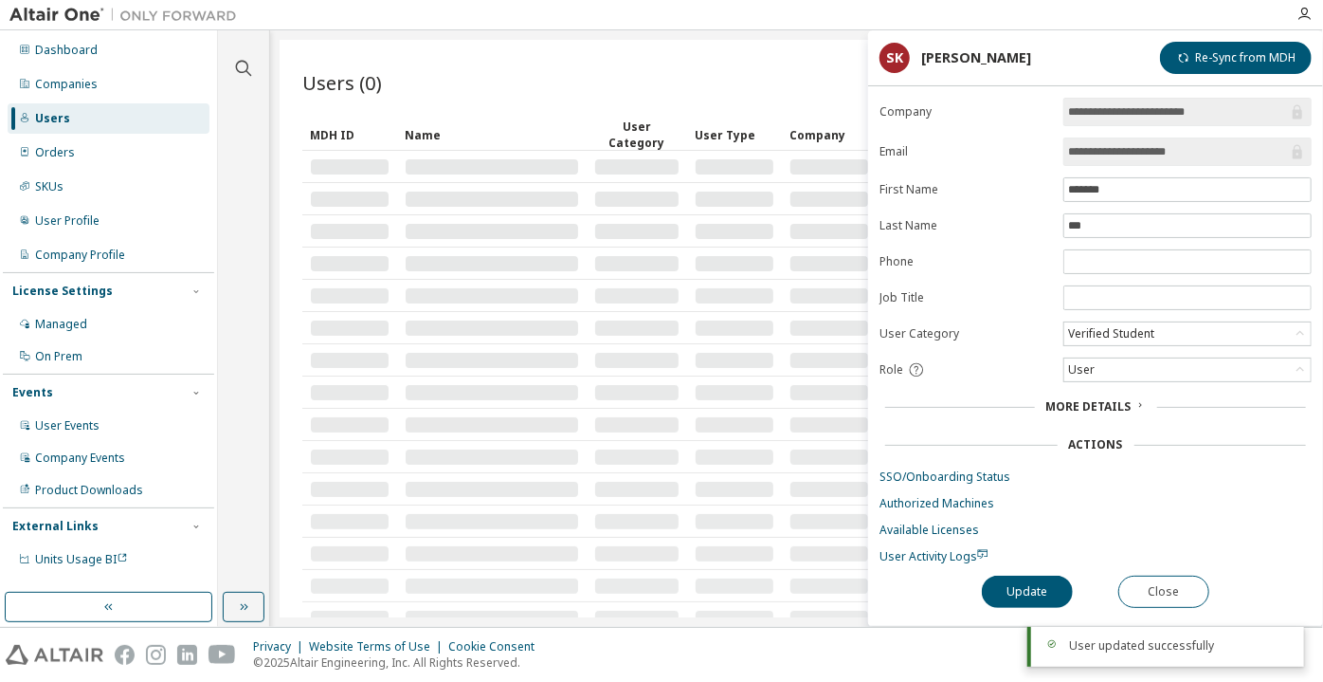
click at [1122, 154] on input "**********" at bounding box center [1178, 151] width 220 height 19
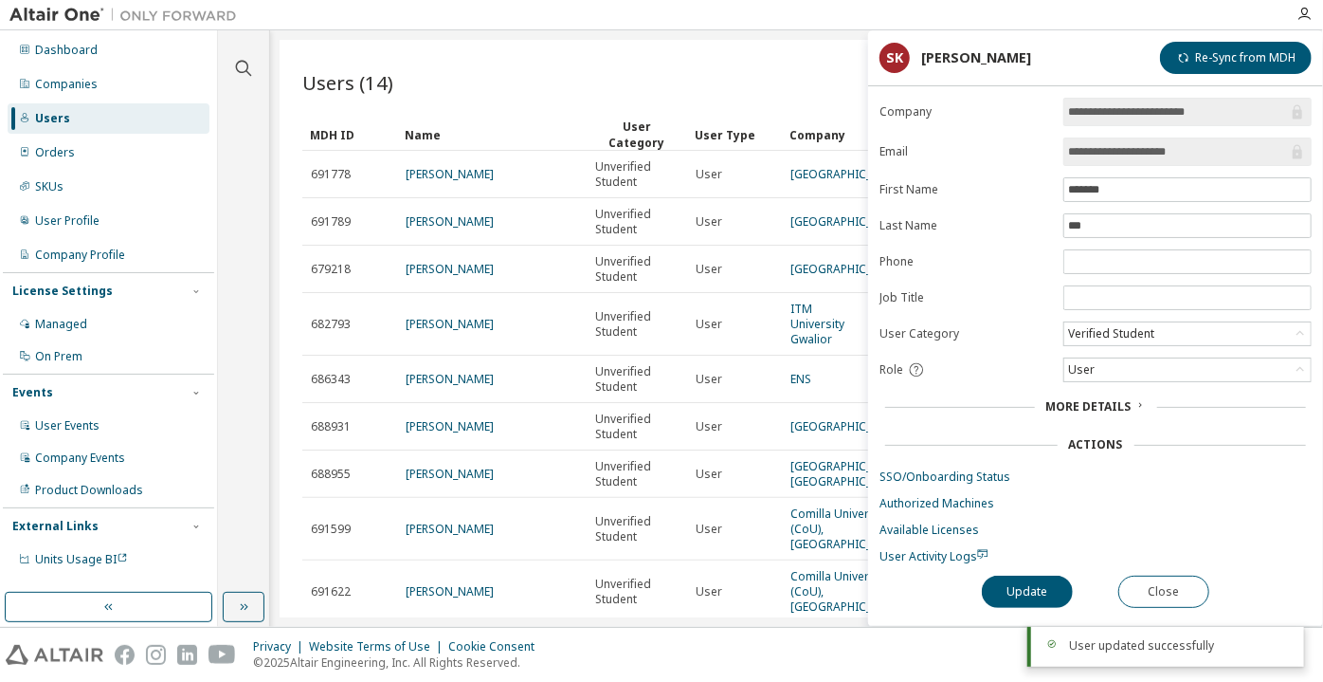
click at [1122, 154] on input "**********" at bounding box center [1178, 151] width 220 height 19
click at [1115, 323] on div "Verified Student" at bounding box center [1111, 333] width 92 height 21
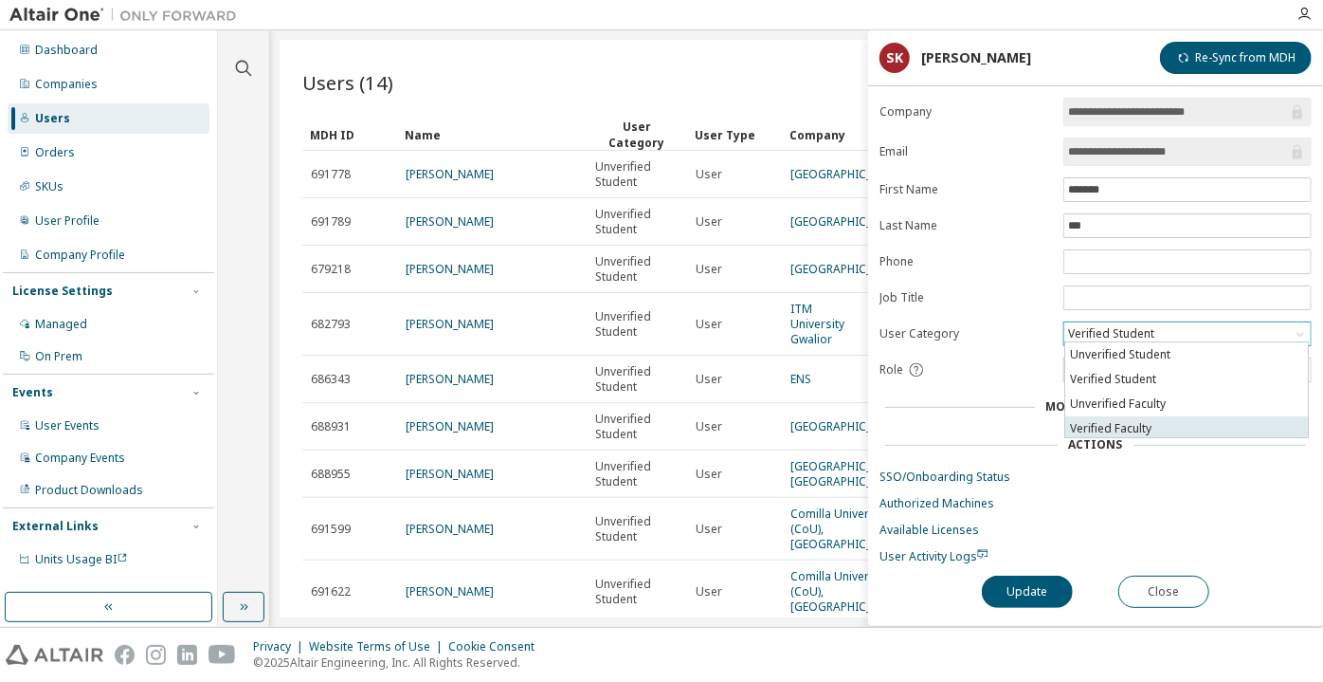
click at [1113, 423] on li "Verified Faculty" at bounding box center [1186, 428] width 243 height 25
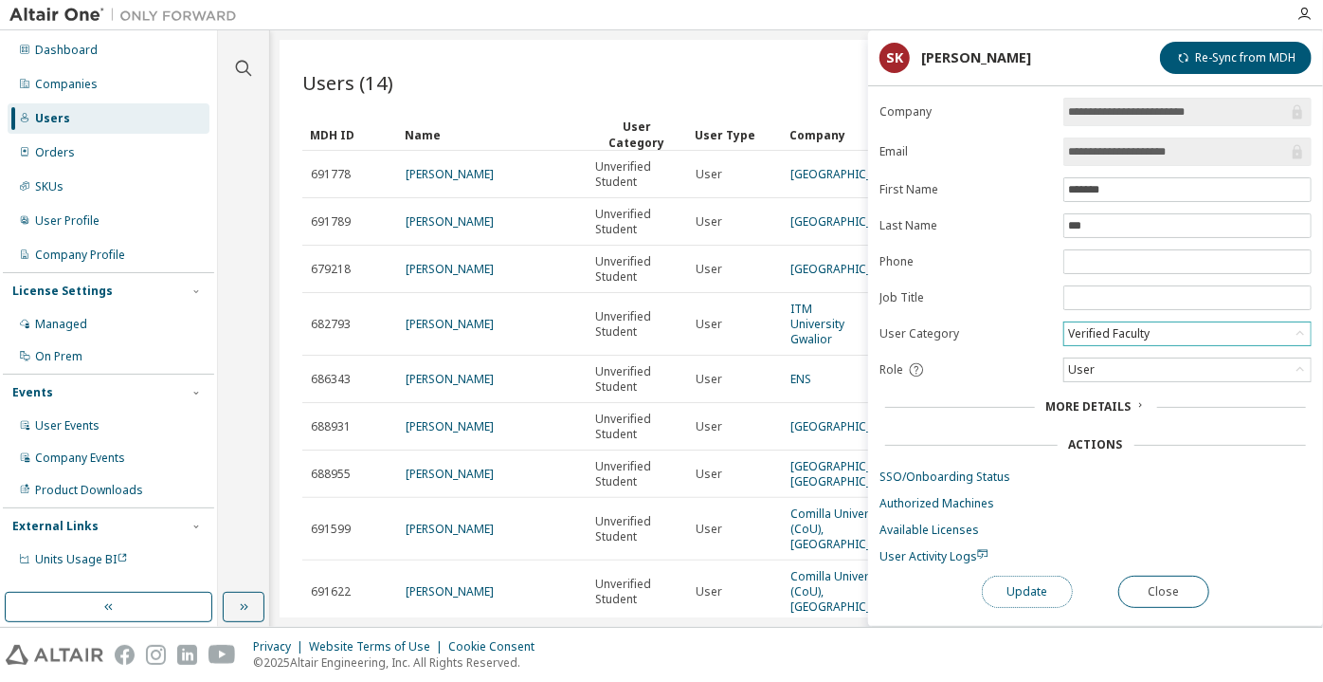
click at [1016, 588] on button "Update" at bounding box center [1027, 591] width 91 height 32
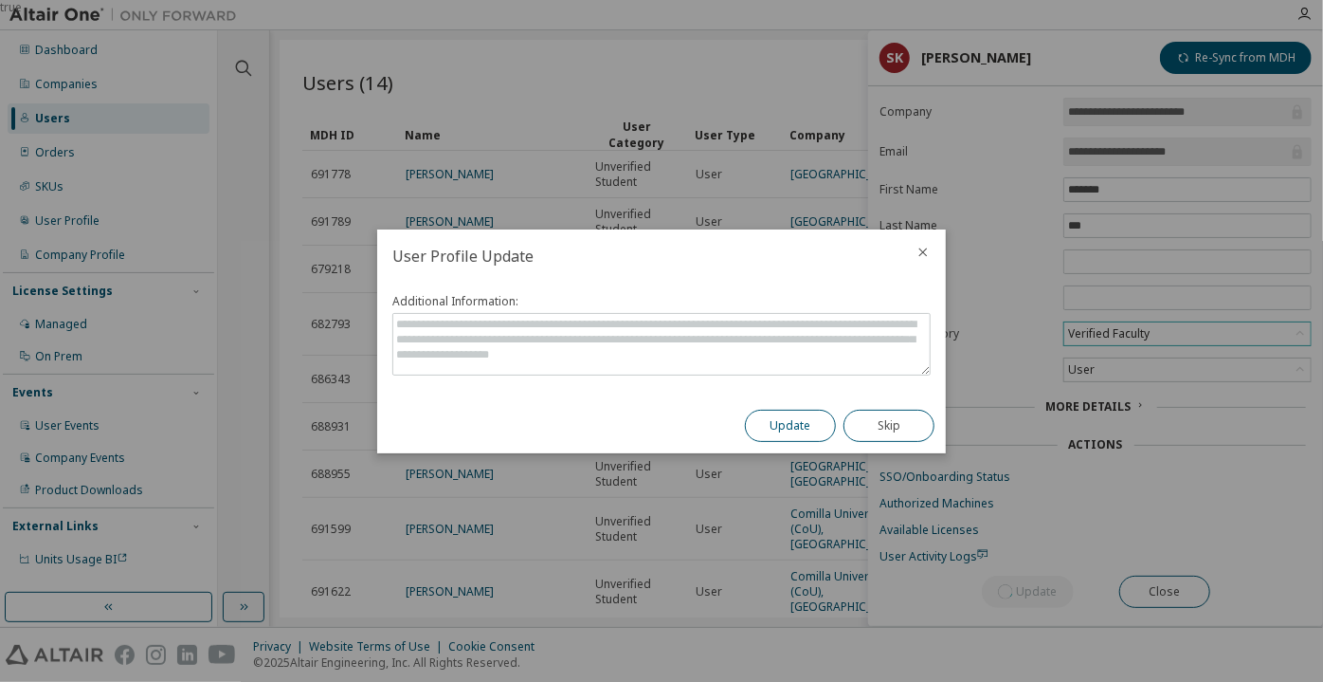
click at [795, 431] on button "Update" at bounding box center [790, 426] width 91 height 32
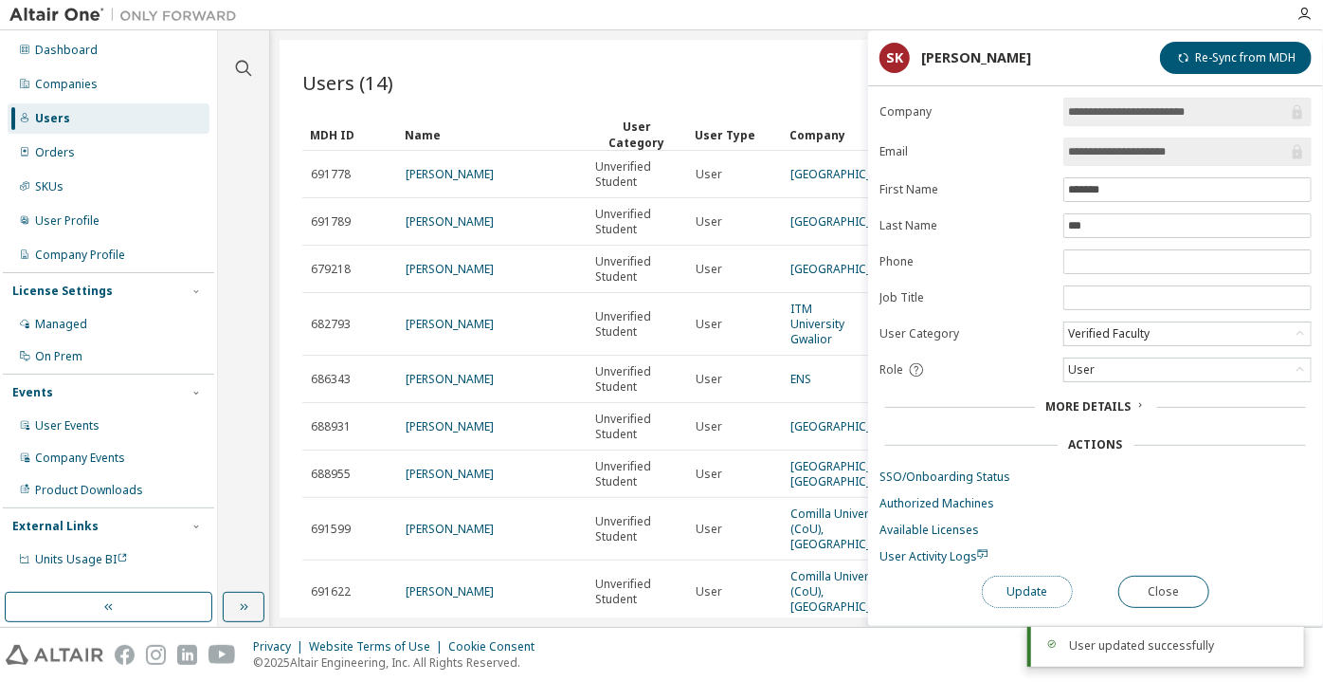
click at [1001, 595] on button "Update" at bounding box center [1027, 591] width 91 height 32
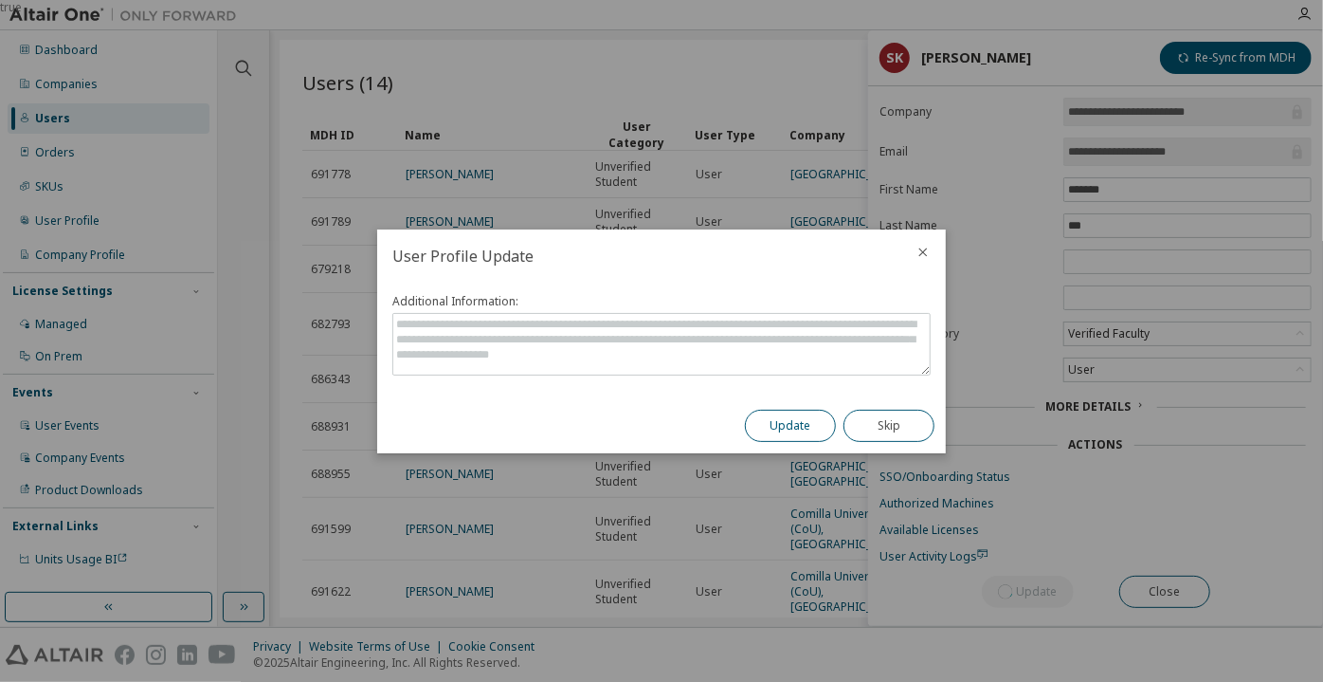
click at [803, 433] on button "Update" at bounding box center [790, 426] width 91 height 32
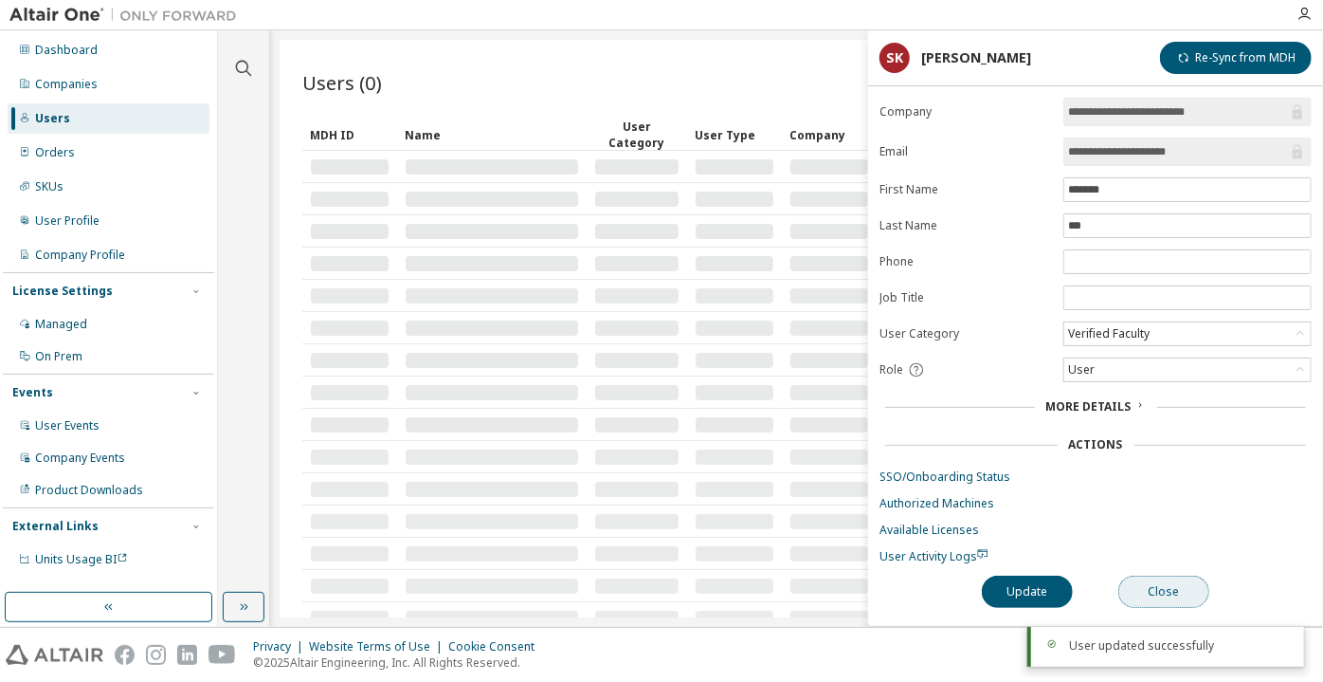
click at [1163, 575] on button "Close" at bounding box center [1164, 591] width 91 height 32
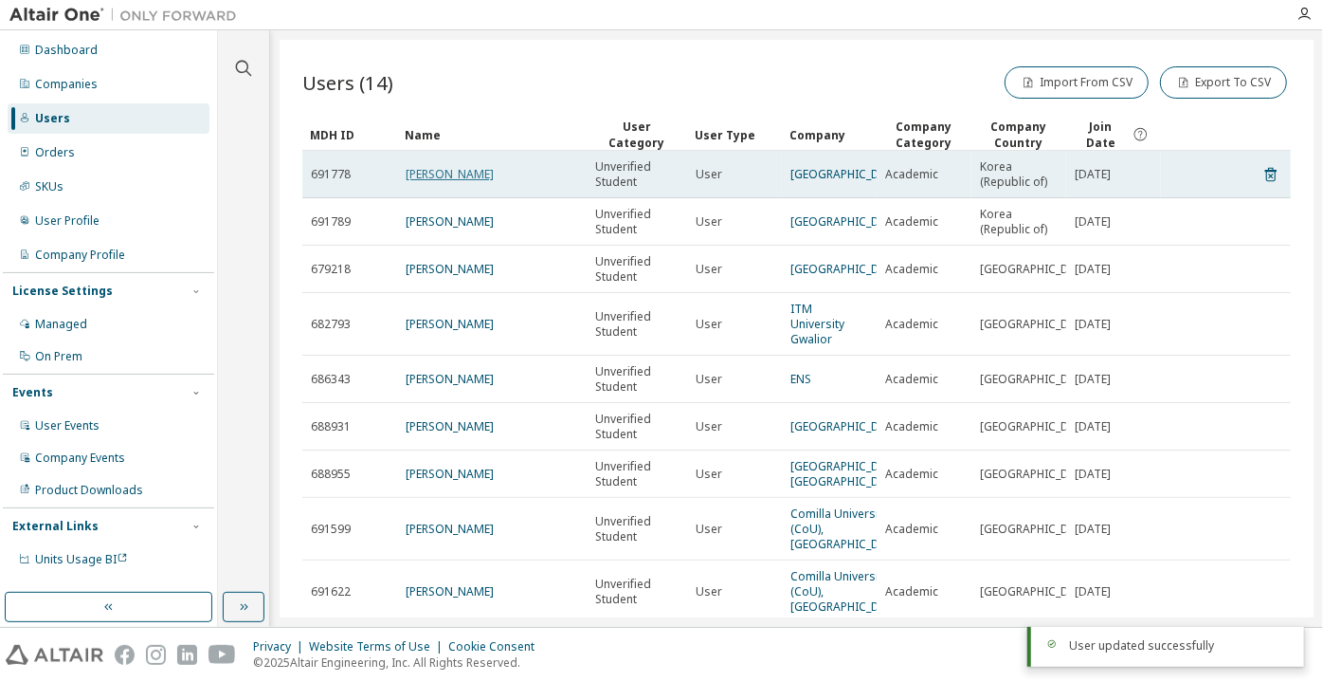
click at [449, 178] on link "Jaejin Jeon" at bounding box center [450, 174] width 88 height 16
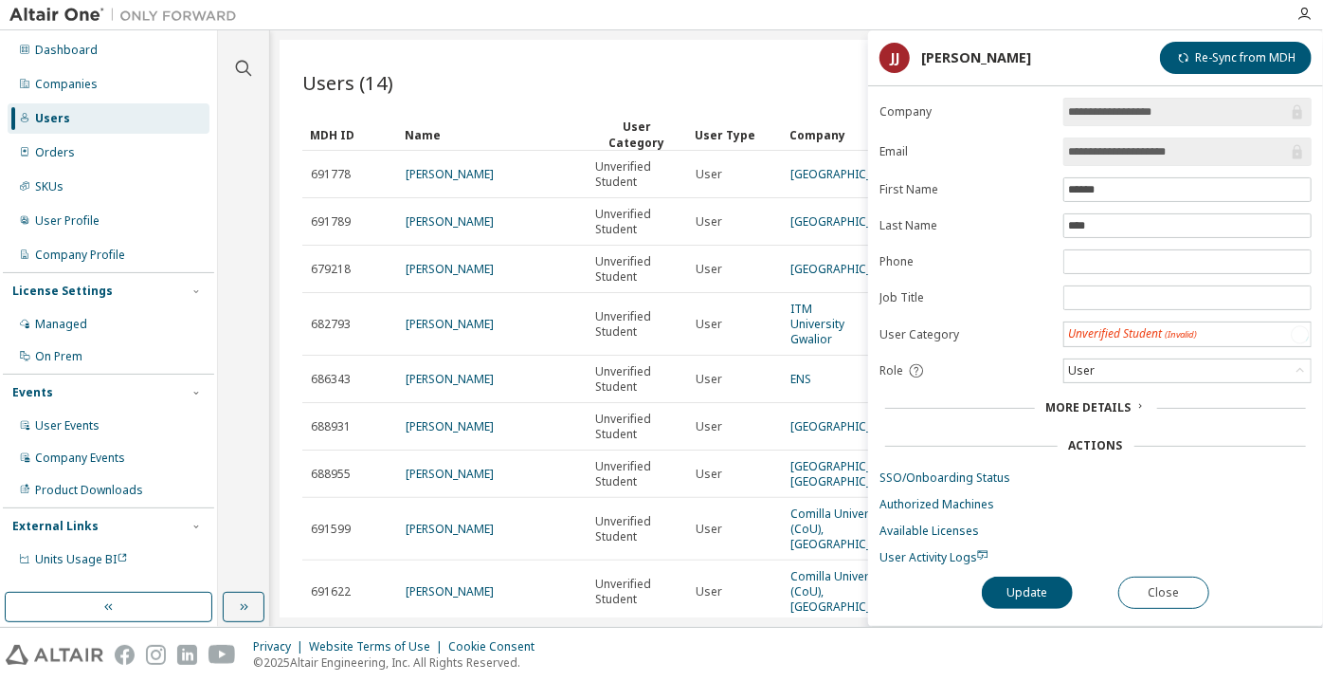
click at [1077, 154] on input "**********" at bounding box center [1178, 151] width 220 height 19
click at [927, 550] on span "User Activity Logs" at bounding box center [934, 556] width 109 height 16
click at [1143, 326] on div "Unverified Student" at bounding box center [1118, 333] width 106 height 21
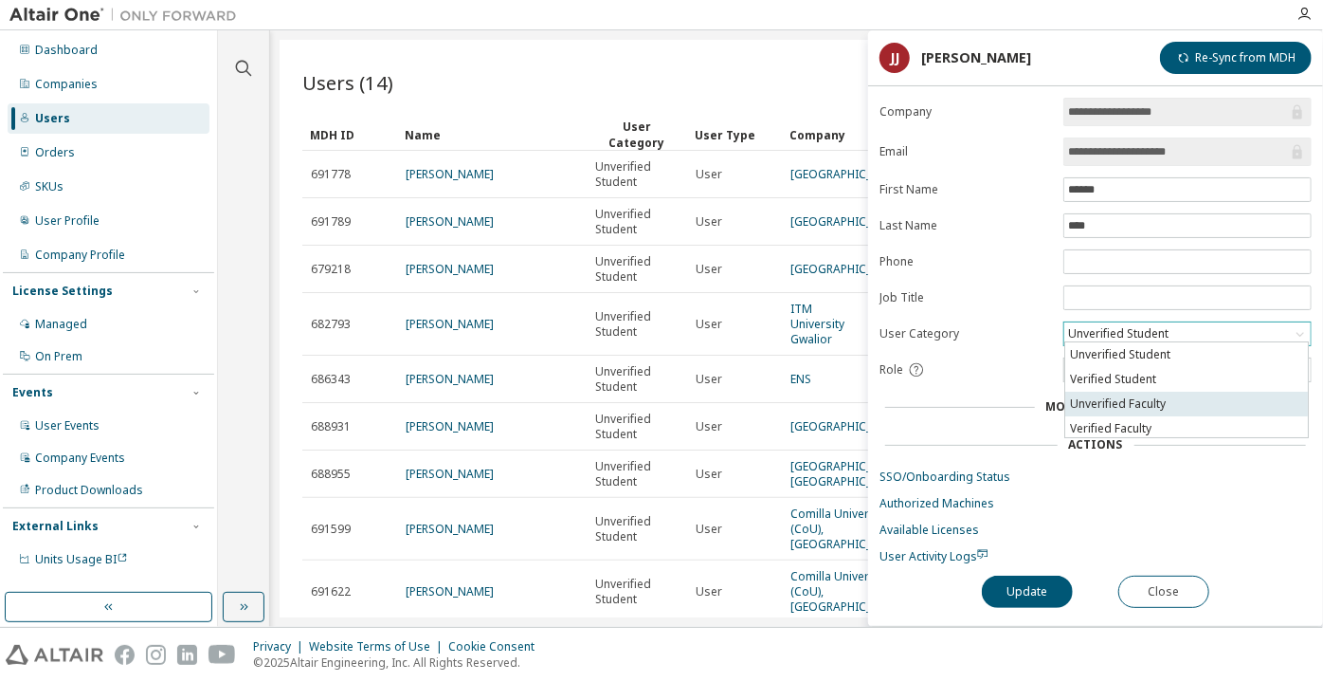
click at [1109, 392] on li "Unverified Faculty" at bounding box center [1186, 404] width 243 height 25
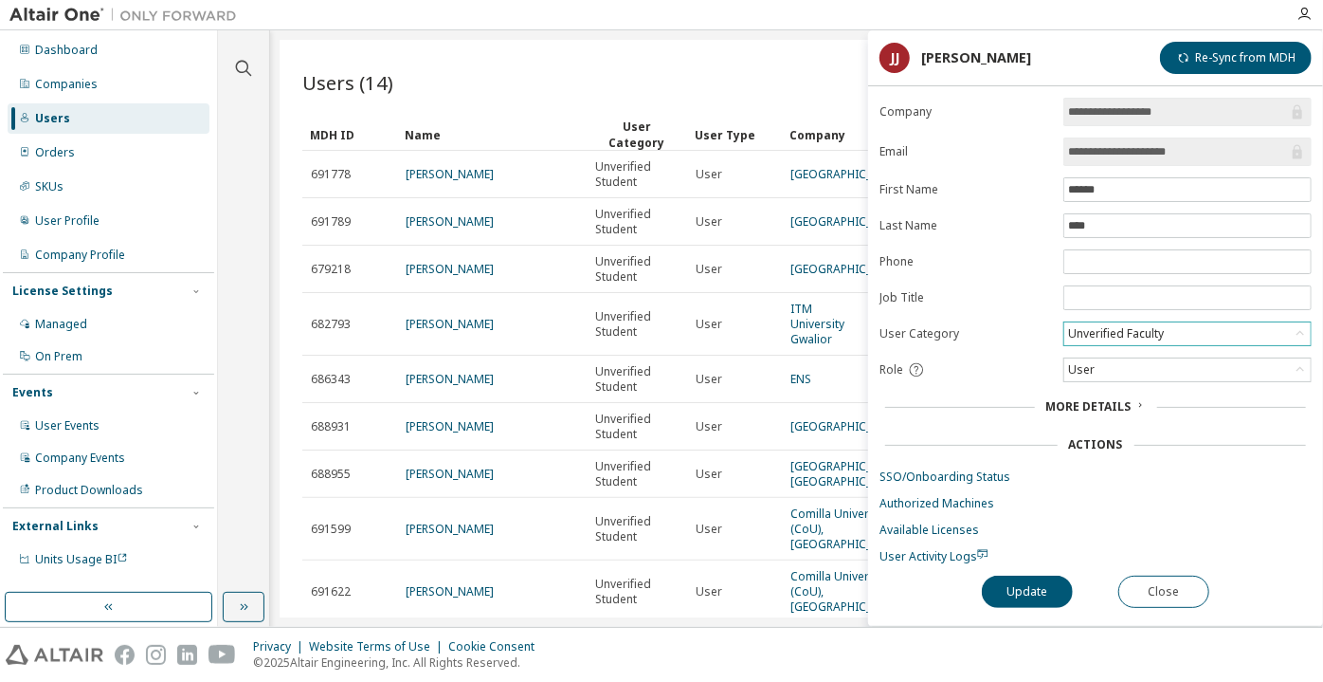
click at [1117, 338] on div "Unverified Faculty" at bounding box center [1115, 333] width 101 height 21
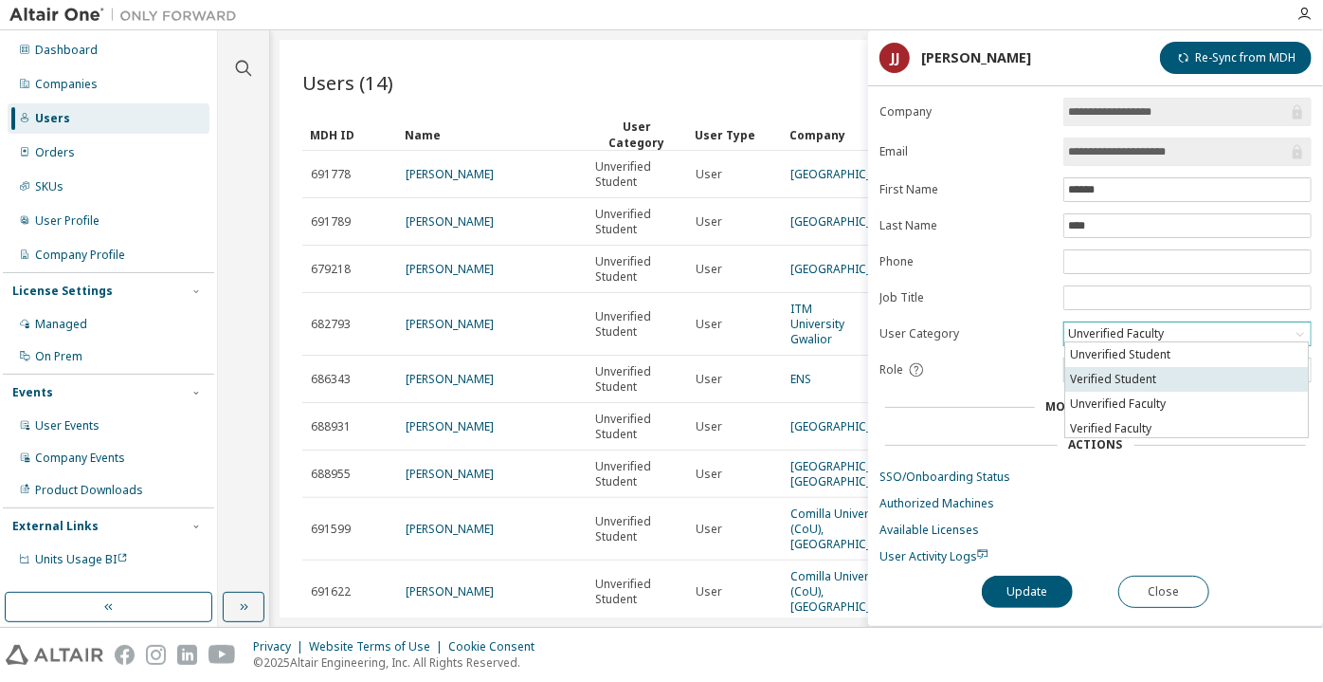
click at [1117, 381] on li "Verified Student" at bounding box center [1186, 379] width 243 height 25
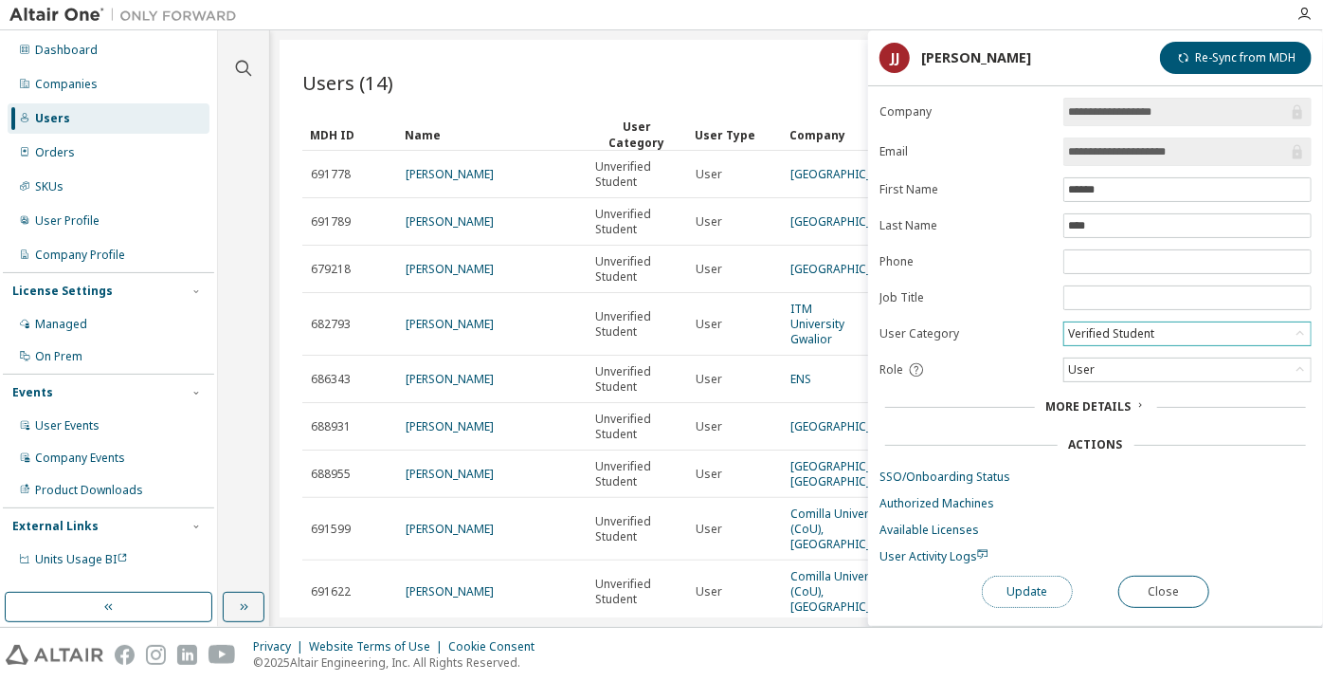
click at [1003, 601] on button "Update" at bounding box center [1027, 591] width 91 height 32
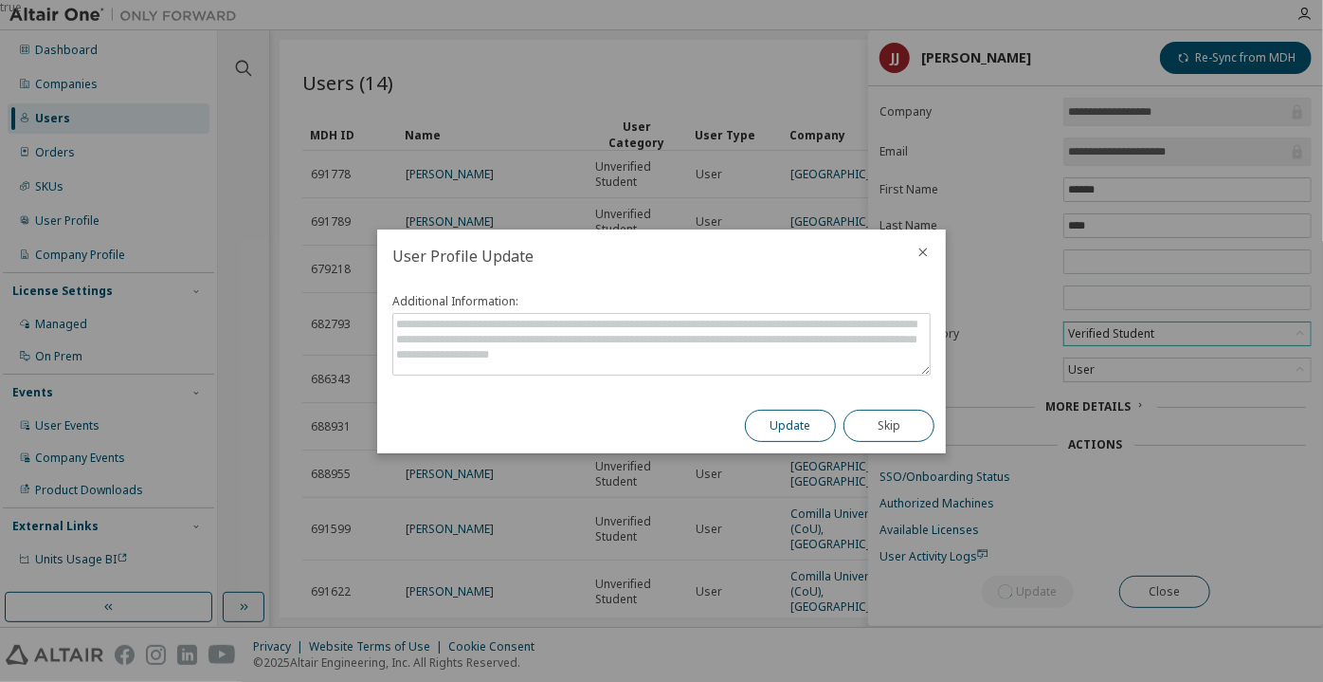
click at [789, 438] on button "Update" at bounding box center [790, 426] width 91 height 32
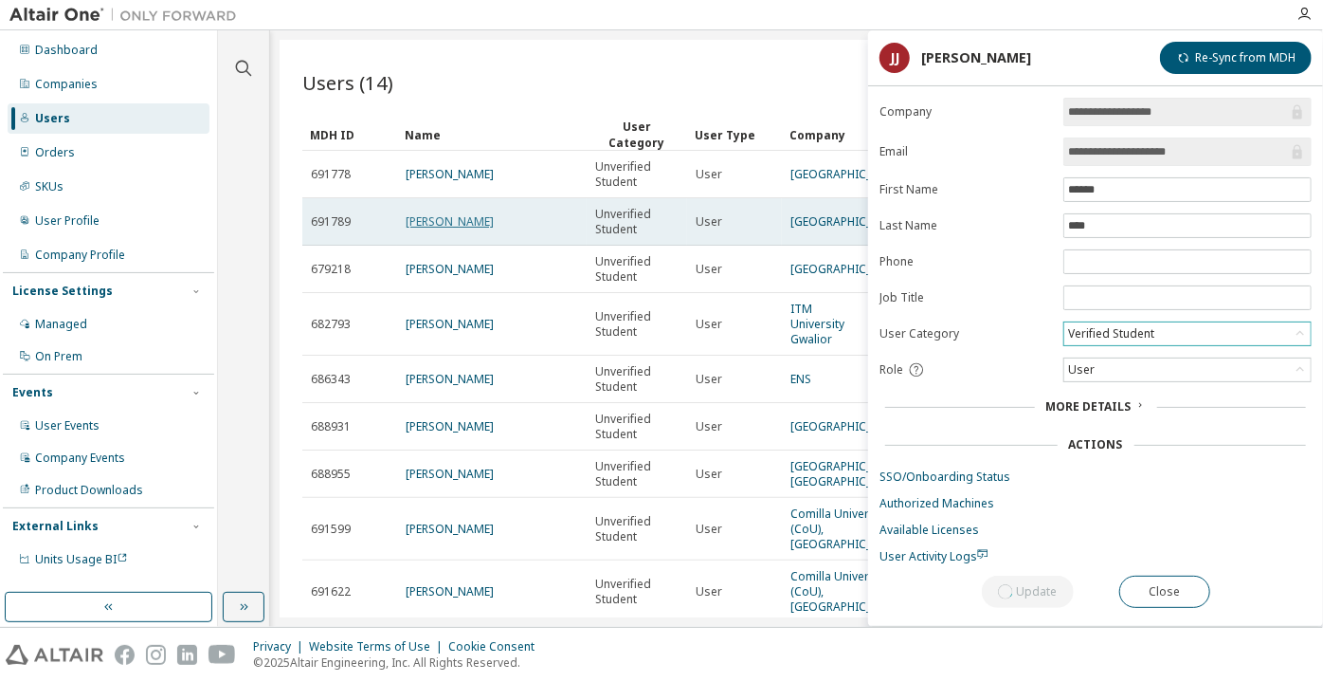
click at [413, 216] on link "Hyeok-Jae Yang" at bounding box center [450, 221] width 88 height 16
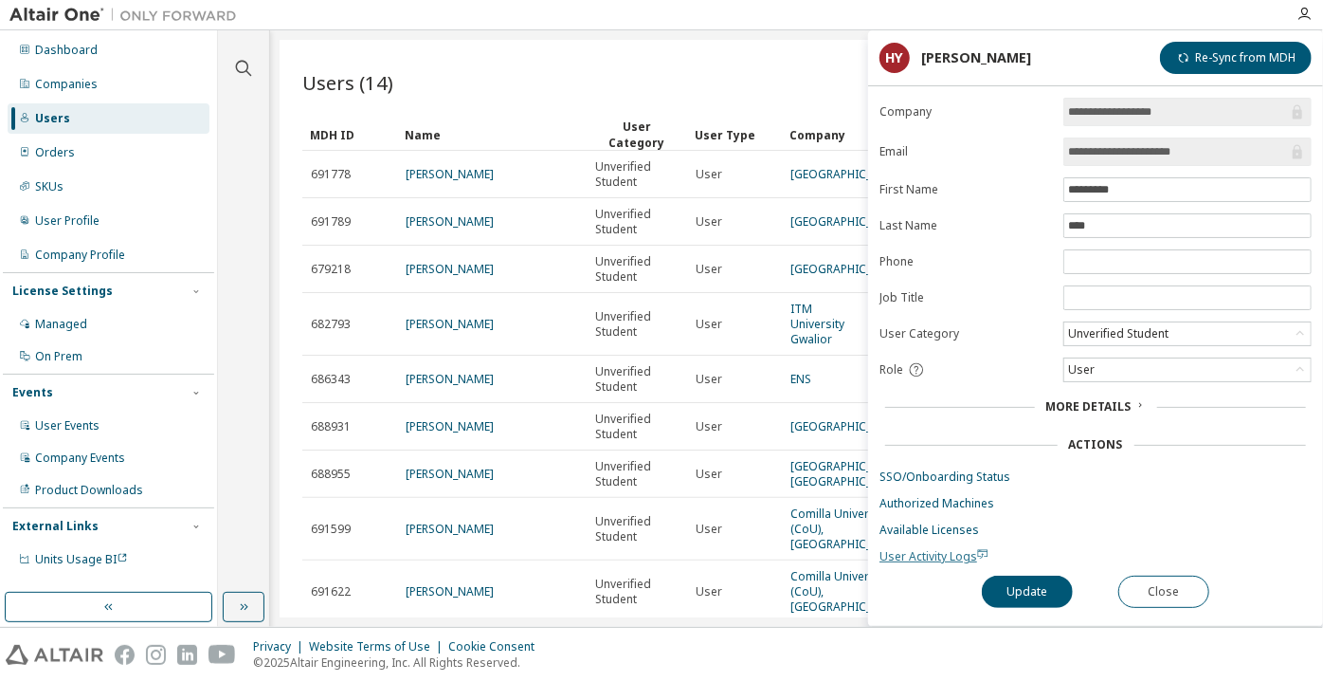
click at [916, 548] on span "User Activity Logs" at bounding box center [934, 556] width 109 height 16
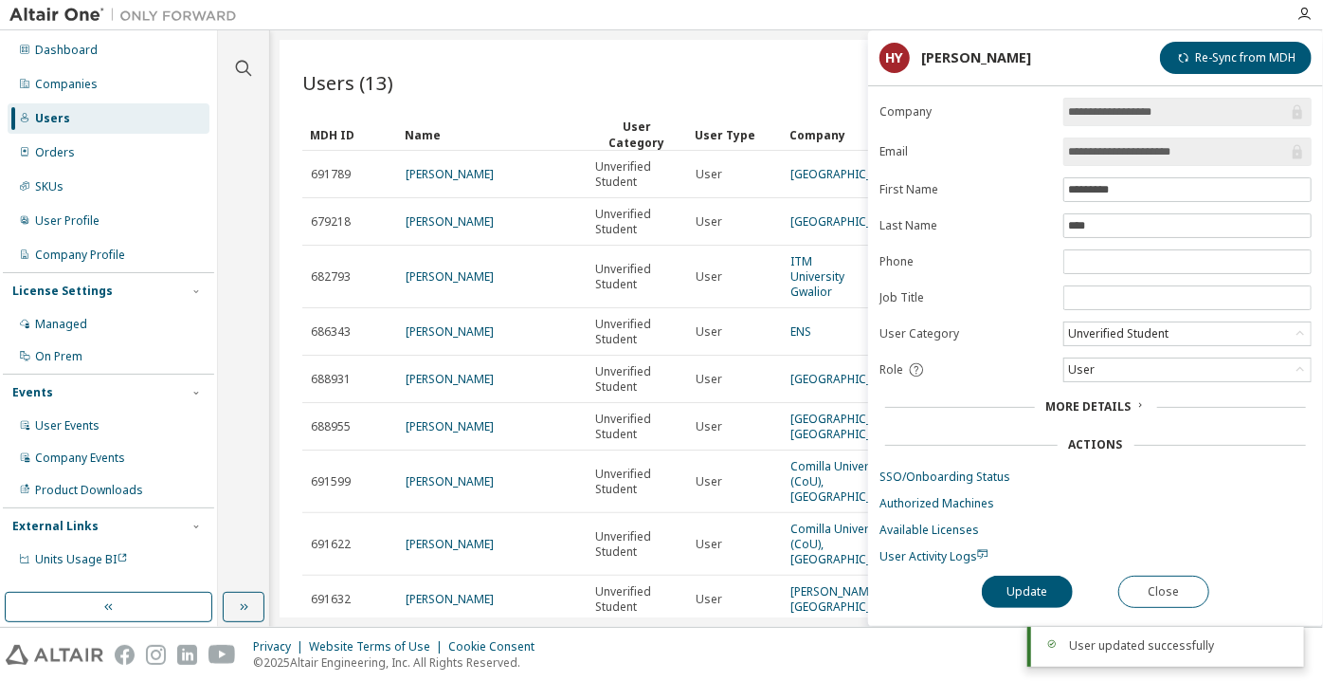
click at [1097, 153] on input "**********" at bounding box center [1178, 151] width 220 height 19
click at [1160, 333] on div "Unverified Student" at bounding box center [1118, 333] width 106 height 21
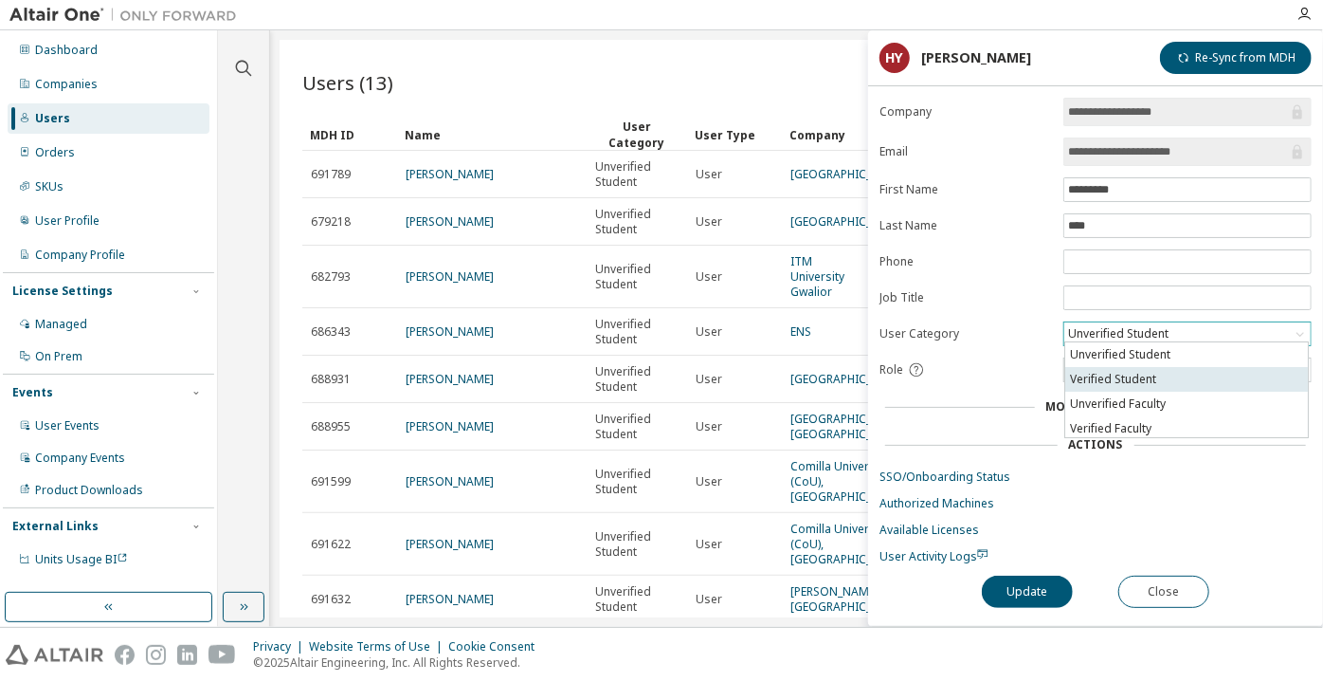
click at [1144, 379] on li "Verified Student" at bounding box center [1186, 379] width 243 height 25
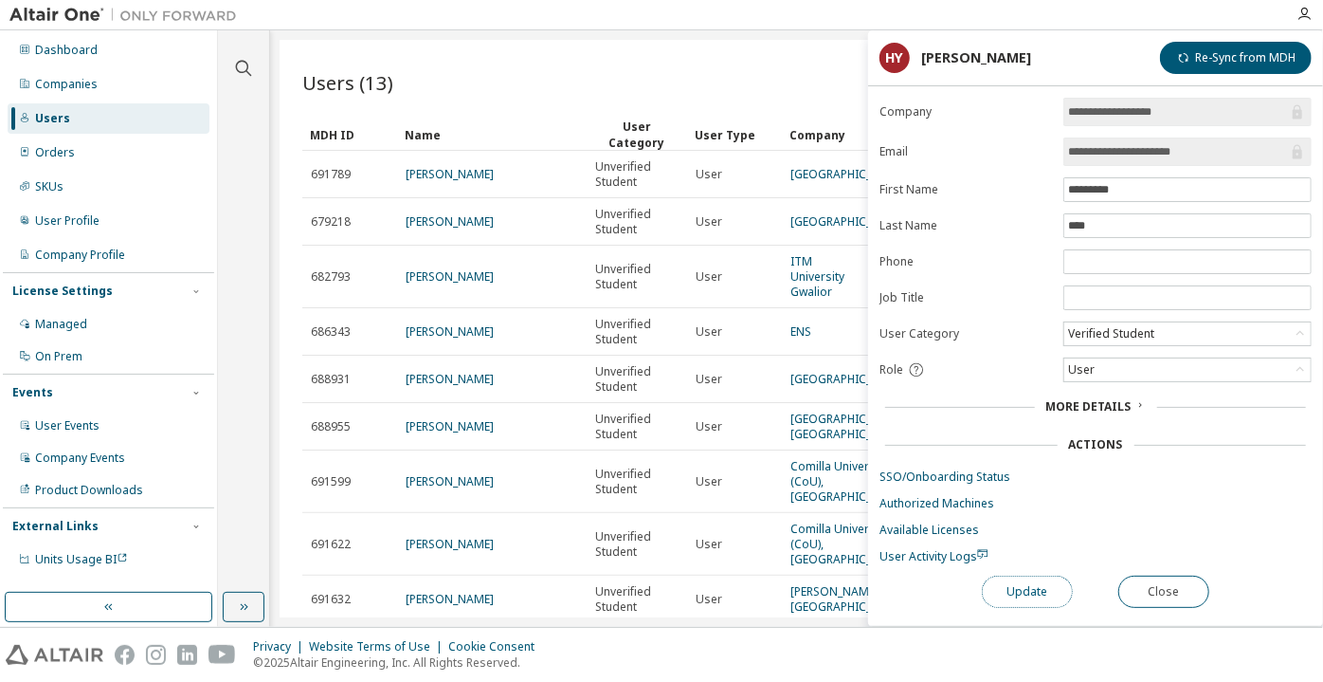
click at [993, 590] on button "Update" at bounding box center [1027, 591] width 91 height 32
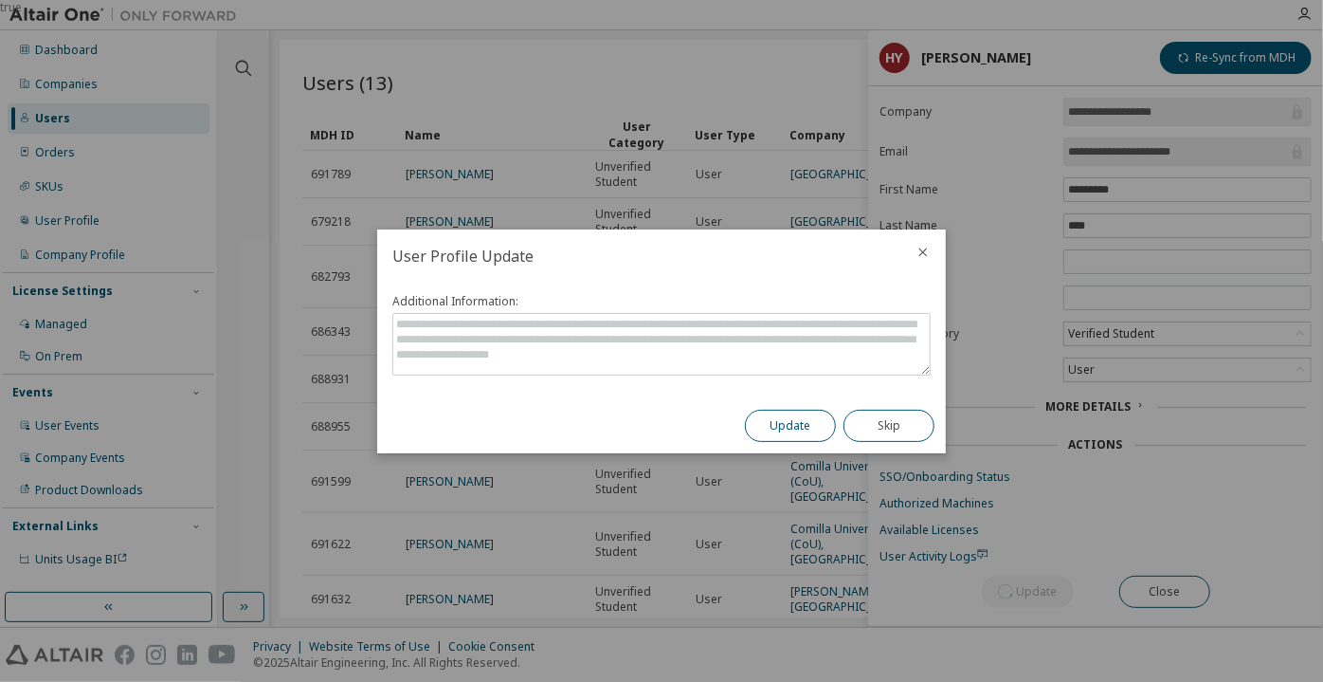
click at [757, 412] on button "Update" at bounding box center [790, 426] width 91 height 32
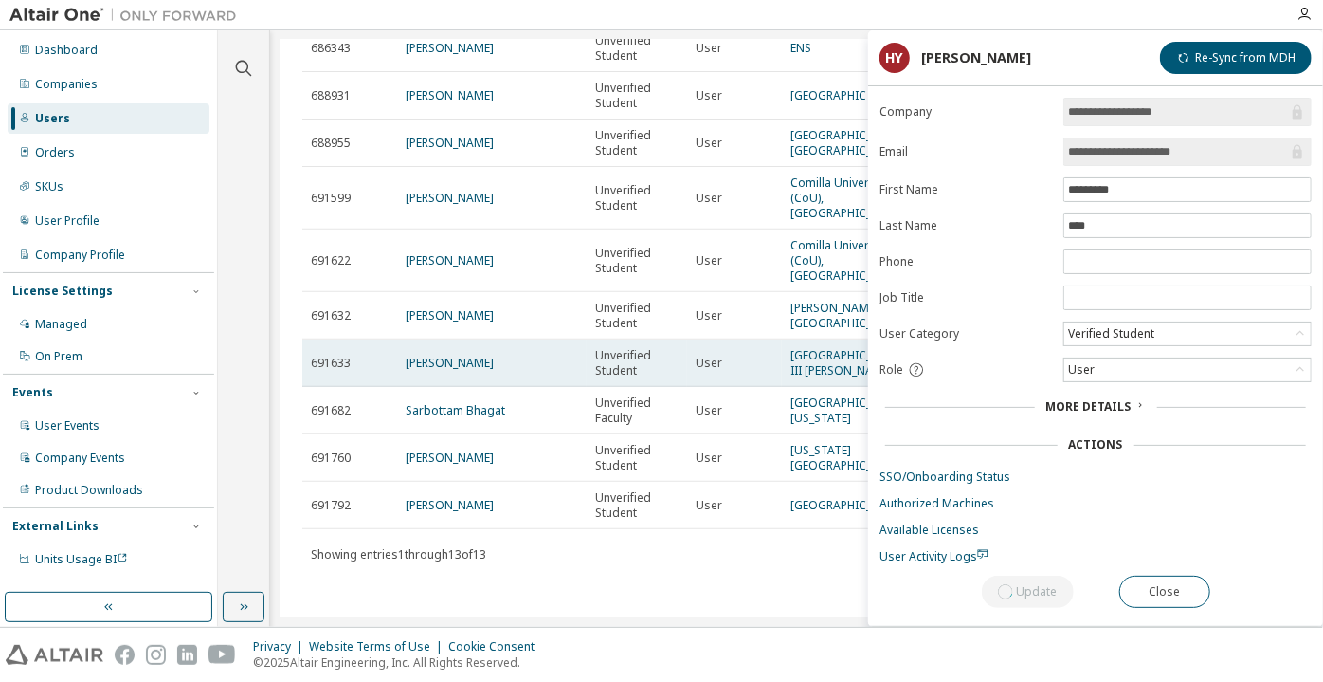
scroll to position [258, 0]
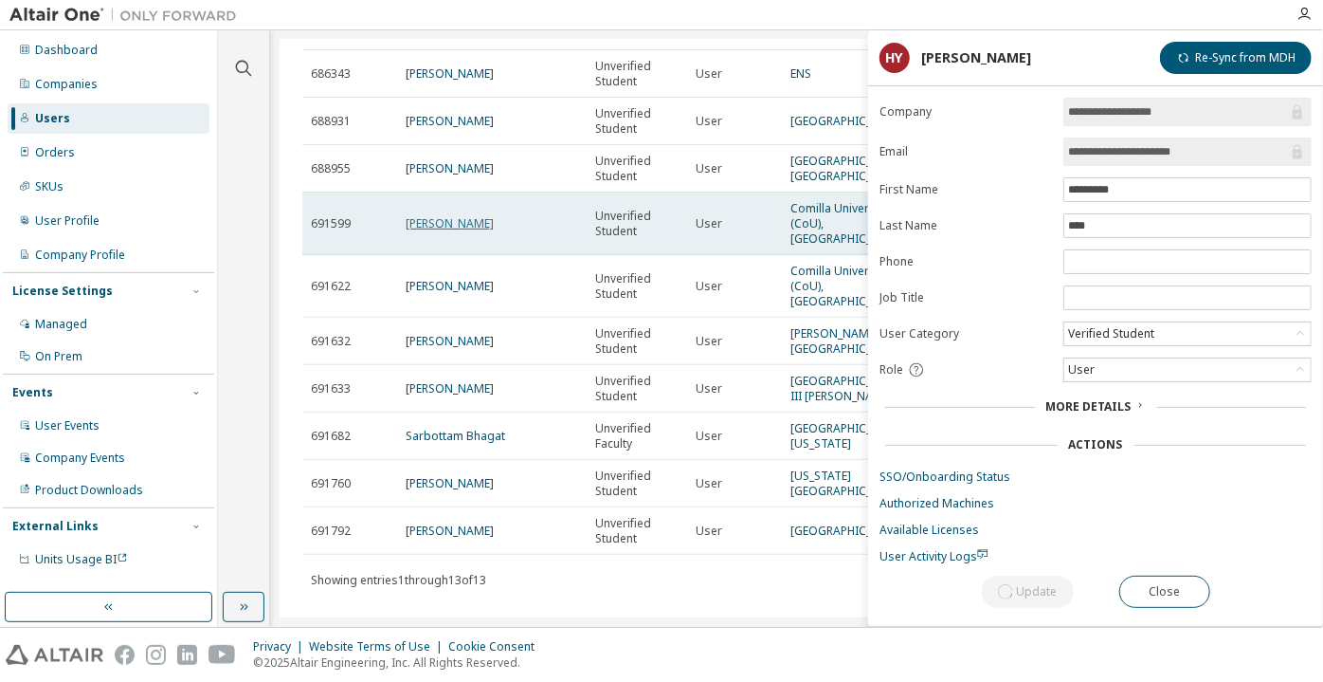
click at [464, 231] on link "Kaosar Ahmed" at bounding box center [450, 223] width 88 height 16
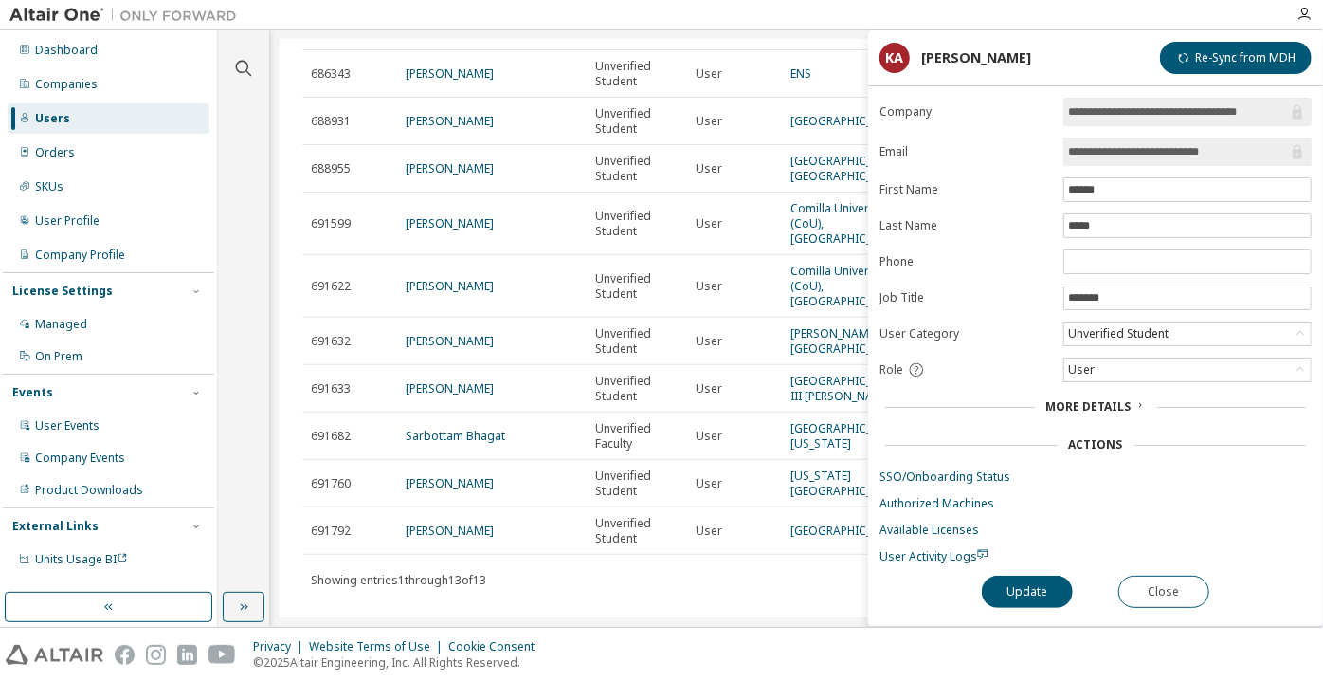
drag, startPoint x: 1163, startPoint y: 148, endPoint x: 1263, endPoint y: 154, distance: 99.7
click at [1263, 154] on input "**********" at bounding box center [1178, 151] width 220 height 19
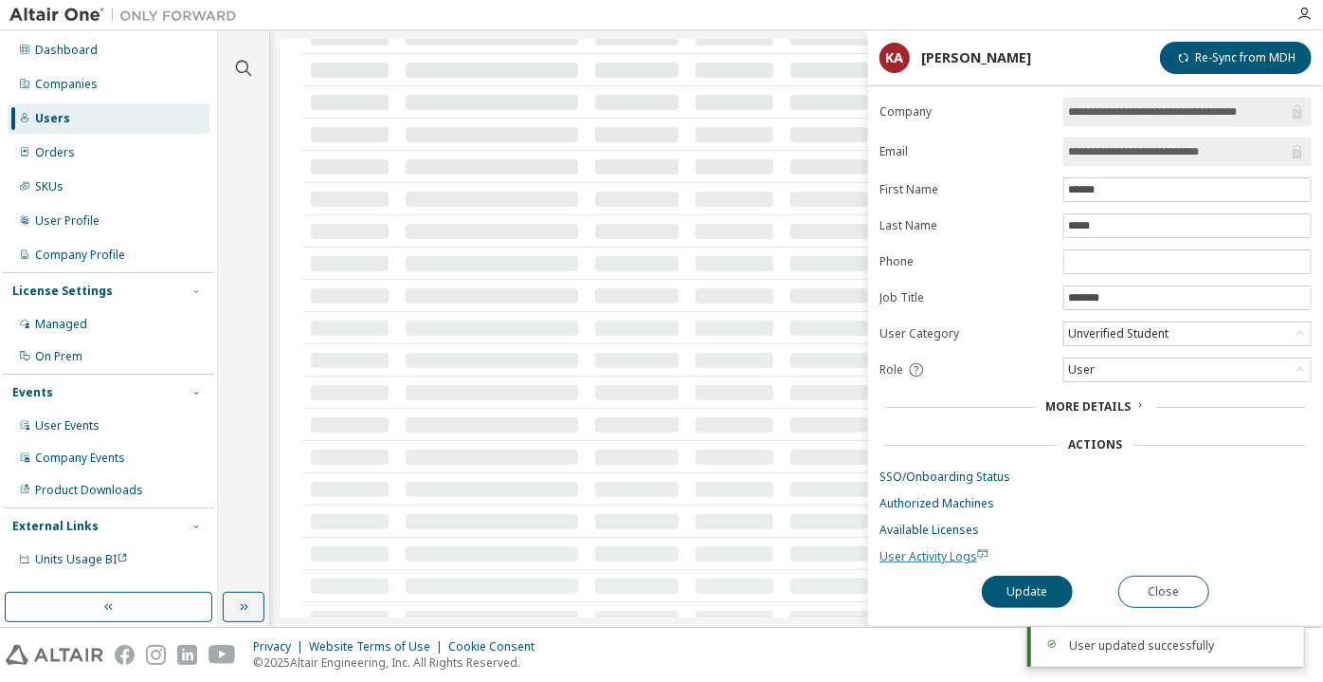
click at [919, 554] on span "User Activity Logs" at bounding box center [934, 556] width 109 height 16
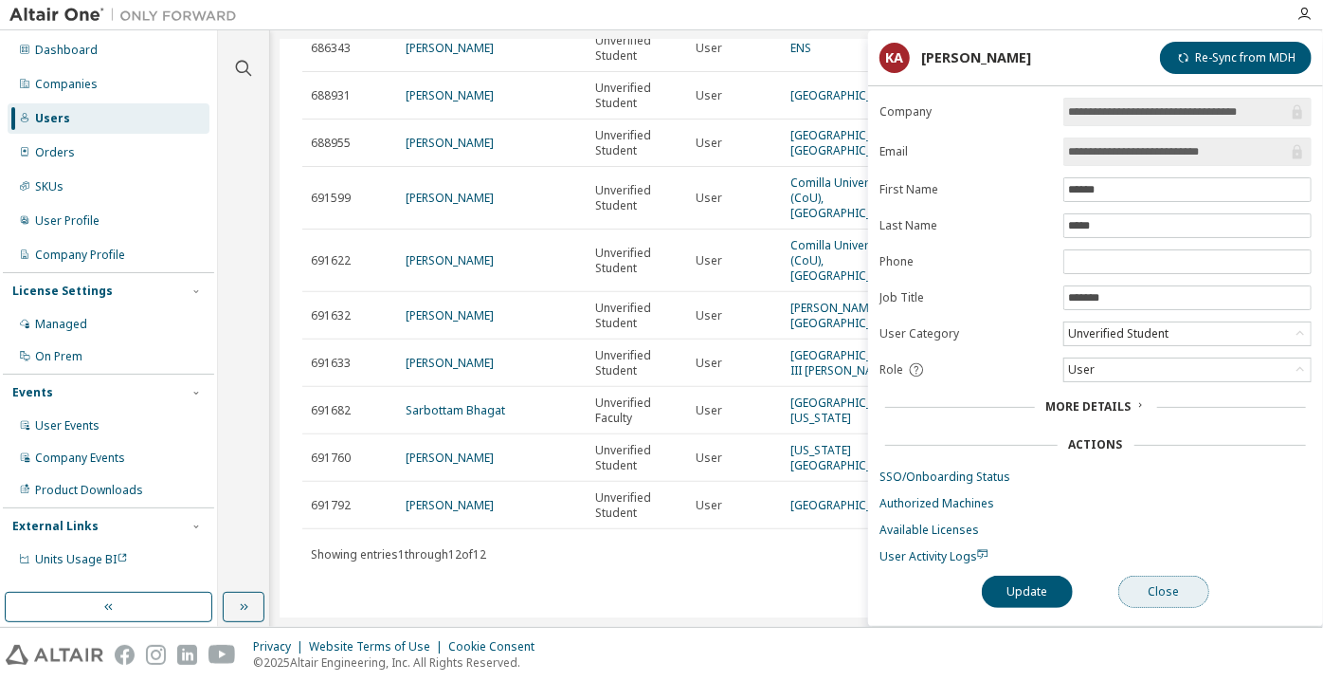
click at [1160, 586] on button "Close" at bounding box center [1164, 591] width 91 height 32
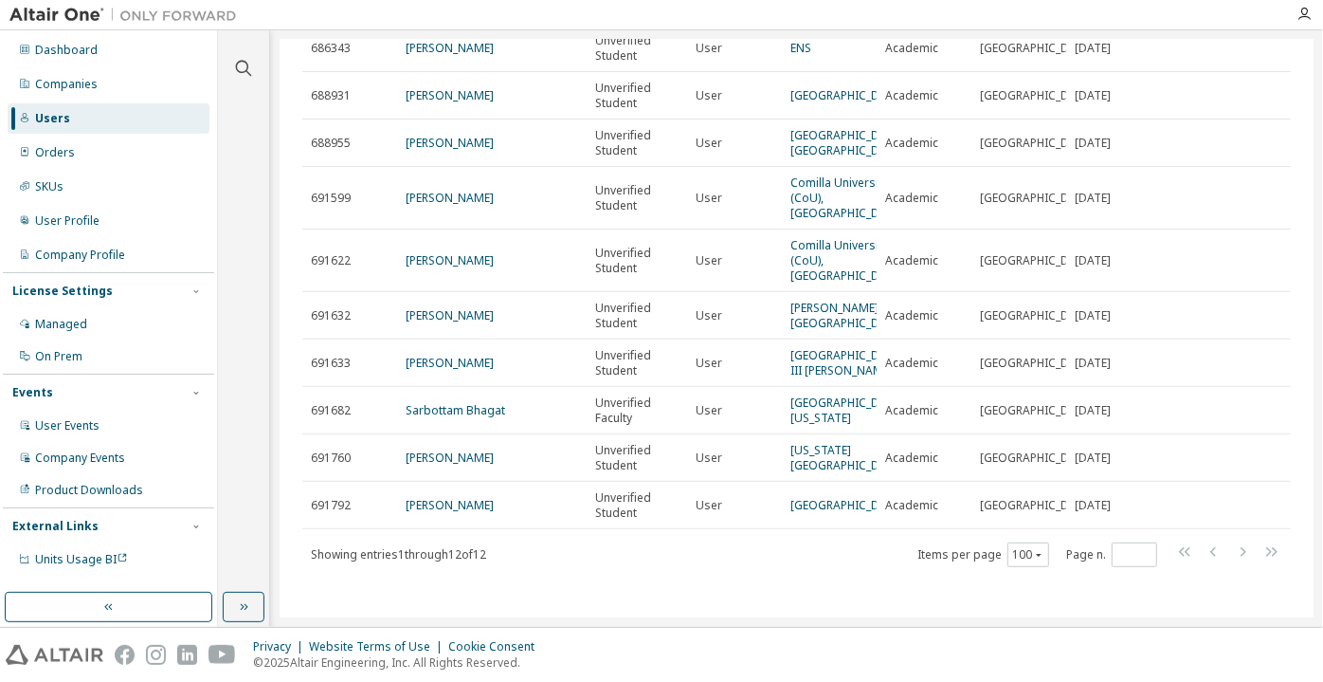
scroll to position [340, 0]
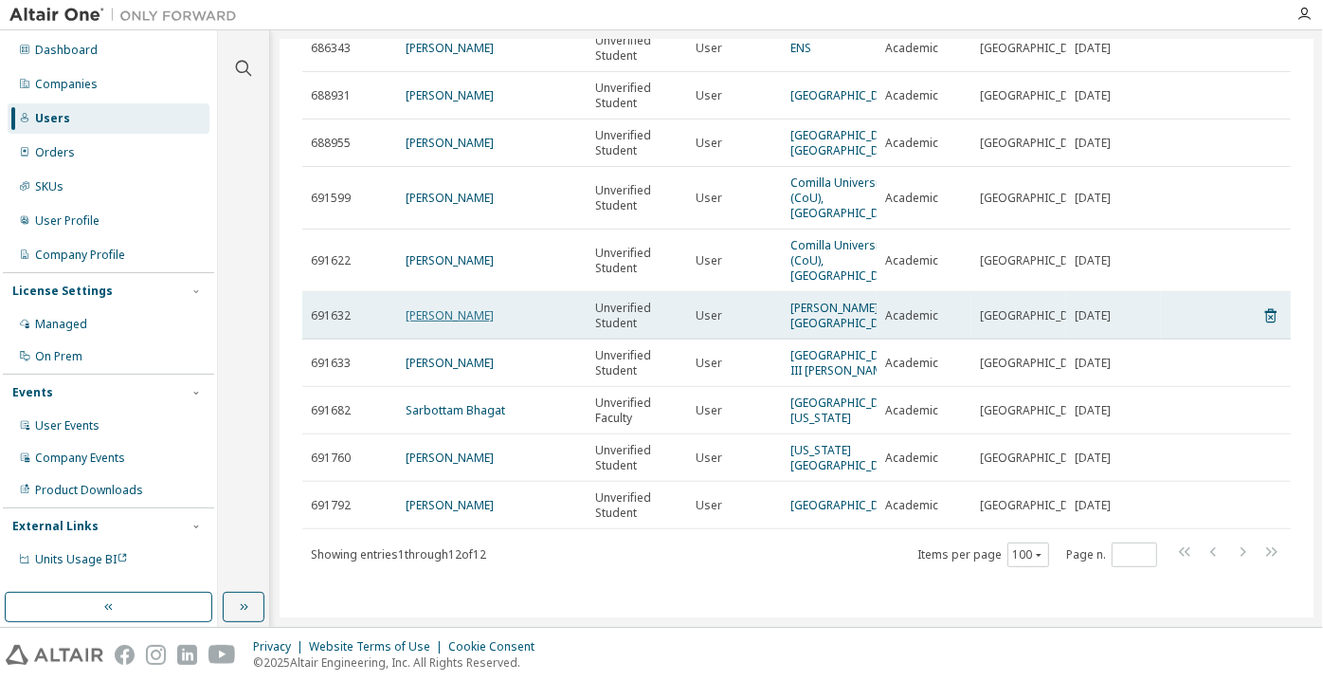
click at [439, 307] on link "[PERSON_NAME]" at bounding box center [450, 315] width 88 height 16
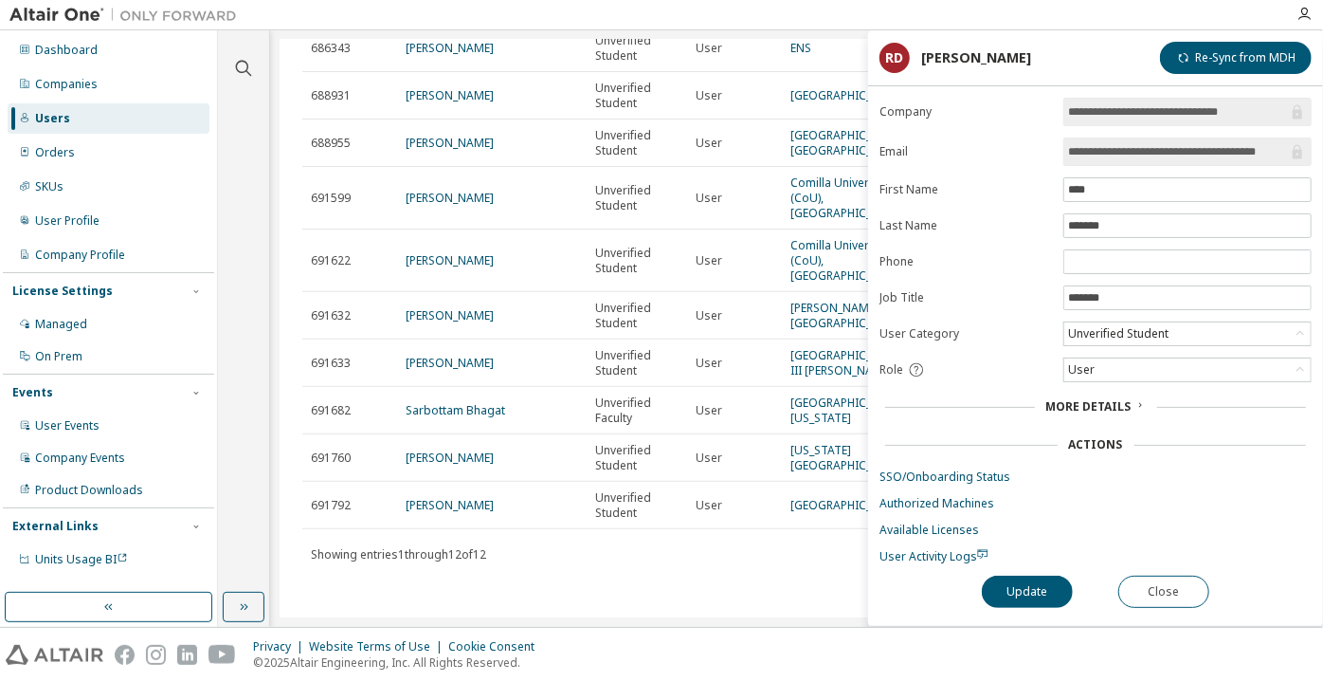
scroll to position [0, 9]
drag, startPoint x: 1156, startPoint y: 151, endPoint x: 1300, endPoint y: 151, distance: 143.1
click at [1300, 151] on span "**********" at bounding box center [1188, 151] width 248 height 28
click at [1125, 146] on input "**********" at bounding box center [1178, 151] width 220 height 19
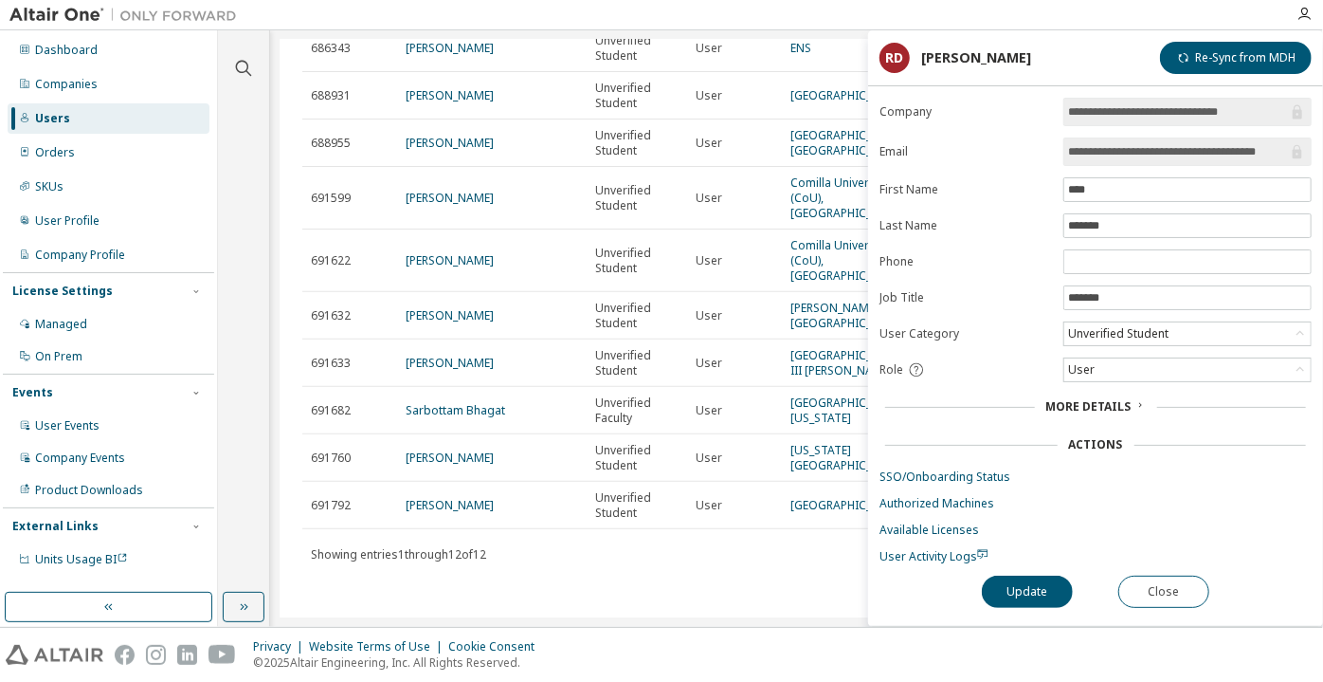
click at [1125, 146] on input "**********" at bounding box center [1178, 151] width 220 height 19
click at [1177, 575] on div "Update Close" at bounding box center [1096, 591] width 432 height 32
click at [1155, 584] on button "Close" at bounding box center [1164, 591] width 91 height 32
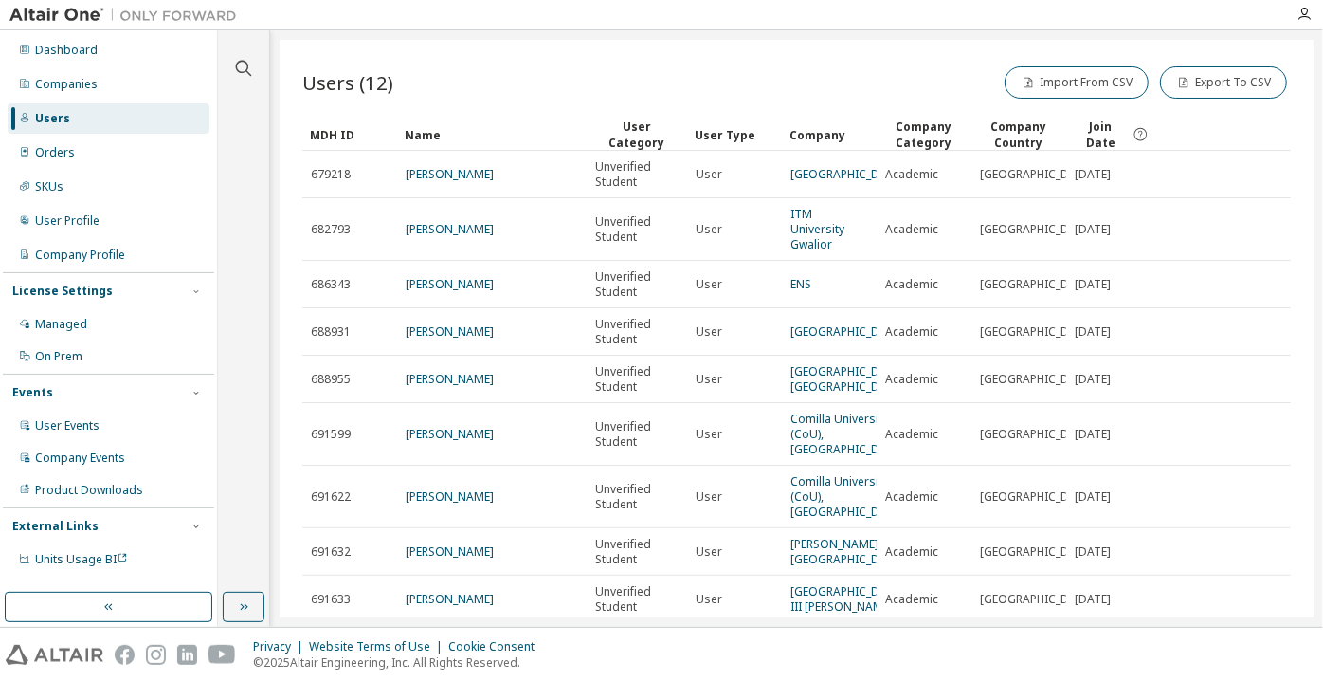
scroll to position [340, 0]
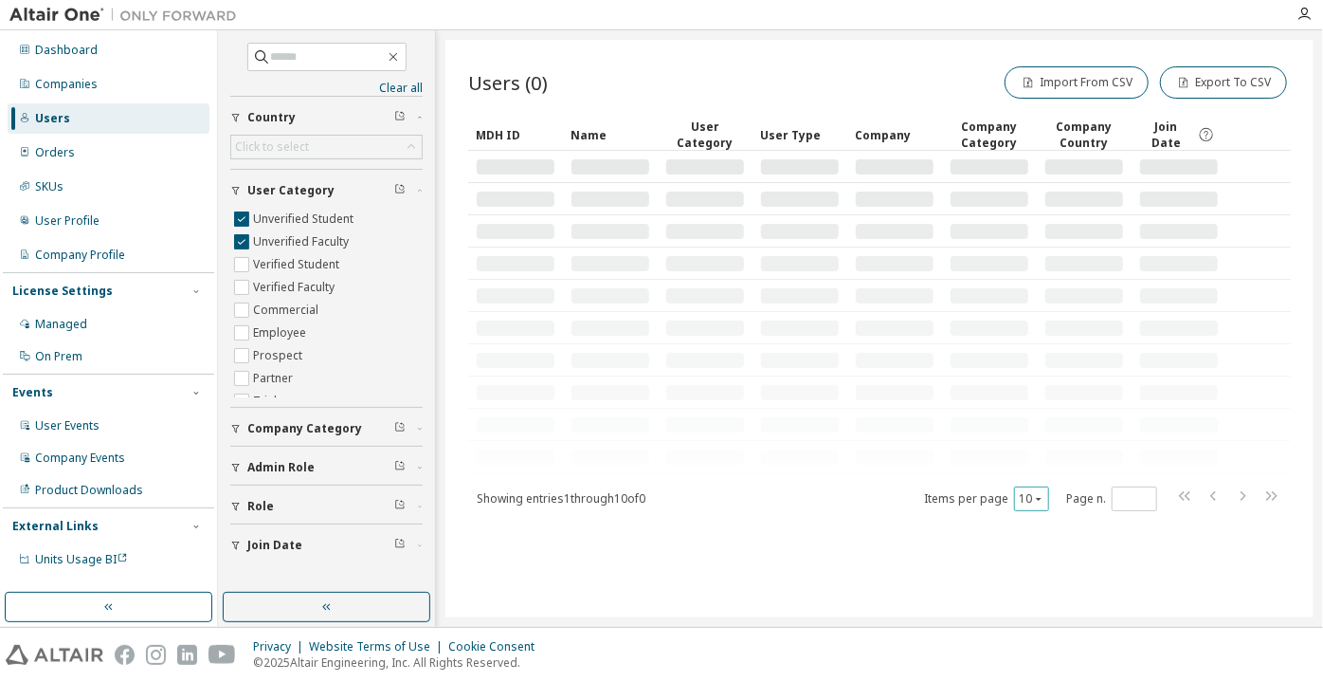
click at [1029, 497] on button "10" at bounding box center [1032, 498] width 26 height 15
click at [1034, 612] on div "100" at bounding box center [1091, 613] width 152 height 23
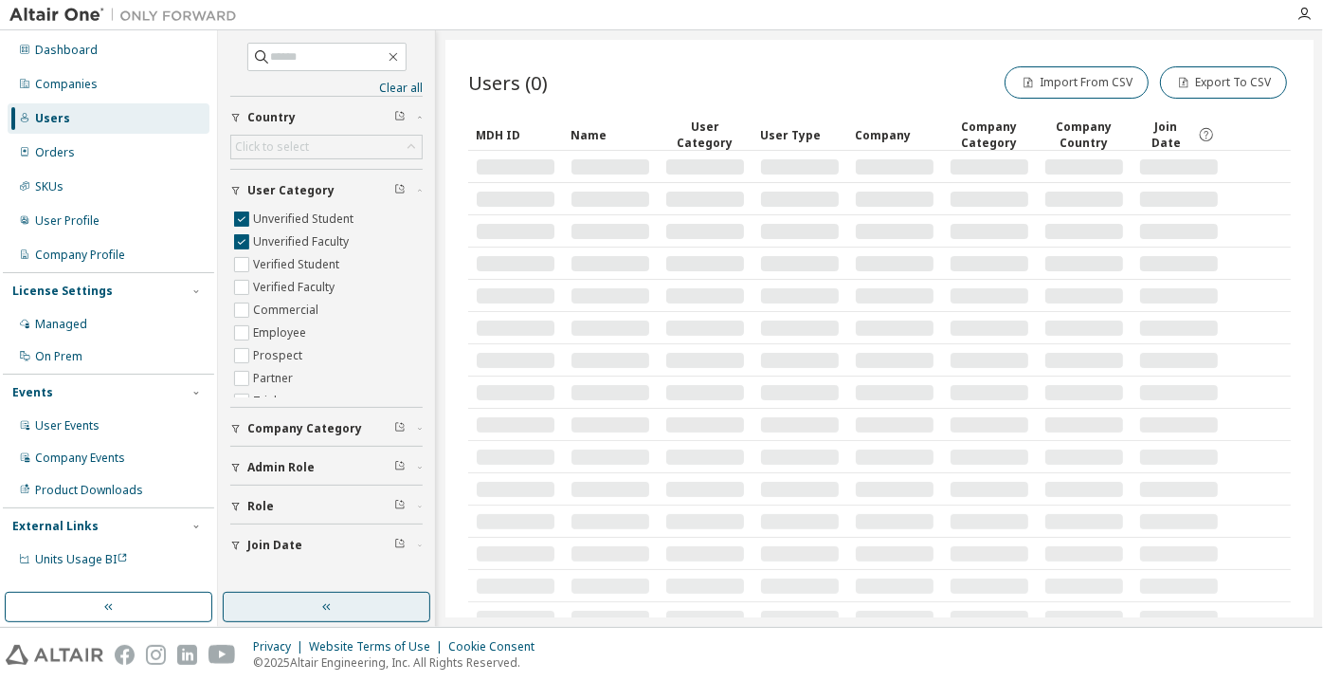
click at [307, 613] on button "button" at bounding box center [327, 607] width 208 height 30
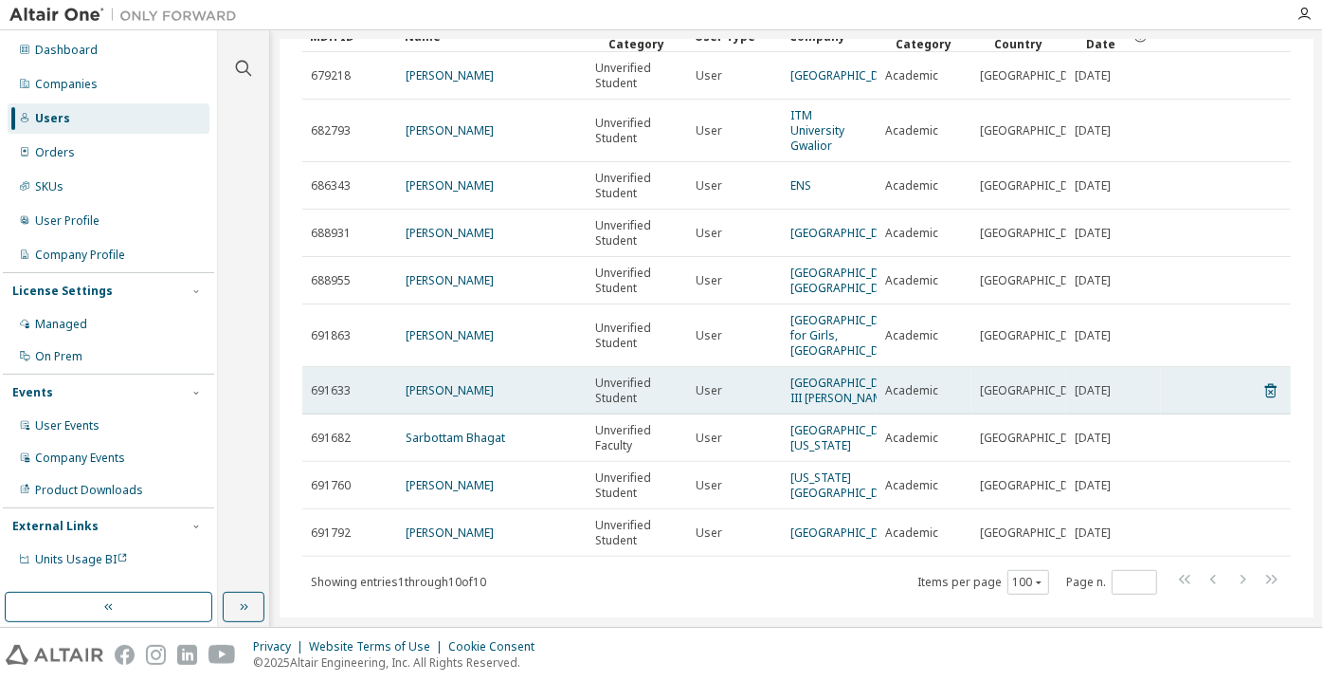
scroll to position [184, 0]
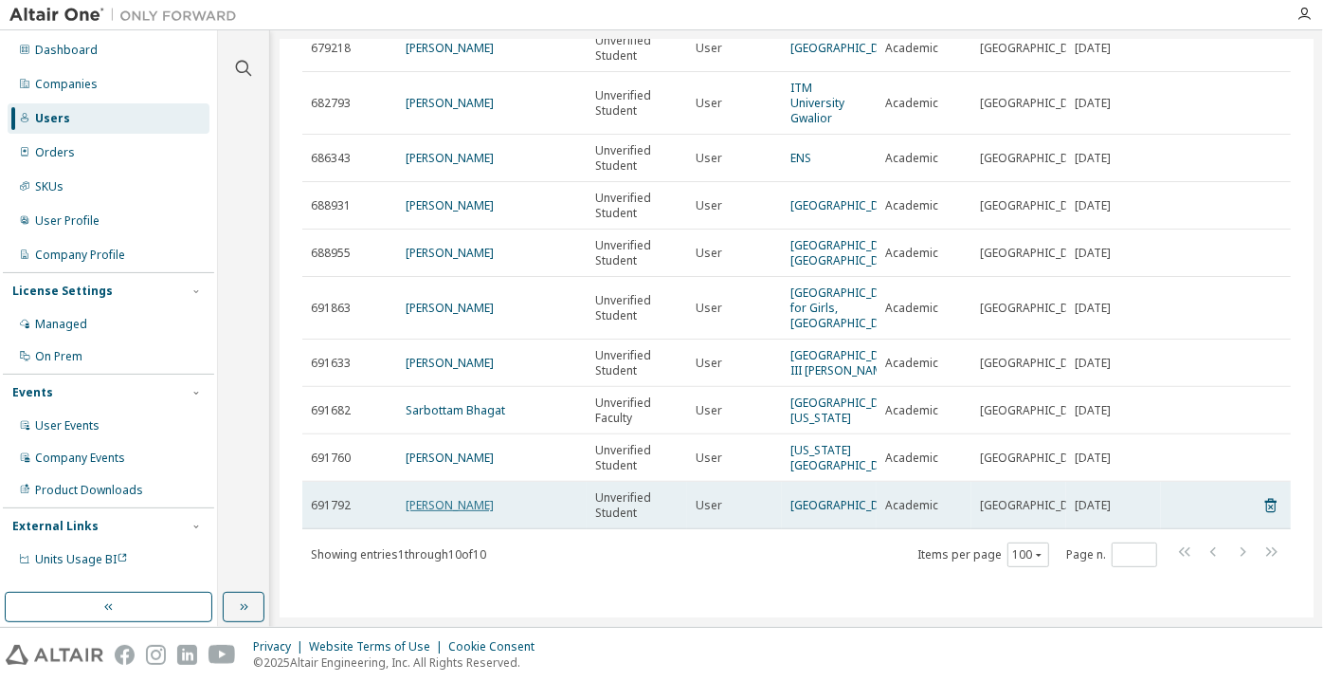
click at [421, 497] on link "[PERSON_NAME]" at bounding box center [450, 505] width 88 height 16
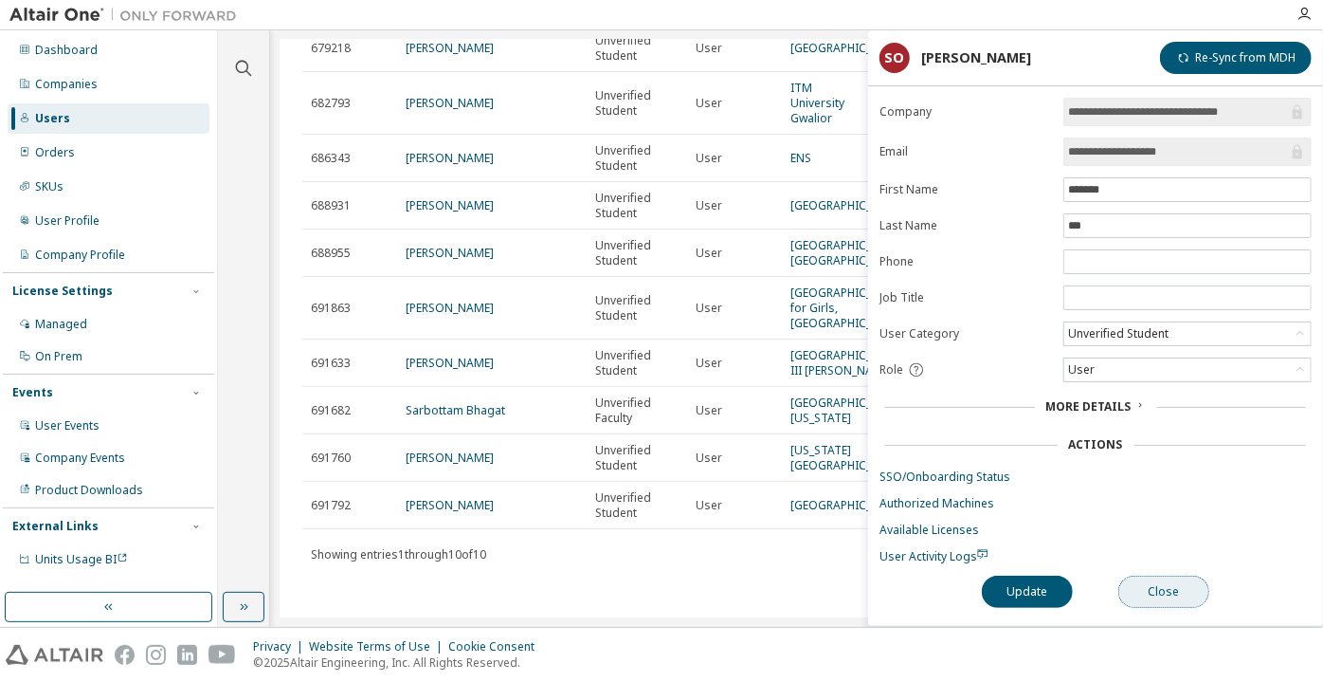
click at [1138, 592] on button "Close" at bounding box center [1164, 591] width 91 height 32
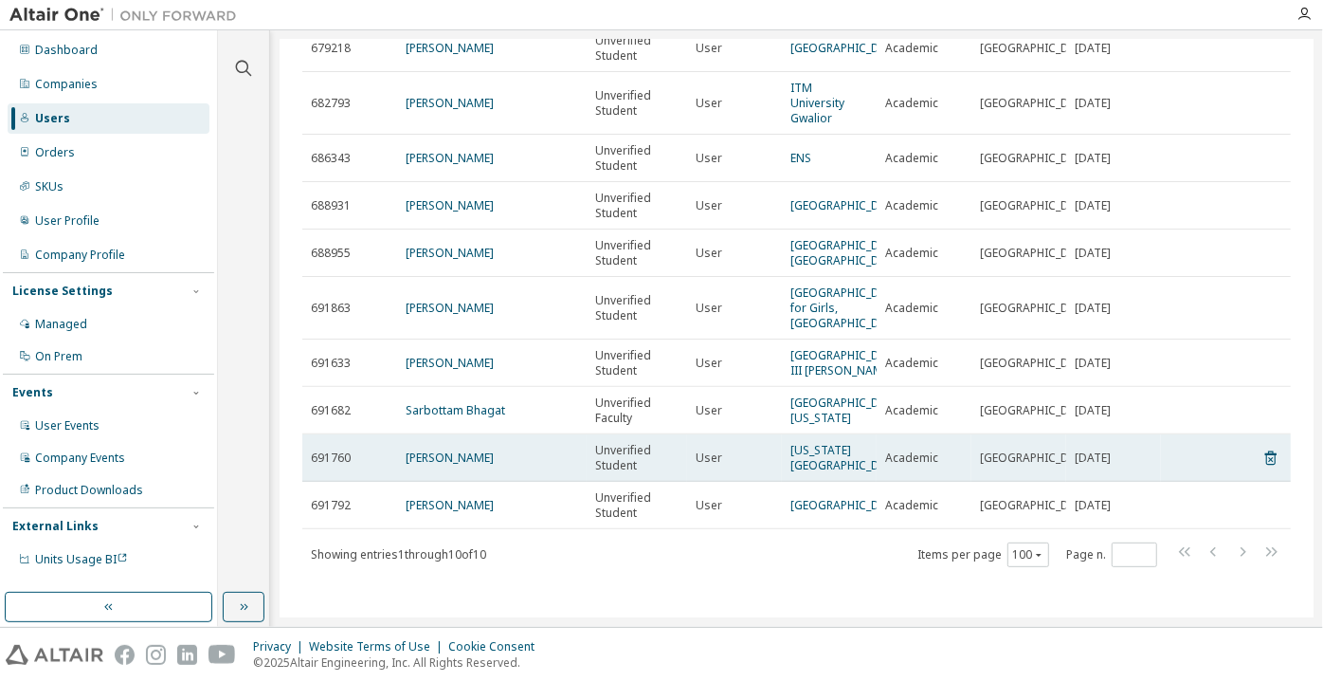
scroll to position [184, 0]
